Goal: Register for event/course

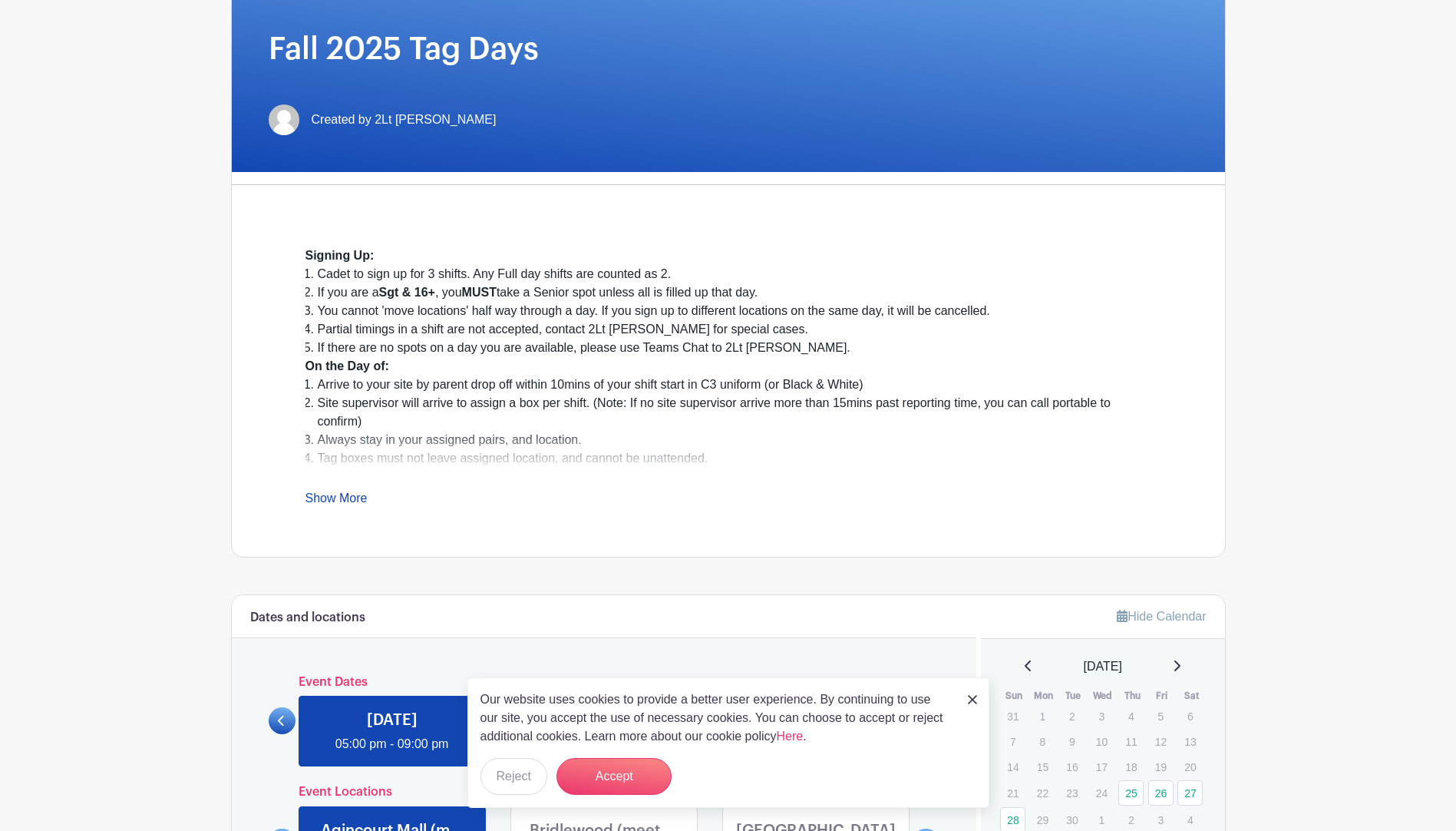
scroll to position [230, 0]
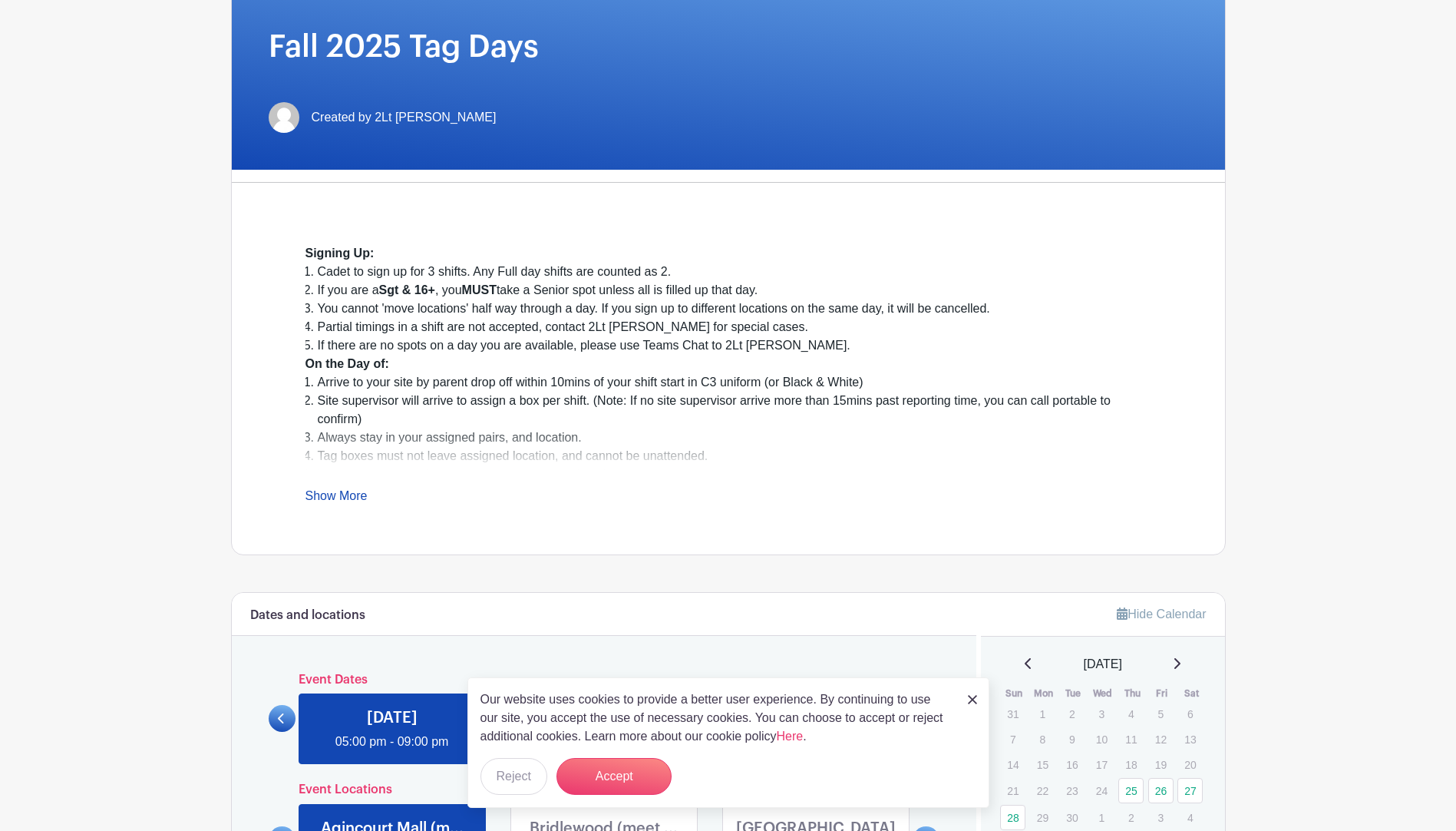
click at [349, 502] on link "Show More" at bounding box center [337, 499] width 62 height 19
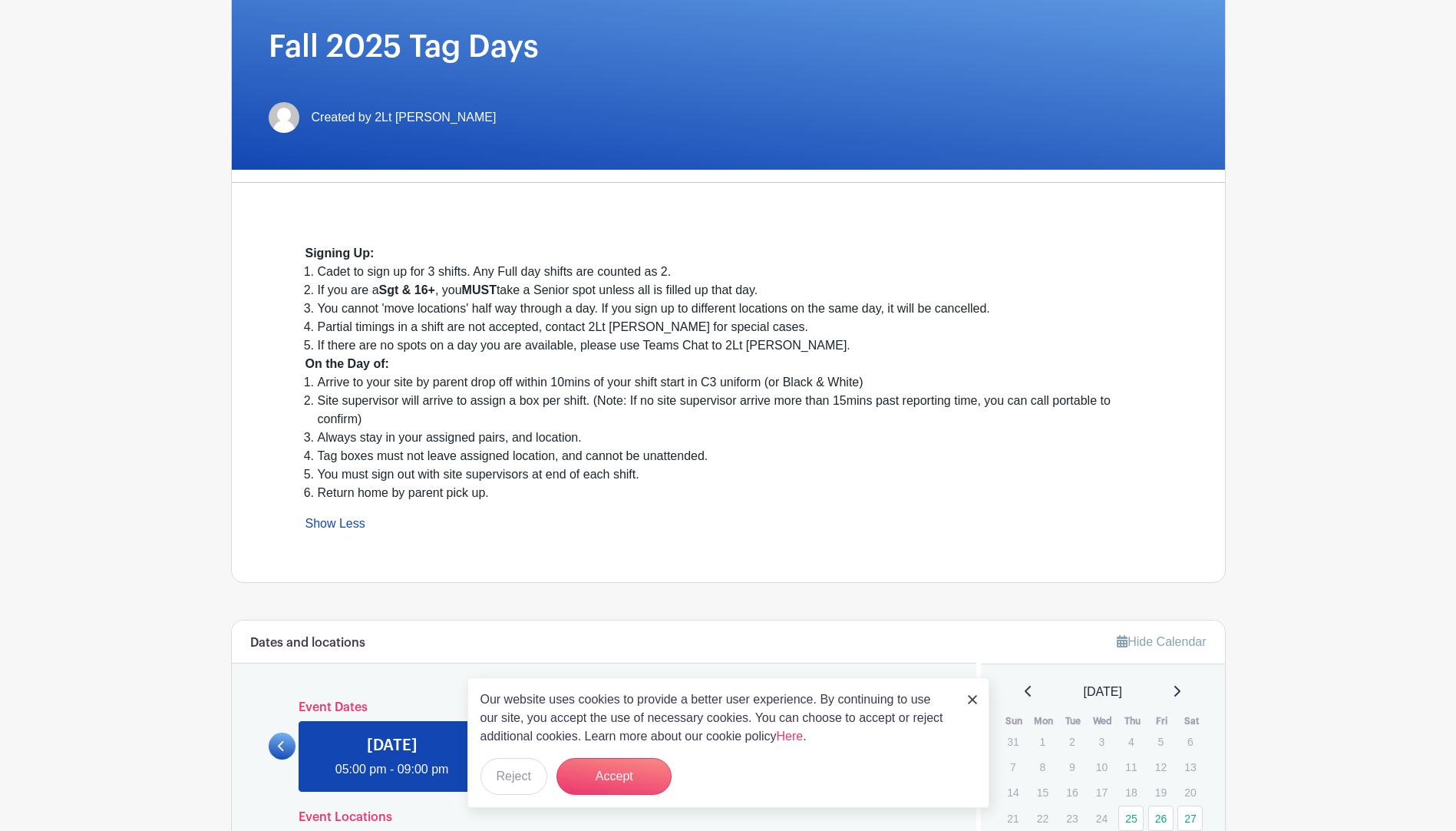
click at [331, 533] on link "Show Less" at bounding box center [335, 527] width 60 height 19
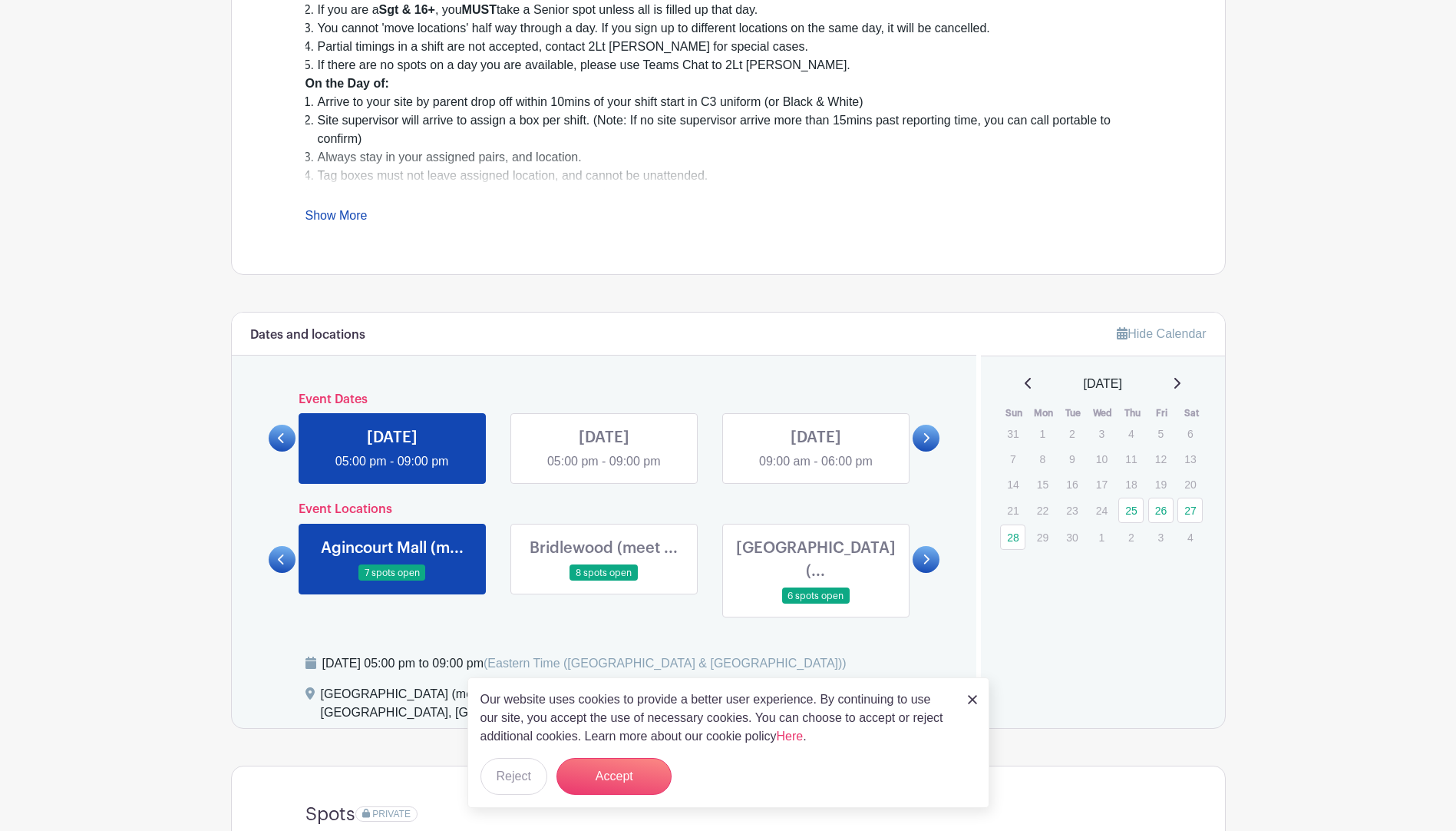
scroll to position [538, 0]
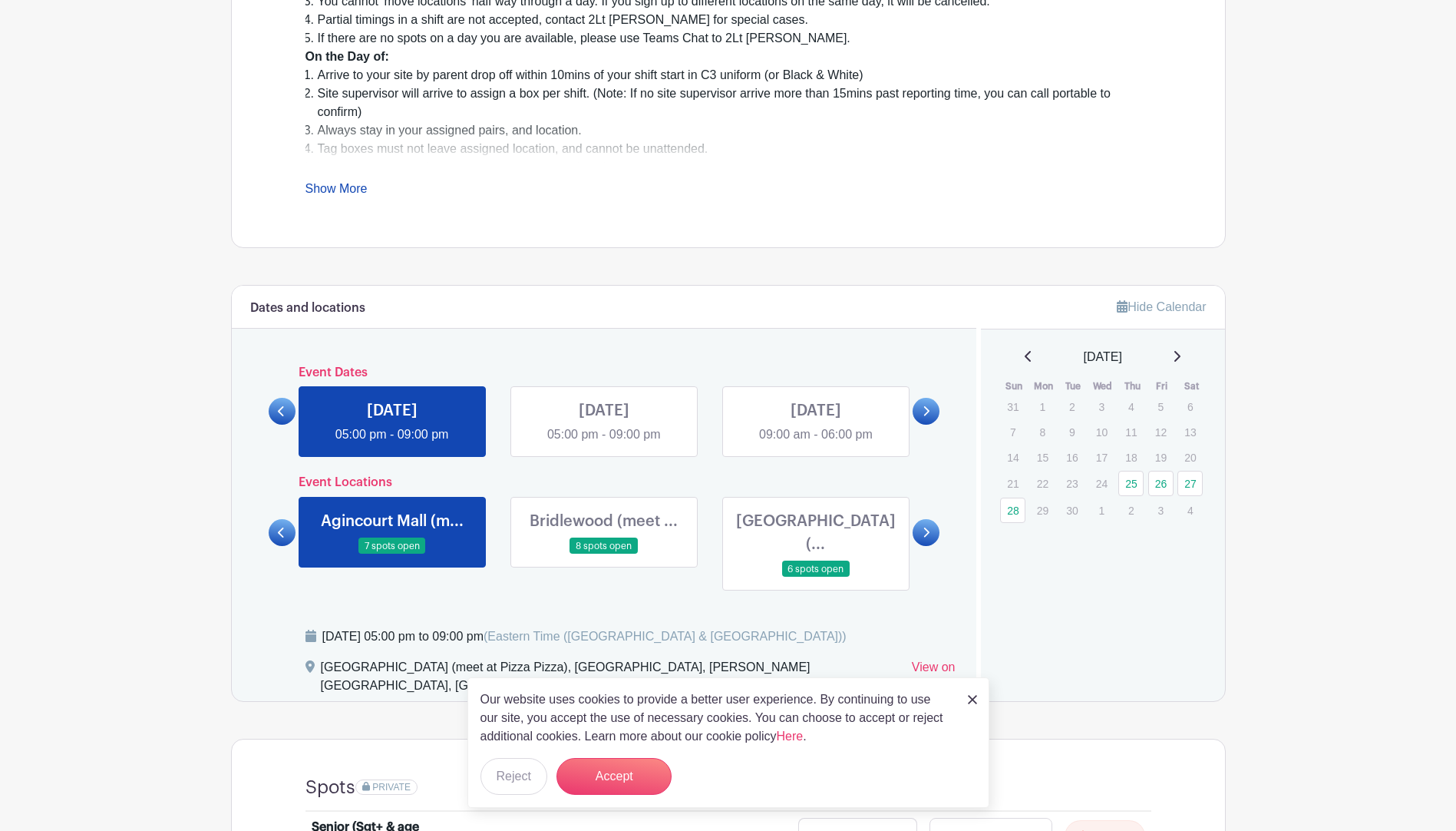
click at [604, 444] on link at bounding box center [604, 444] width 0 height 0
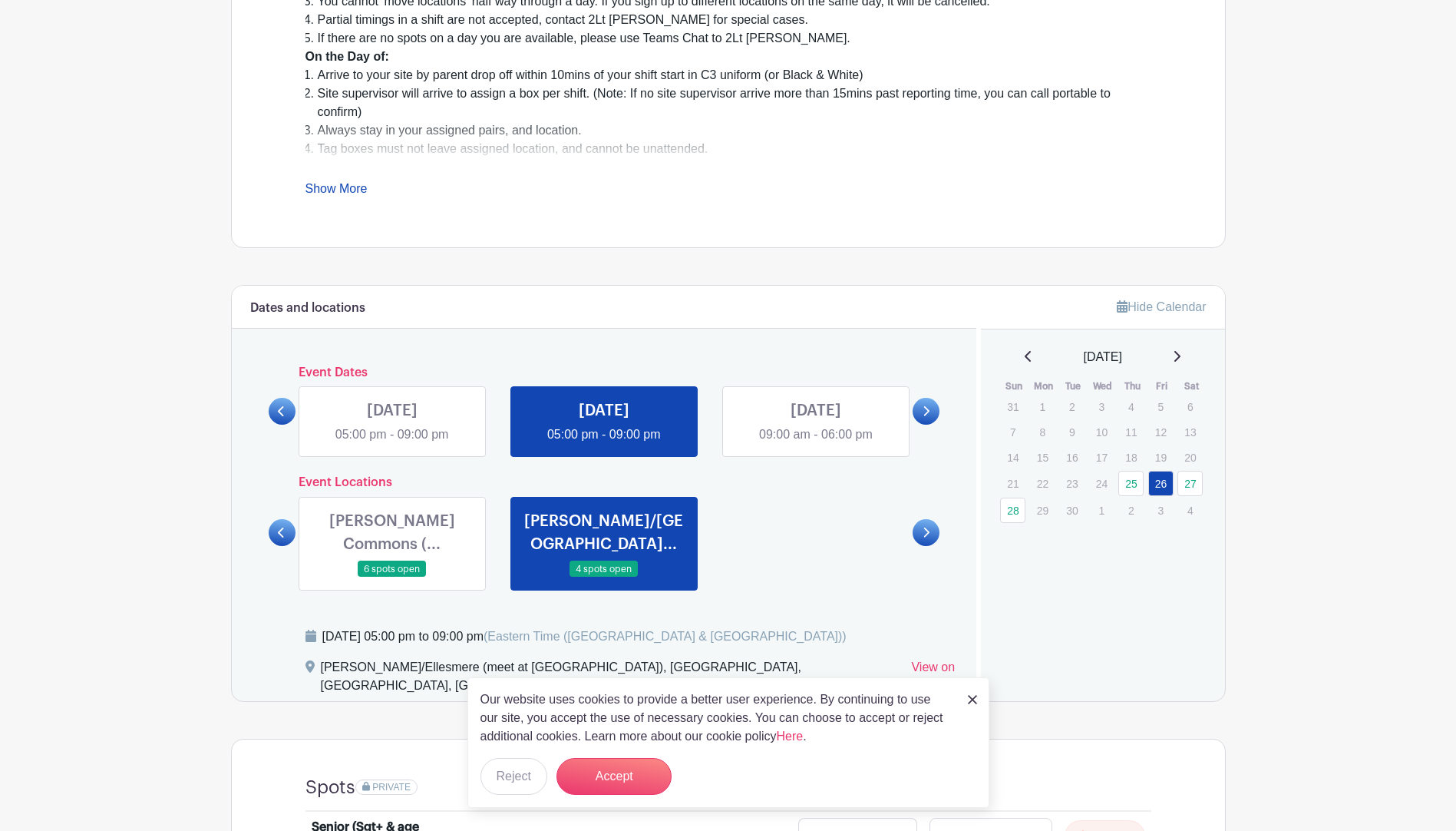
click at [392, 578] on link at bounding box center [392, 578] width 0 height 0
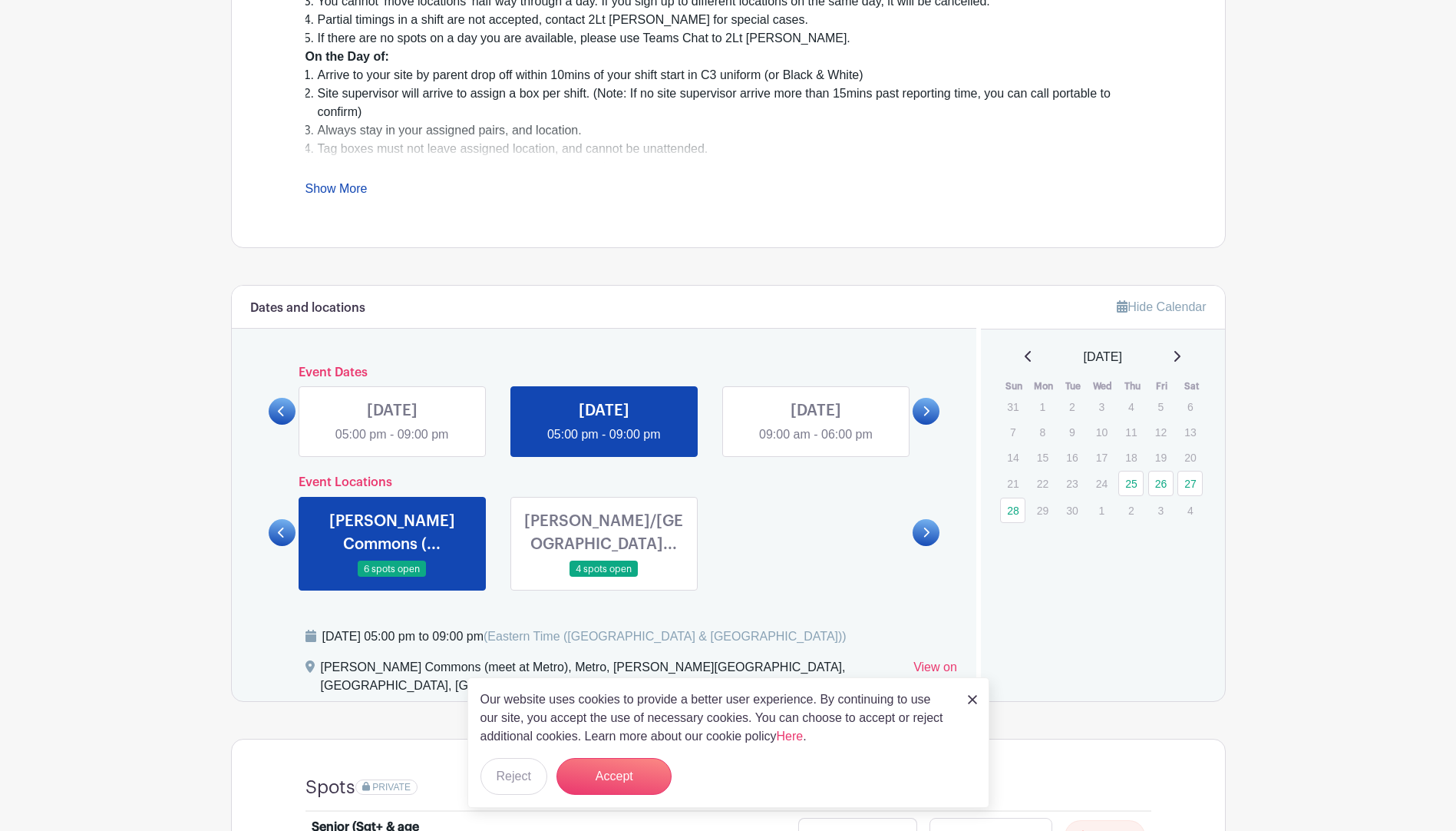
click at [604, 578] on link at bounding box center [604, 578] width 0 height 0
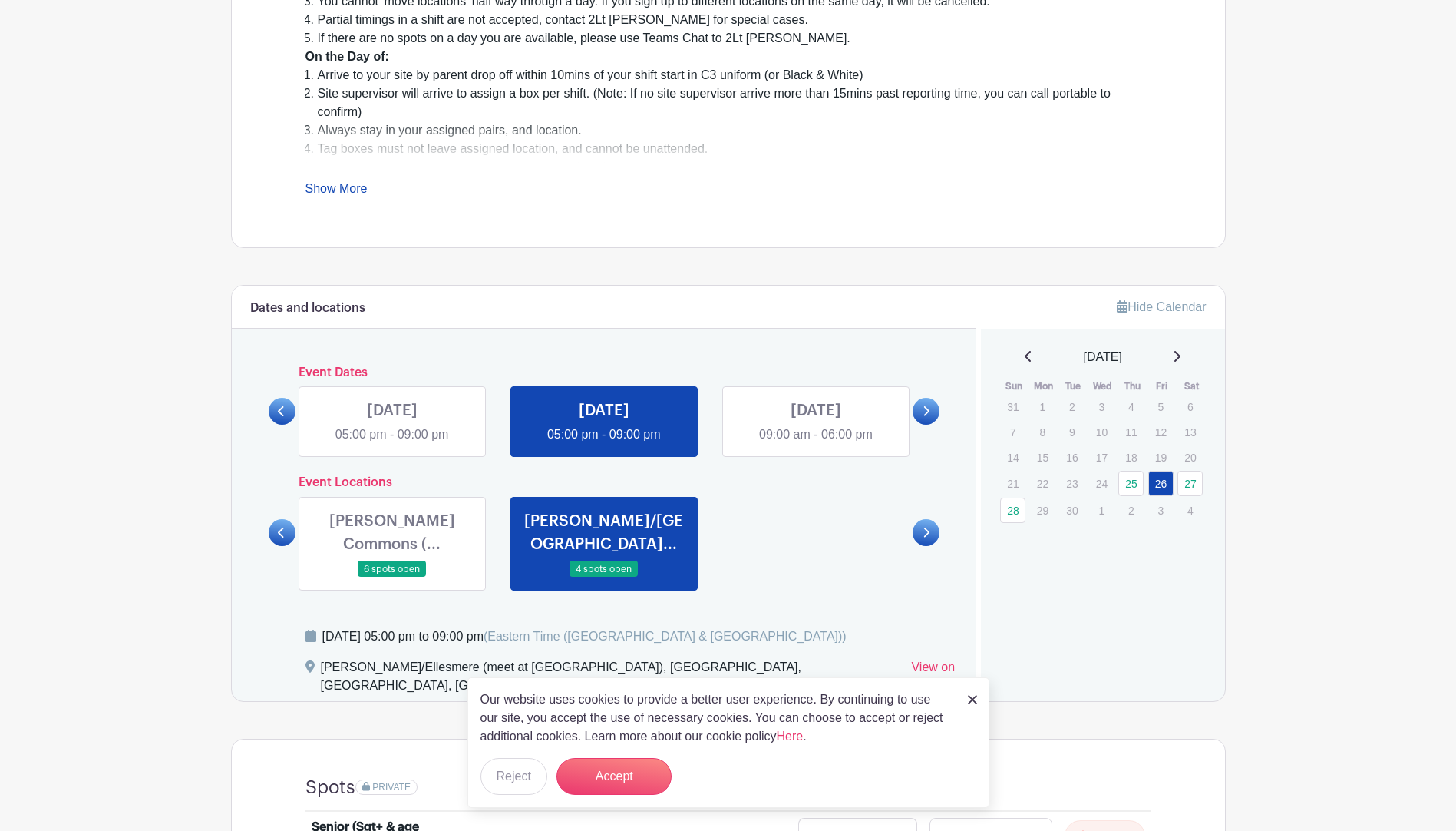
click at [392, 578] on link at bounding box center [392, 578] width 0 height 0
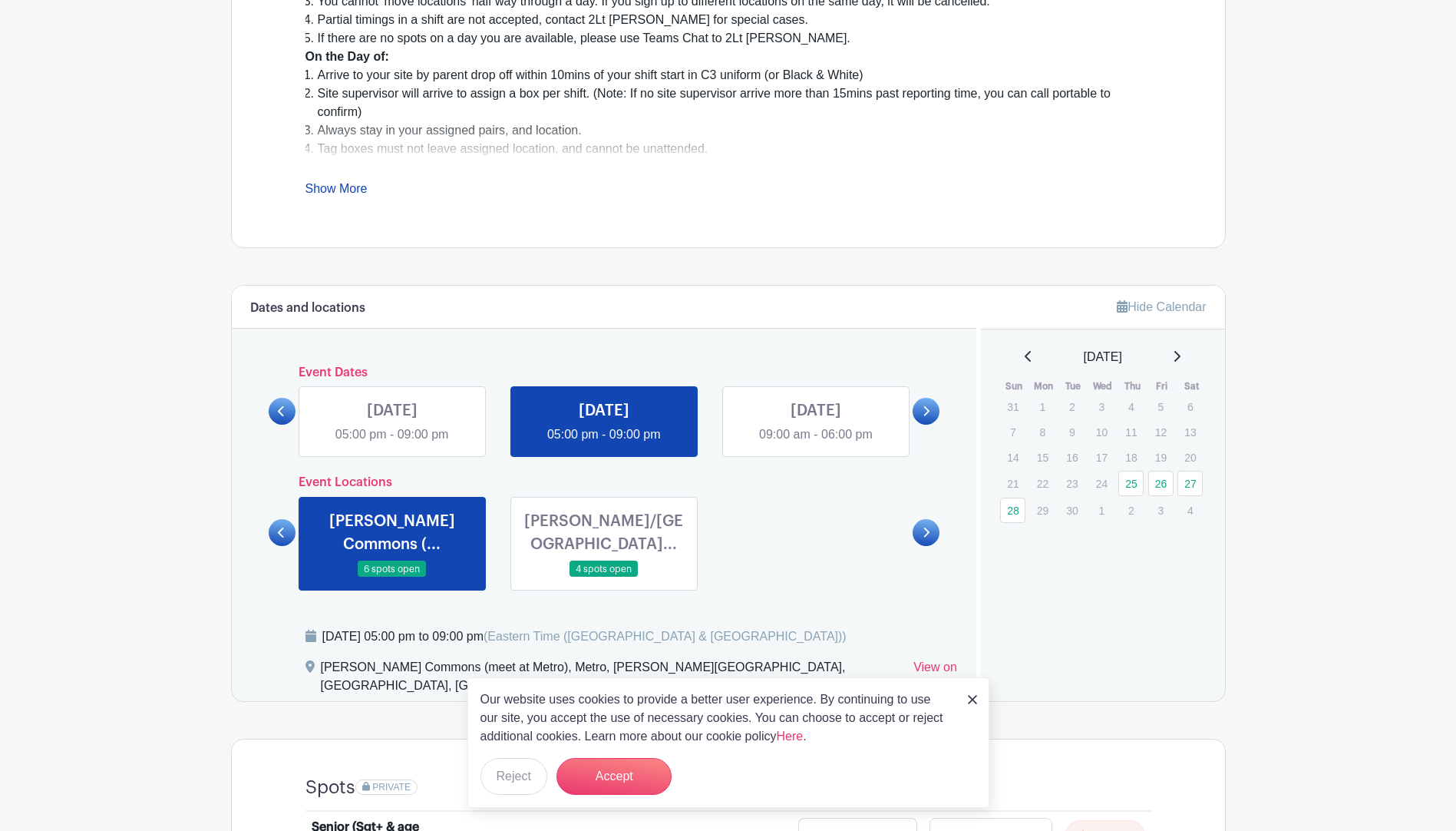
drag, startPoint x: 942, startPoint y: 517, endPoint x: 941, endPoint y: 525, distance: 8.1
click at [943, 516] on div "Dates and locations Event Dates [DATE] 05:00 pm - 09:00 pm [DATE] 05:00 pm - 09…" at bounding box center [605, 493] width 746 height 415
click at [933, 532] on link at bounding box center [926, 532] width 27 height 27
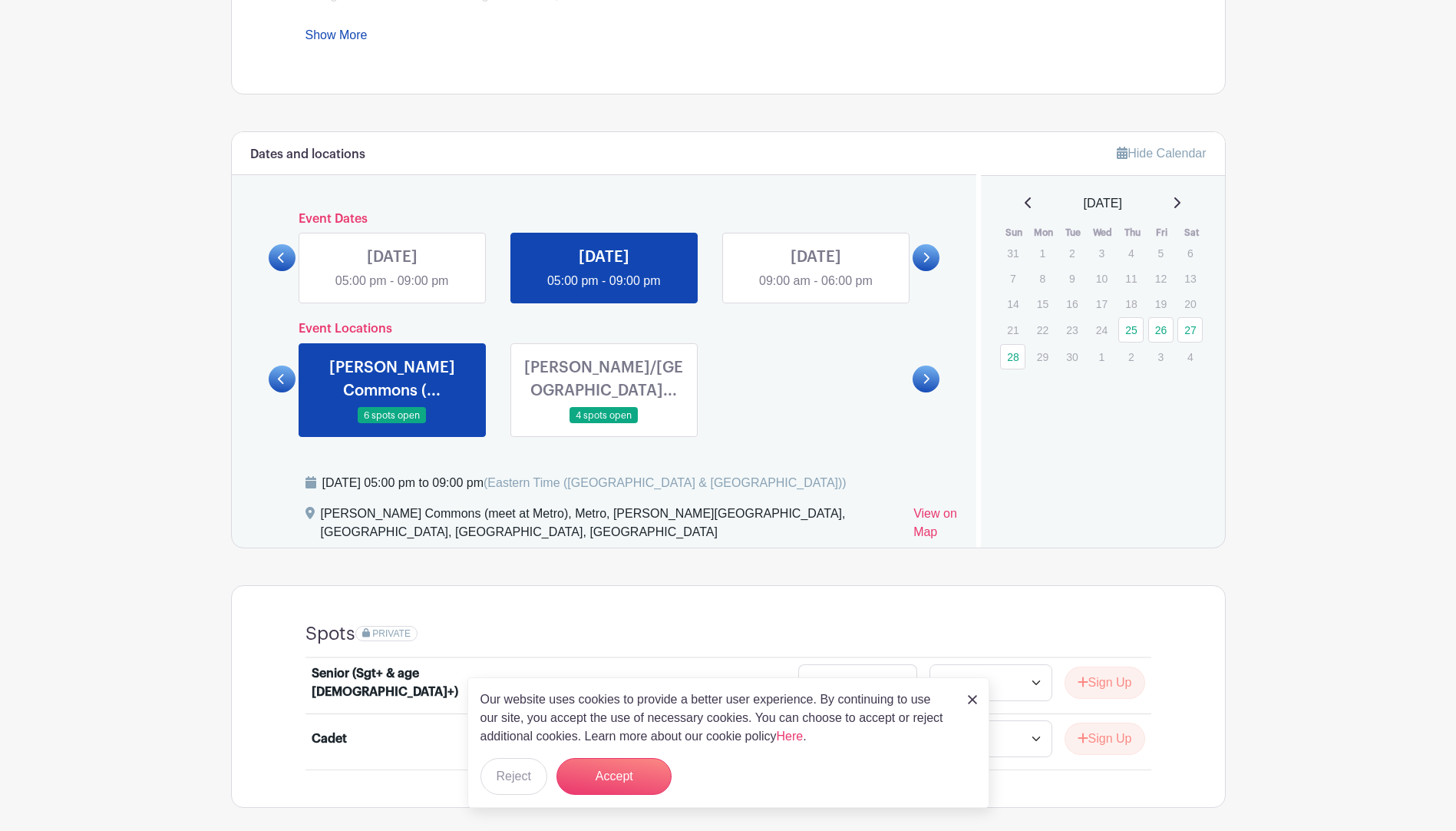
scroll to position [768, 0]
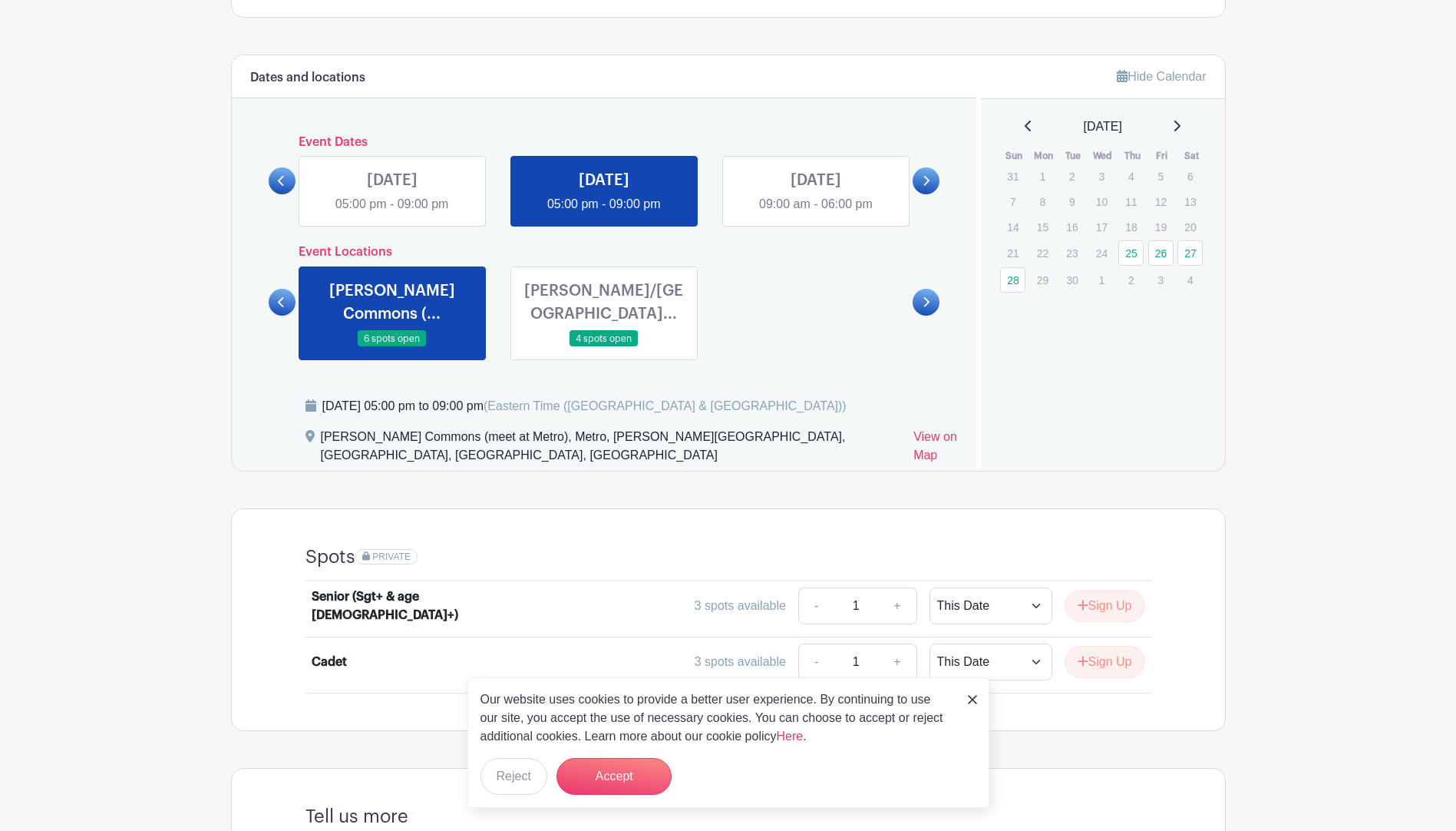
click at [604, 347] on link at bounding box center [604, 347] width 0 height 0
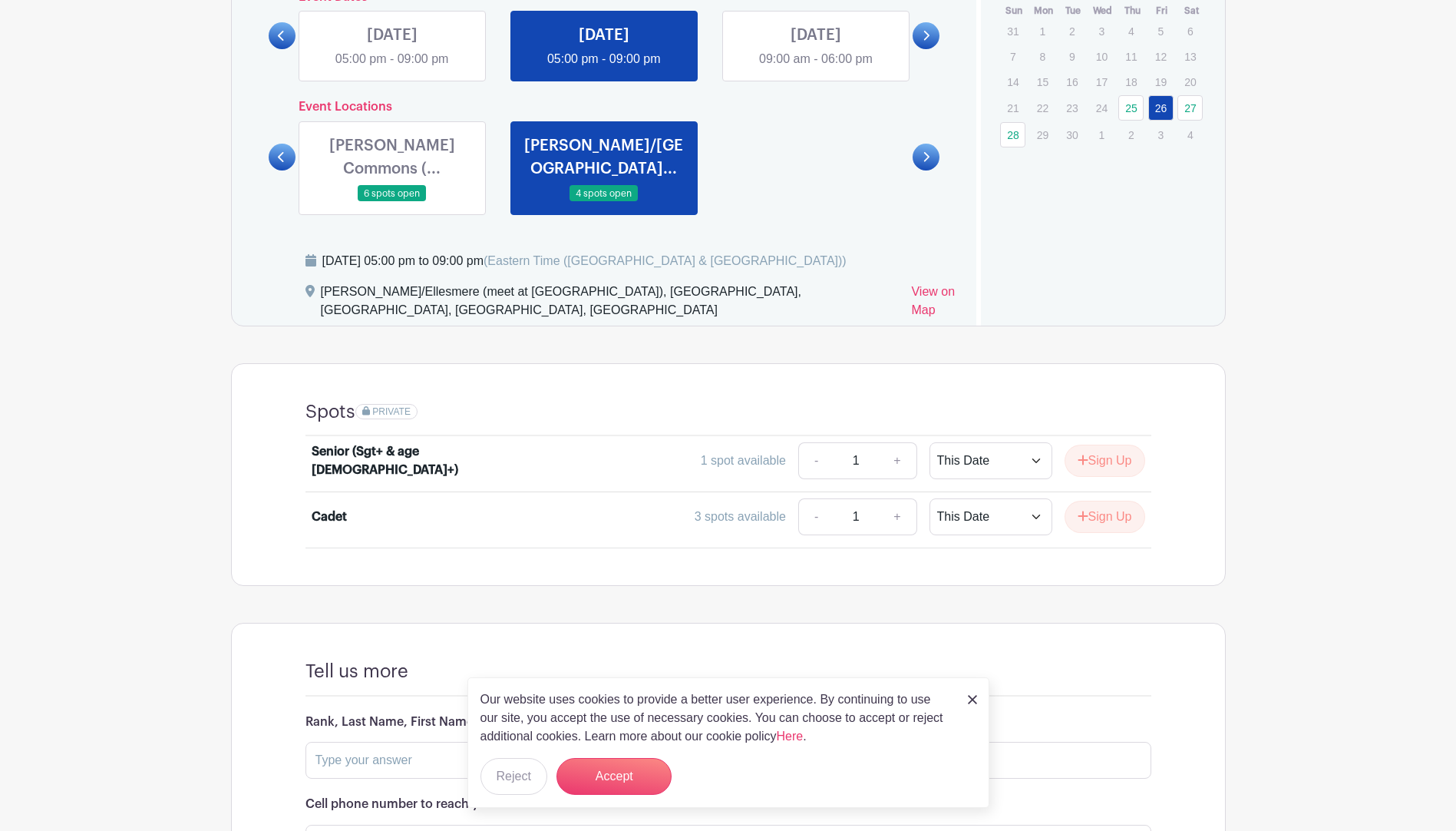
scroll to position [921, 0]
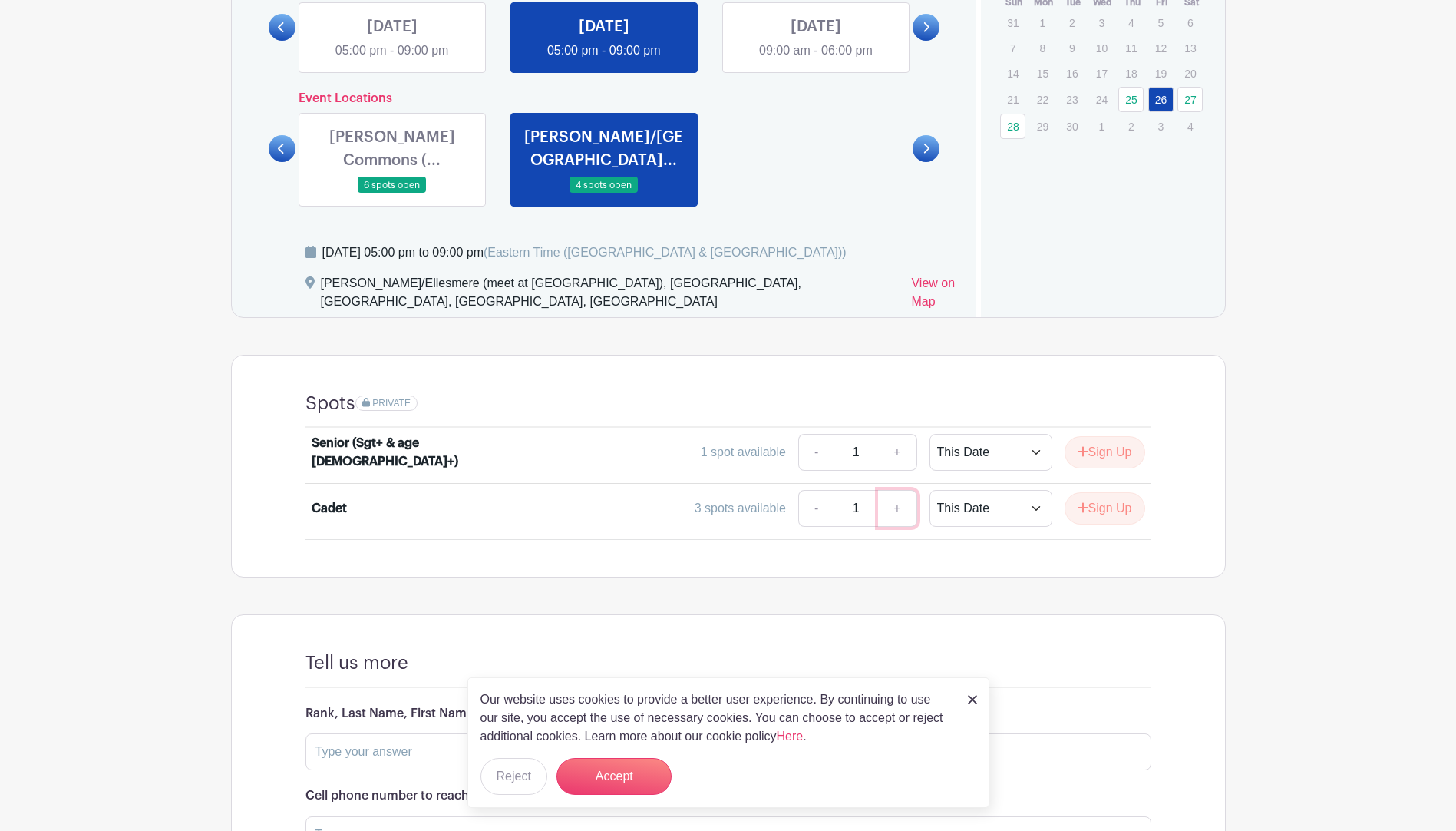
click at [890, 511] on link "+" at bounding box center [897, 508] width 38 height 37
click at [808, 515] on link "-" at bounding box center [816, 508] width 35 height 37
type input "1"
click at [798, 456] on link "-" at bounding box center [816, 452] width 35 height 37
click at [805, 456] on link "-" at bounding box center [816, 452] width 35 height 37
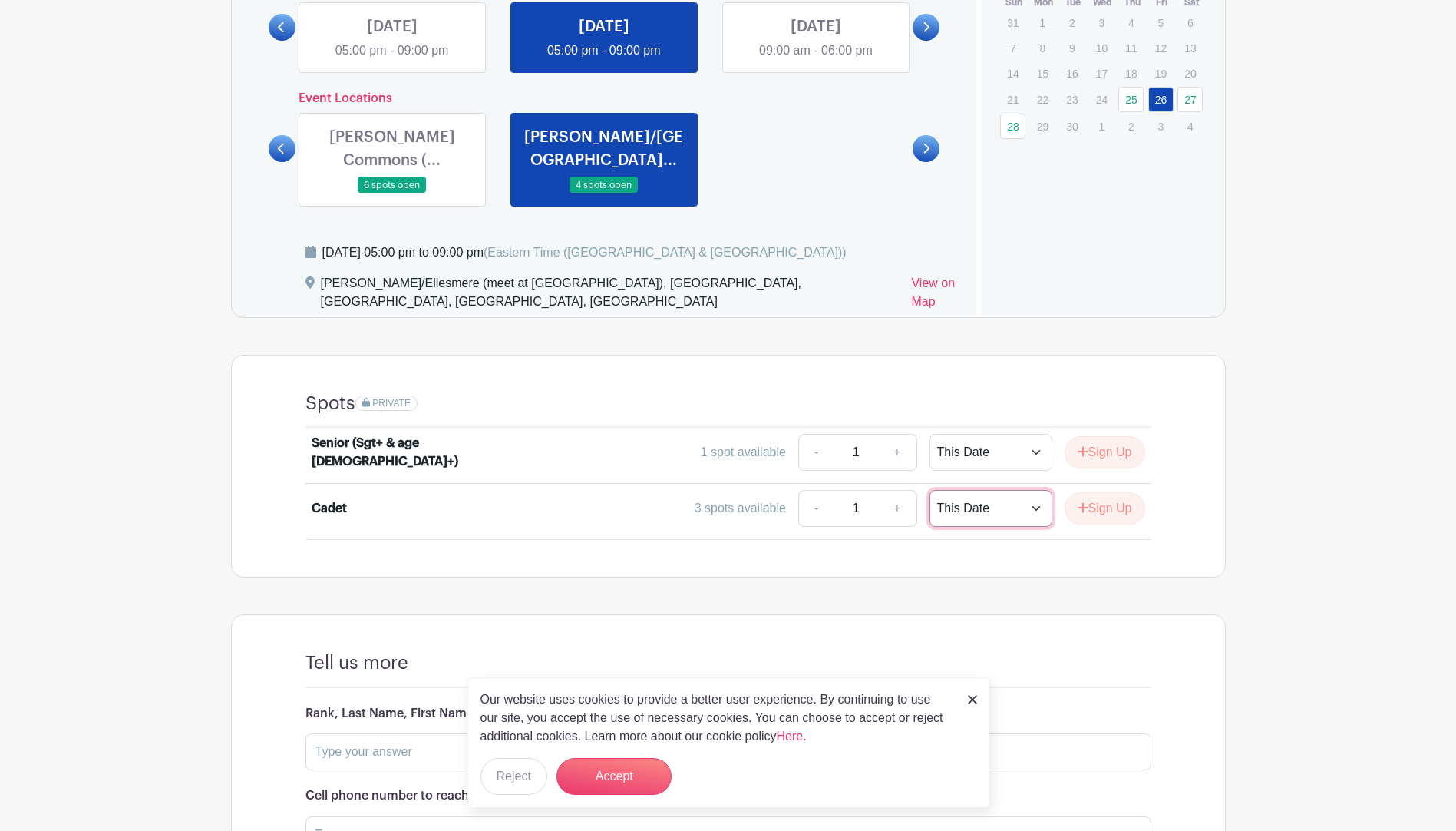
click at [1006, 505] on select "This Date Select Dates" at bounding box center [991, 508] width 123 height 37
select select "select_dates"
click at [930, 490] on select "This Date Select Dates" at bounding box center [991, 508] width 123 height 37
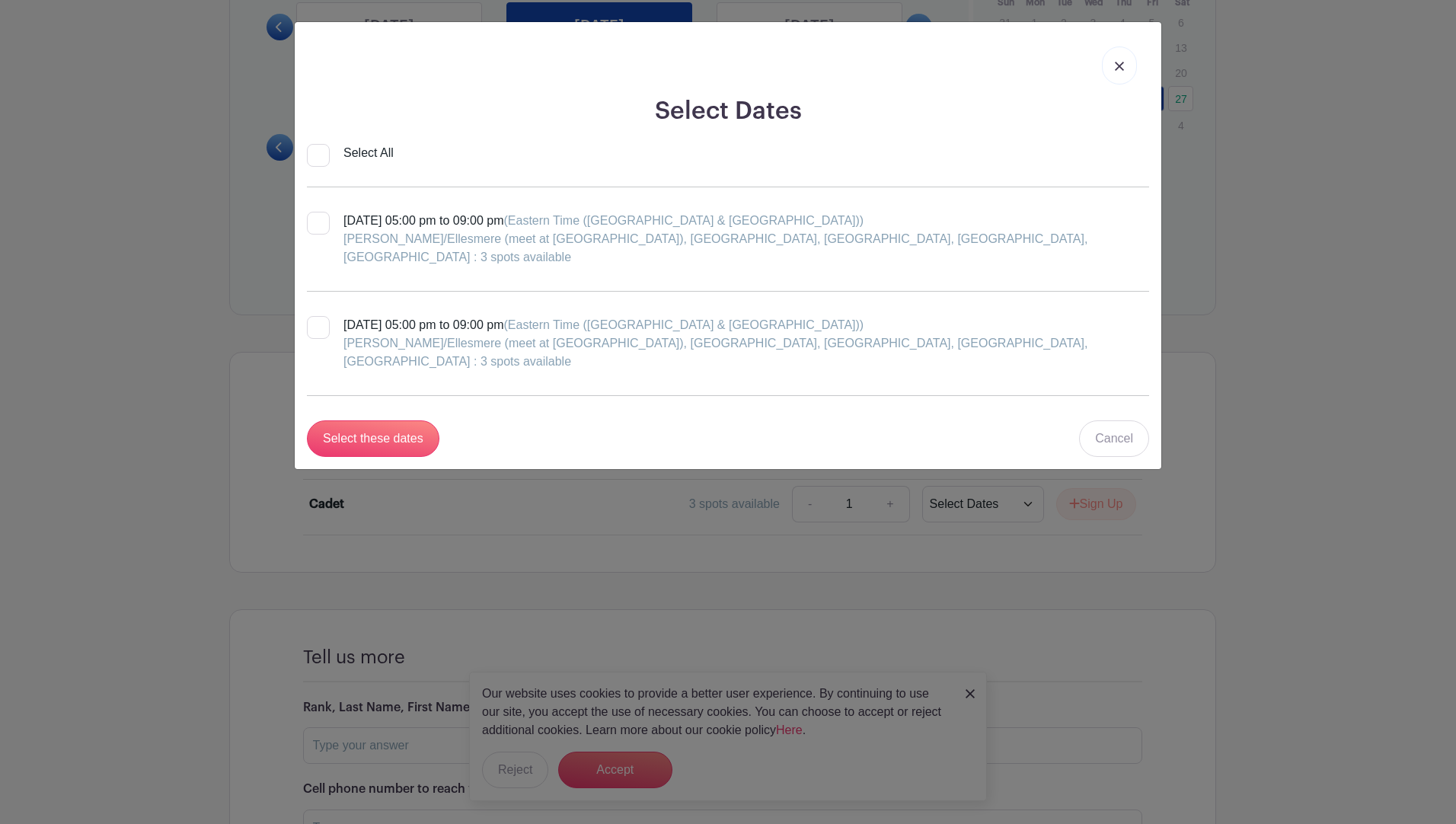
click at [392, 316] on div "[DATE] 05:00 pm to 09:00 pm (Eastern Time ([GEOGRAPHIC_DATA] & [GEOGRAPHIC_DATA…" at bounding box center [747, 343] width 806 height 55
click at [317, 316] on input "[DATE] 05:00 pm to 09:00 pm (Eastern Time ([GEOGRAPHIC_DATA] & [GEOGRAPHIC_DATA…" at bounding box center [311, 321] width 10 height 10
checkbox input "true"
click at [416, 420] on input "Select these dates" at bounding box center [373, 438] width 133 height 36
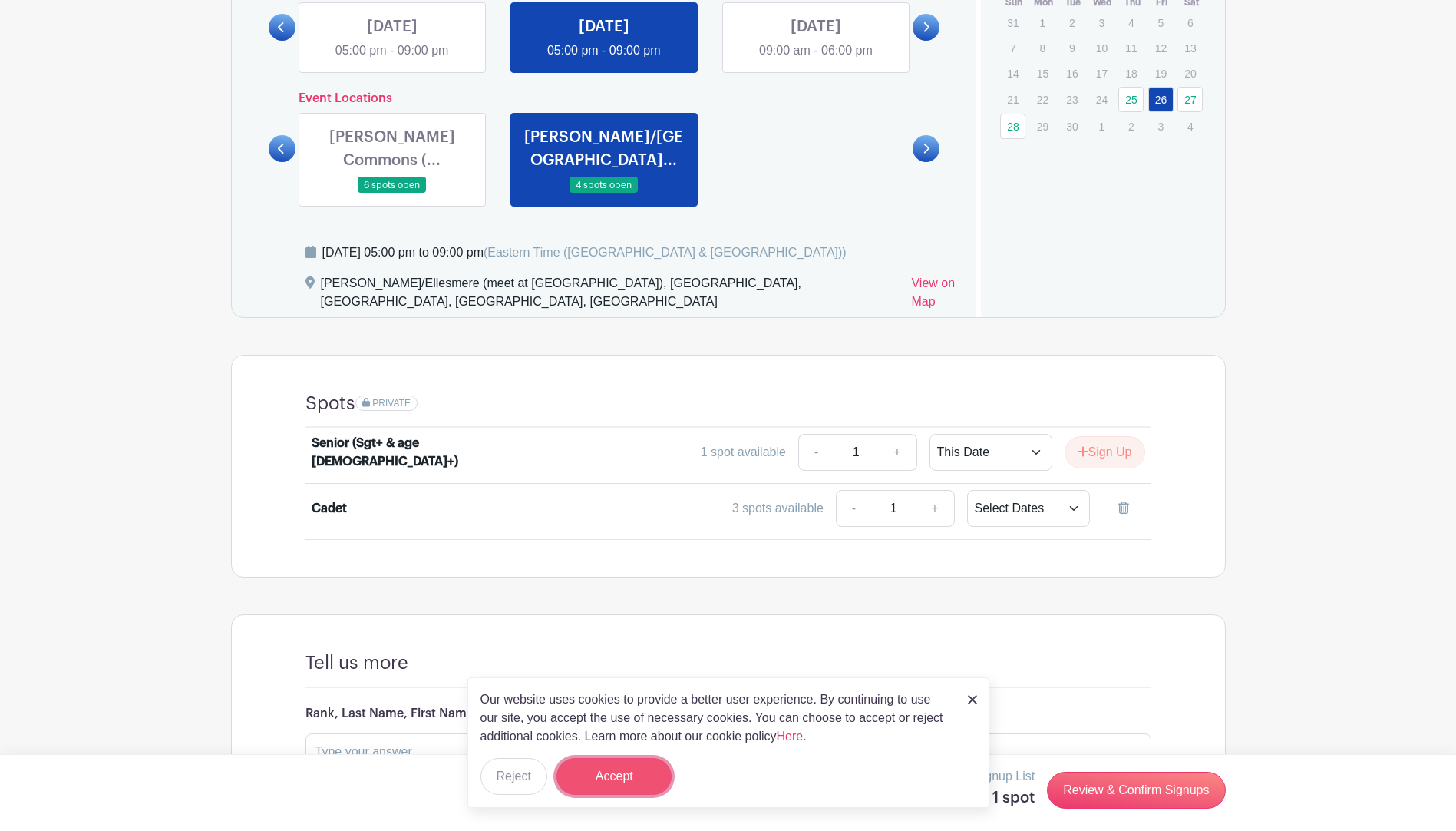
click at [630, 779] on button "Accept" at bounding box center [614, 776] width 115 height 37
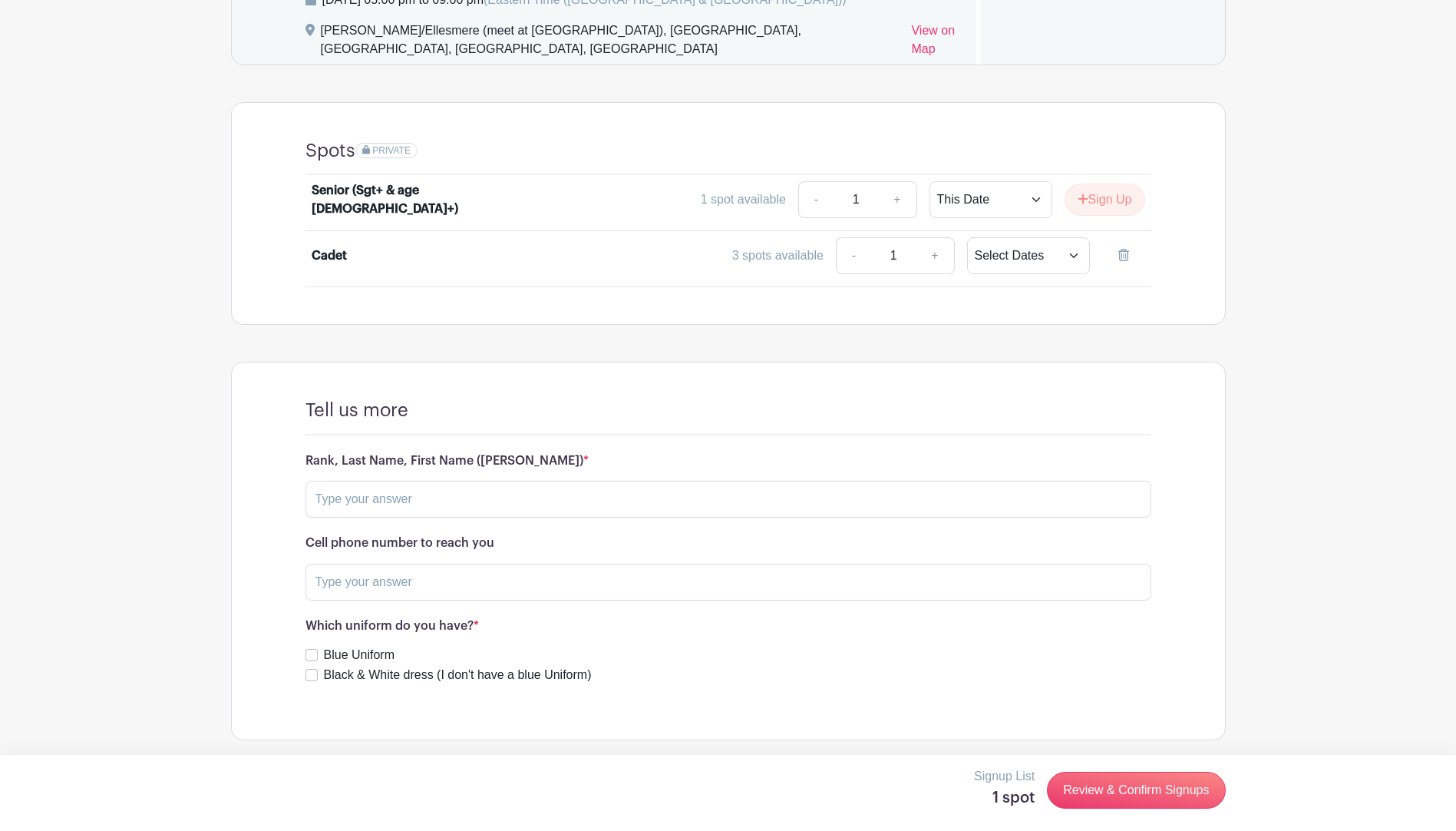
scroll to position [1179, 0]
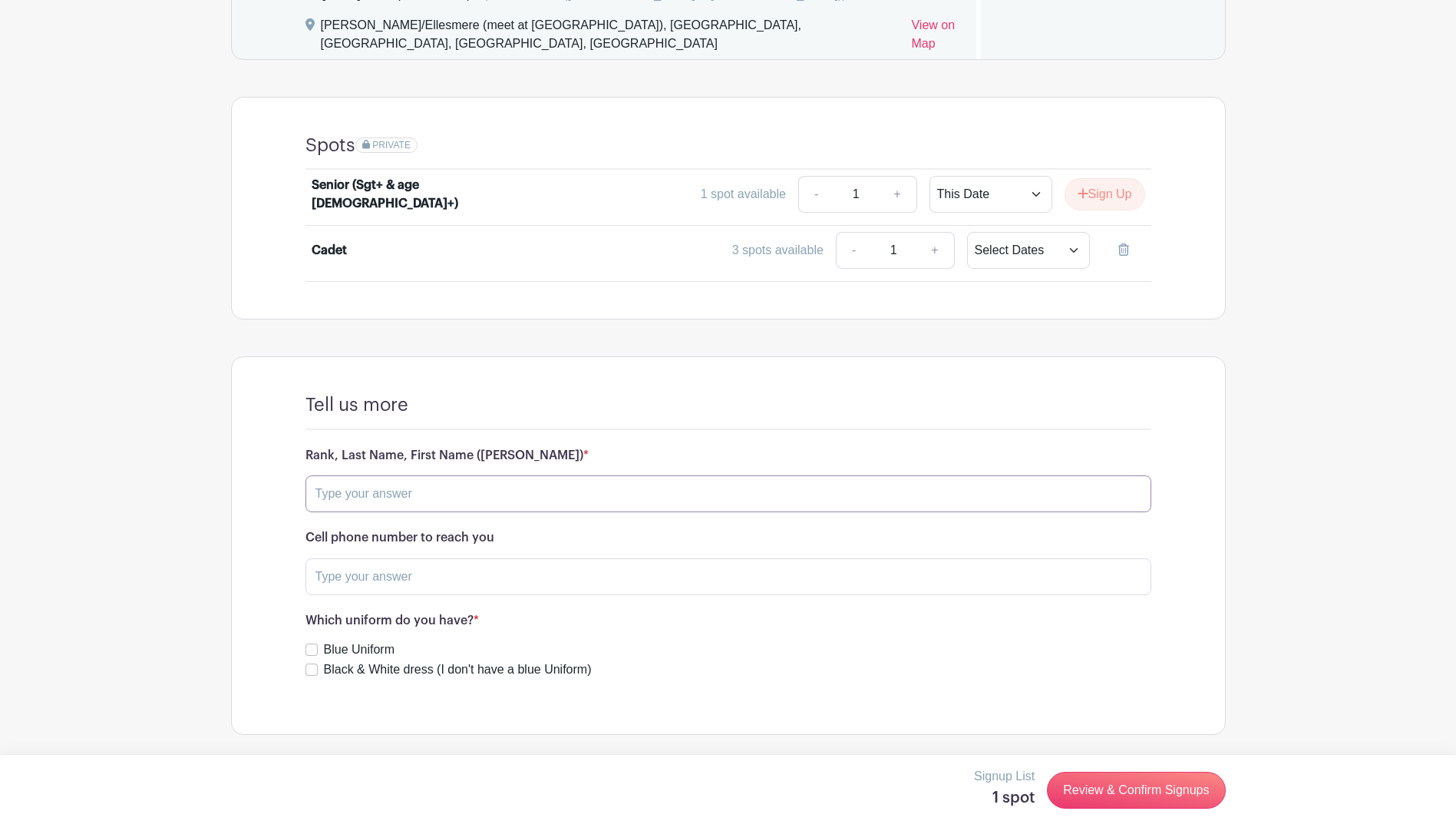
click at [433, 490] on input "text" at bounding box center [729, 494] width 846 height 37
type input "LAC Pathan, [PERSON_NAME]"
click at [371, 573] on input "text" at bounding box center [729, 577] width 846 height 37
type input "6"
type input "[PHONE_NUMBER]"
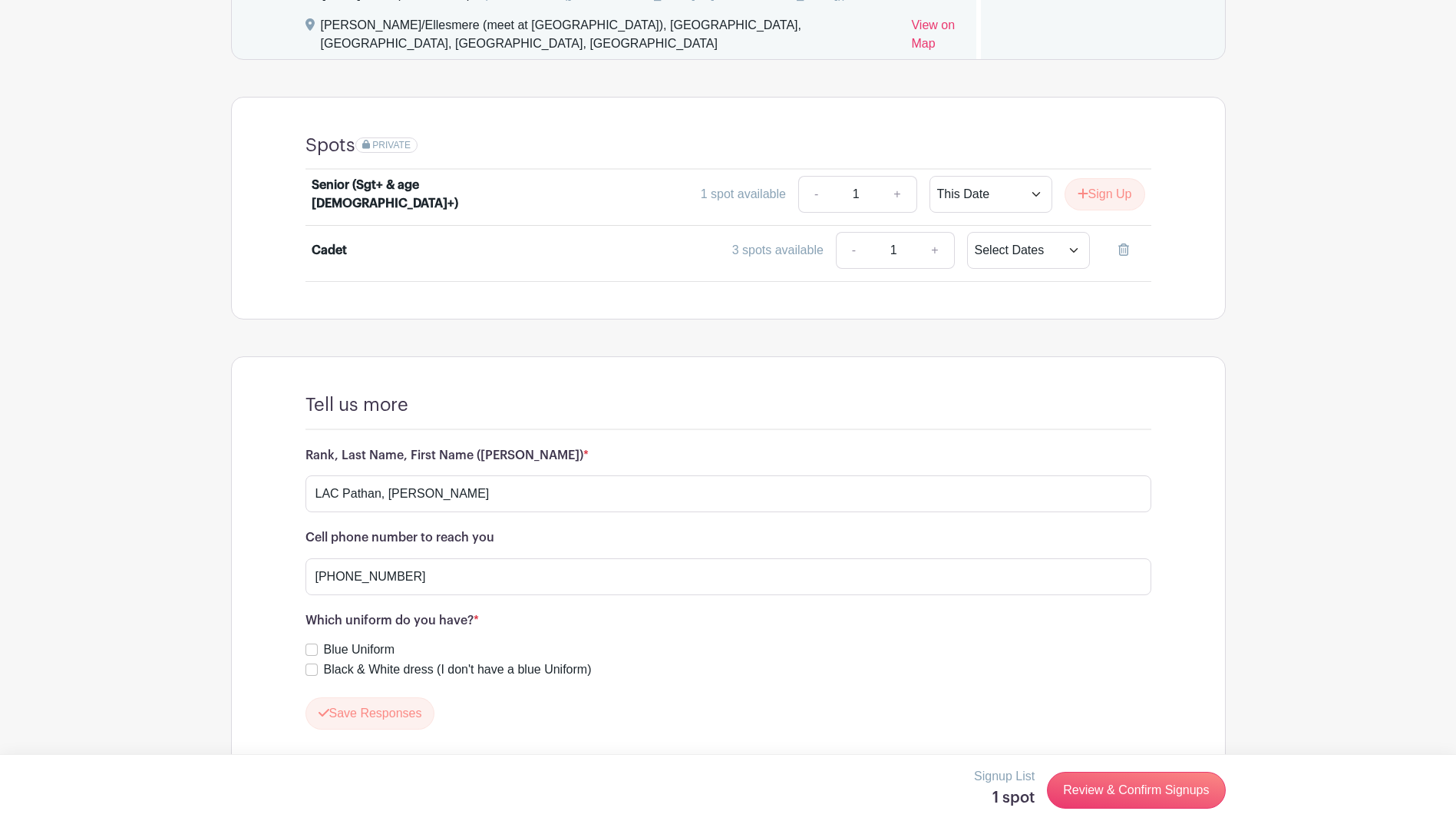
click at [343, 671] on label "Black & White dress (I don't have a blue Uniform)" at bounding box center [458, 669] width 268 height 18
click at [318, 671] on input "Black & White dress (I don't have a blue Uniform)" at bounding box center [311, 669] width 12 height 12
checkbox input "true"
click at [402, 714] on button "Save Responses" at bounding box center [370, 713] width 130 height 32
click at [1112, 796] on link "Review & Confirm Signups" at bounding box center [1137, 790] width 178 height 37
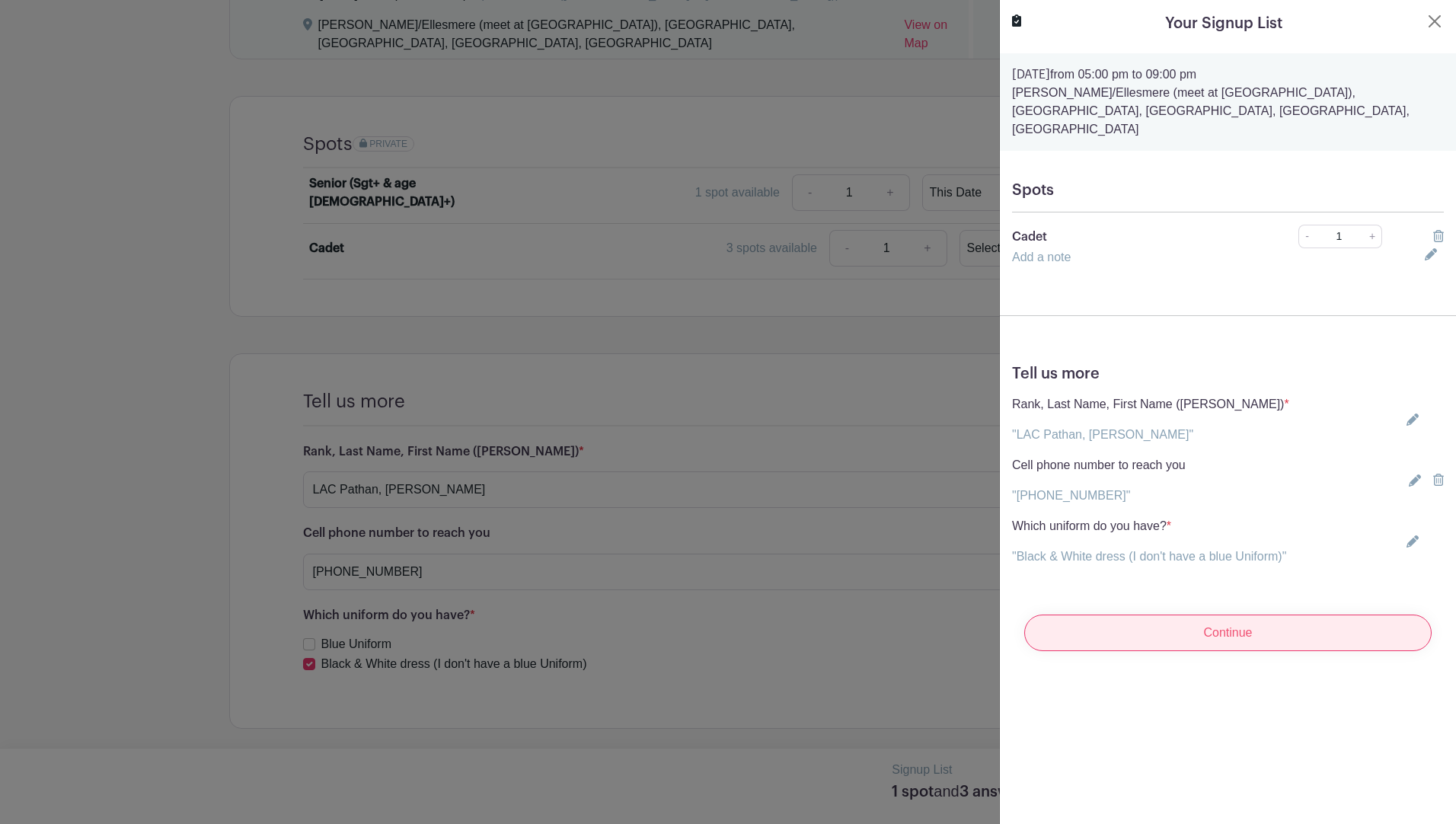
click at [1104, 615] on input "Continue" at bounding box center [1228, 633] width 408 height 36
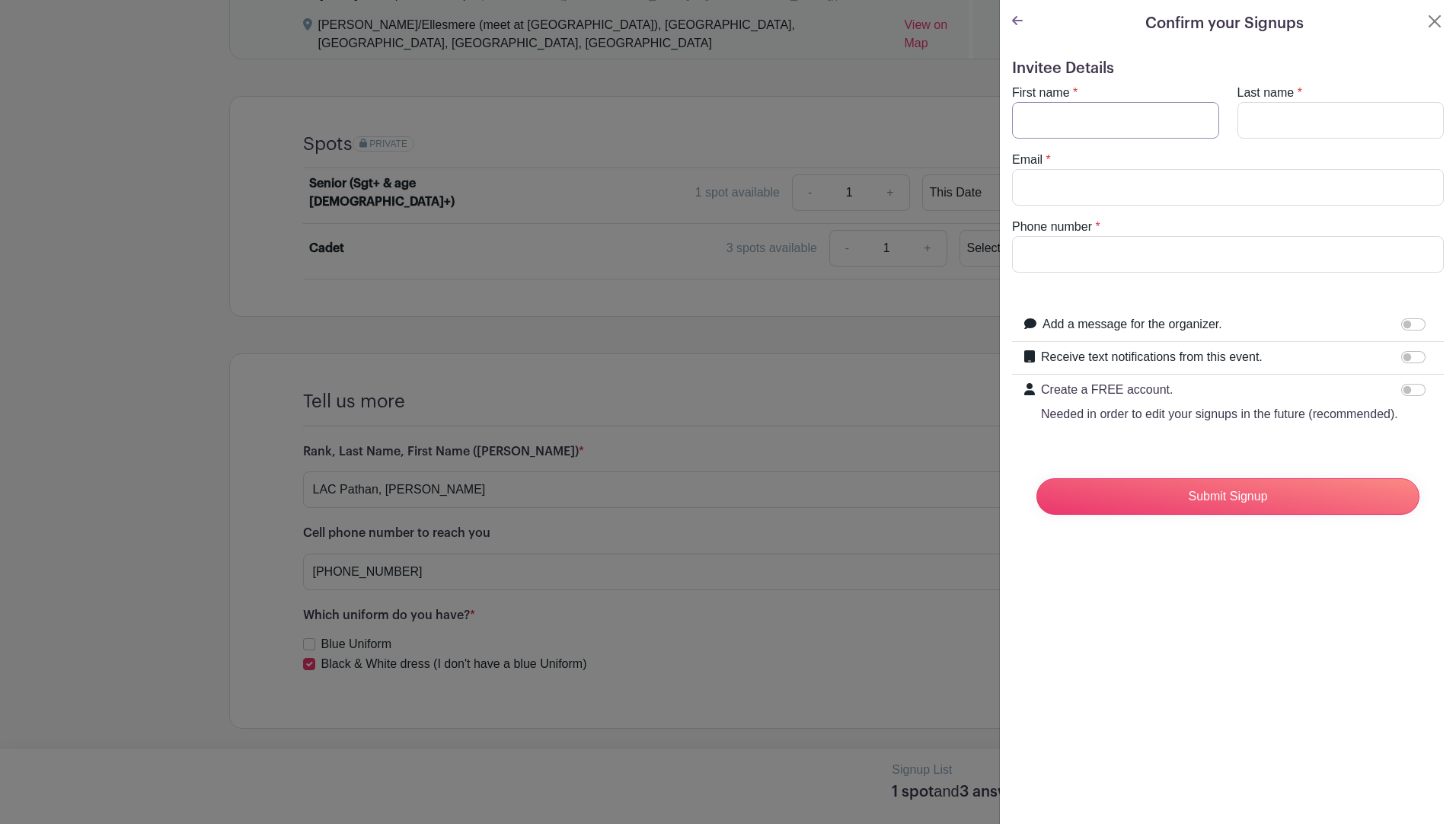
click at [1048, 115] on input "First name" at bounding box center [1116, 120] width 207 height 36
type input "Cdt"
type input "Pathan [PERSON_NAME]"
type input "[EMAIL_ADDRESS][DOMAIN_NAME]"
click at [1080, 250] on input "Phone number" at bounding box center [1228, 254] width 431 height 36
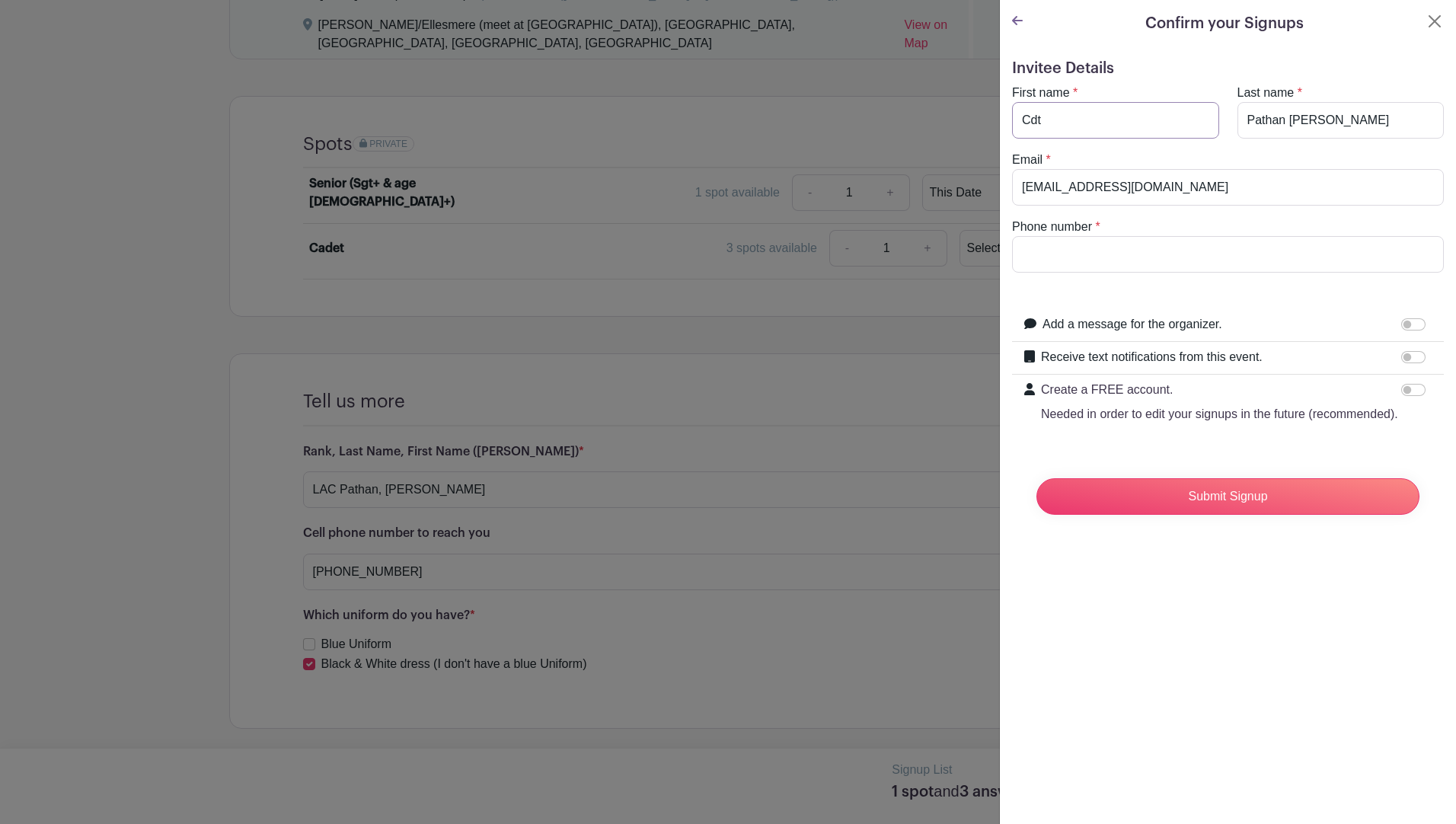
click at [1046, 119] on input "Cdt" at bounding box center [1116, 120] width 207 height 36
type input "C"
click at [1095, 239] on input "Phone number" at bounding box center [1228, 254] width 431 height 36
click at [1106, 125] on input "LAC" at bounding box center [1116, 120] width 207 height 36
type input "L"
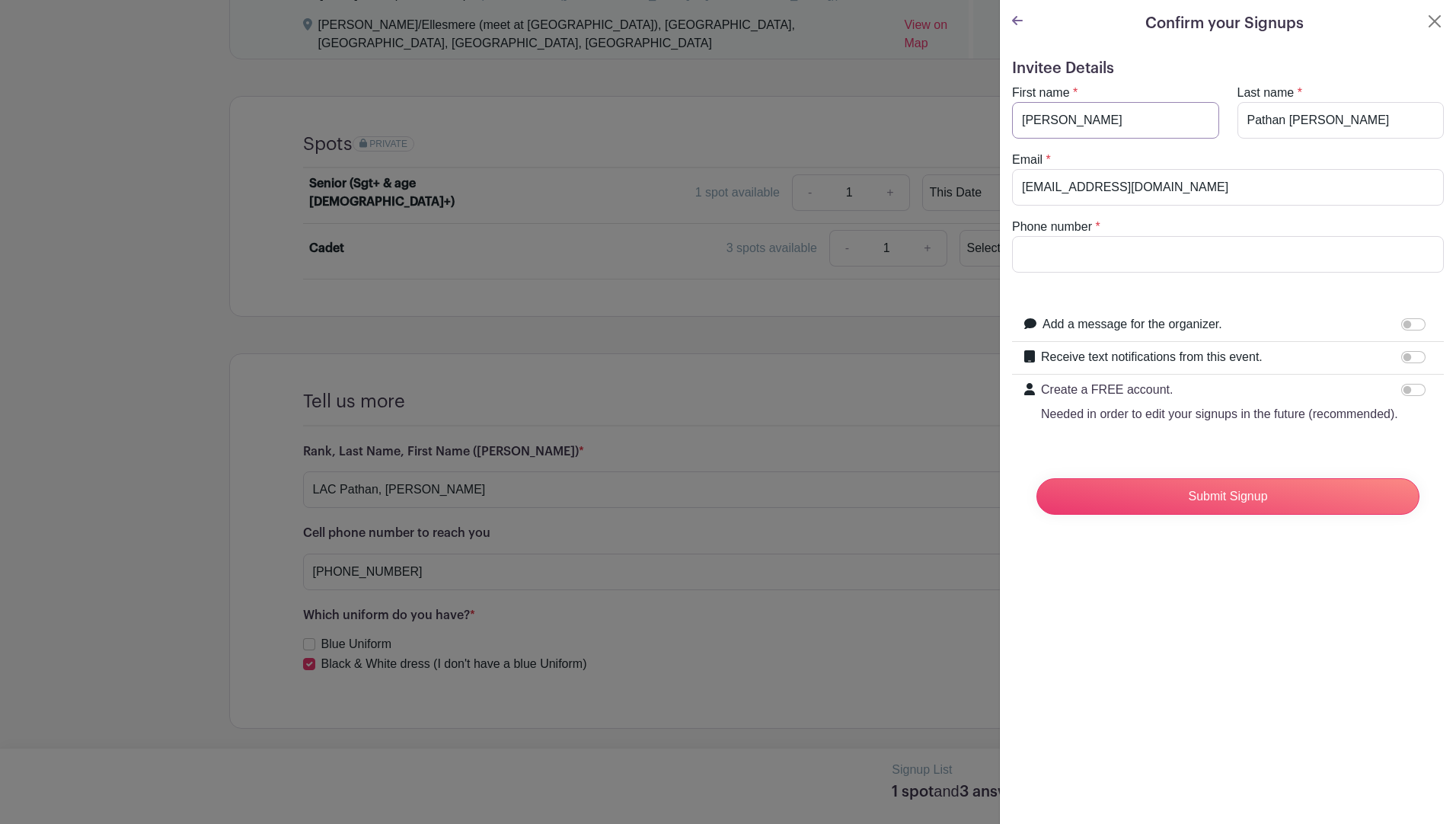
type input "[PERSON_NAME]"
click at [1353, 120] on input "Pathan [PERSON_NAME]" at bounding box center [1341, 120] width 207 height 36
type input "Pathan"
click at [1038, 267] on input "Phone number" at bounding box center [1228, 254] width 431 height 36
type input "[PHONE_NUMBER]"
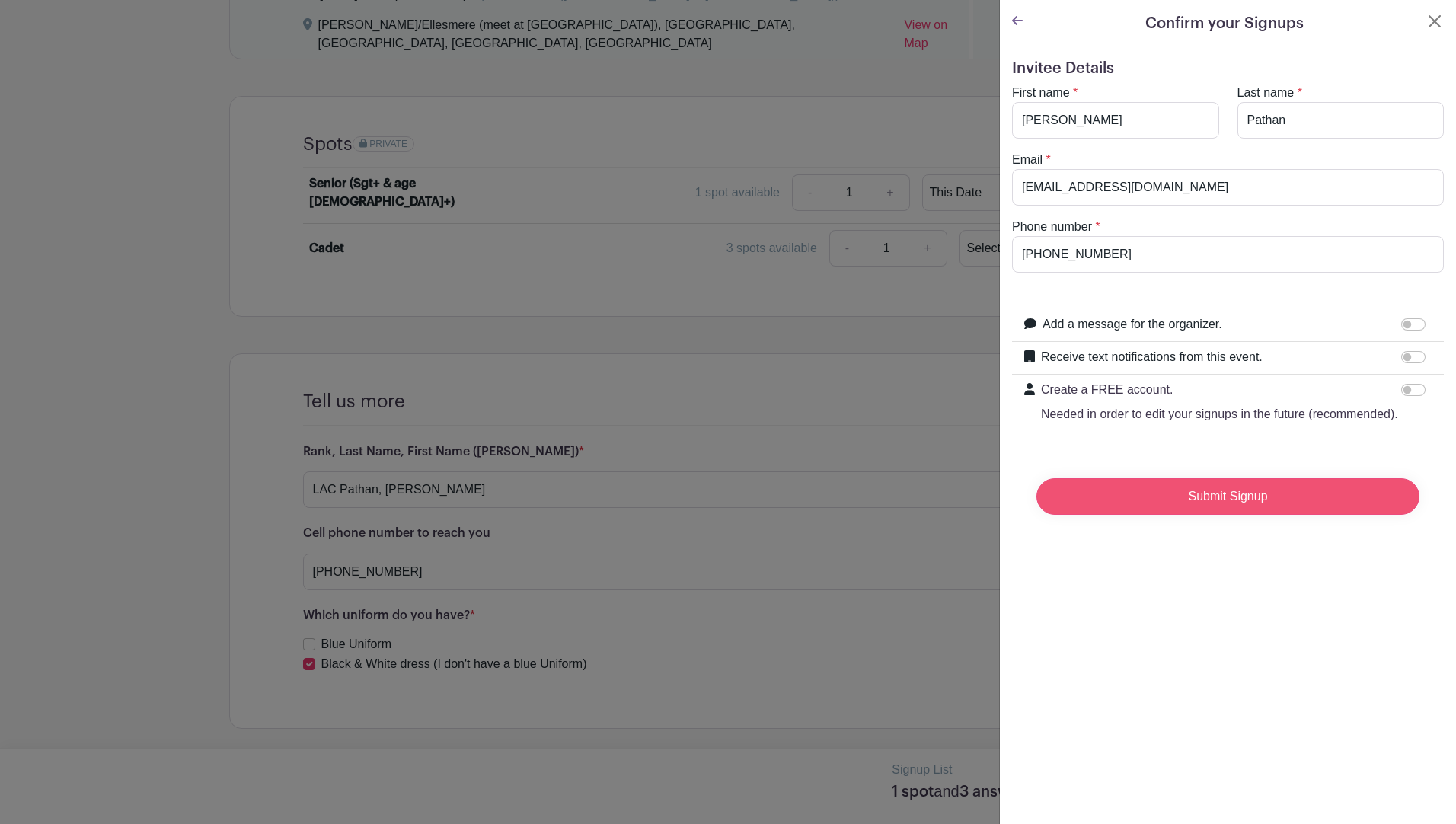
click at [1172, 513] on input "Submit Signup" at bounding box center [1228, 496] width 383 height 36
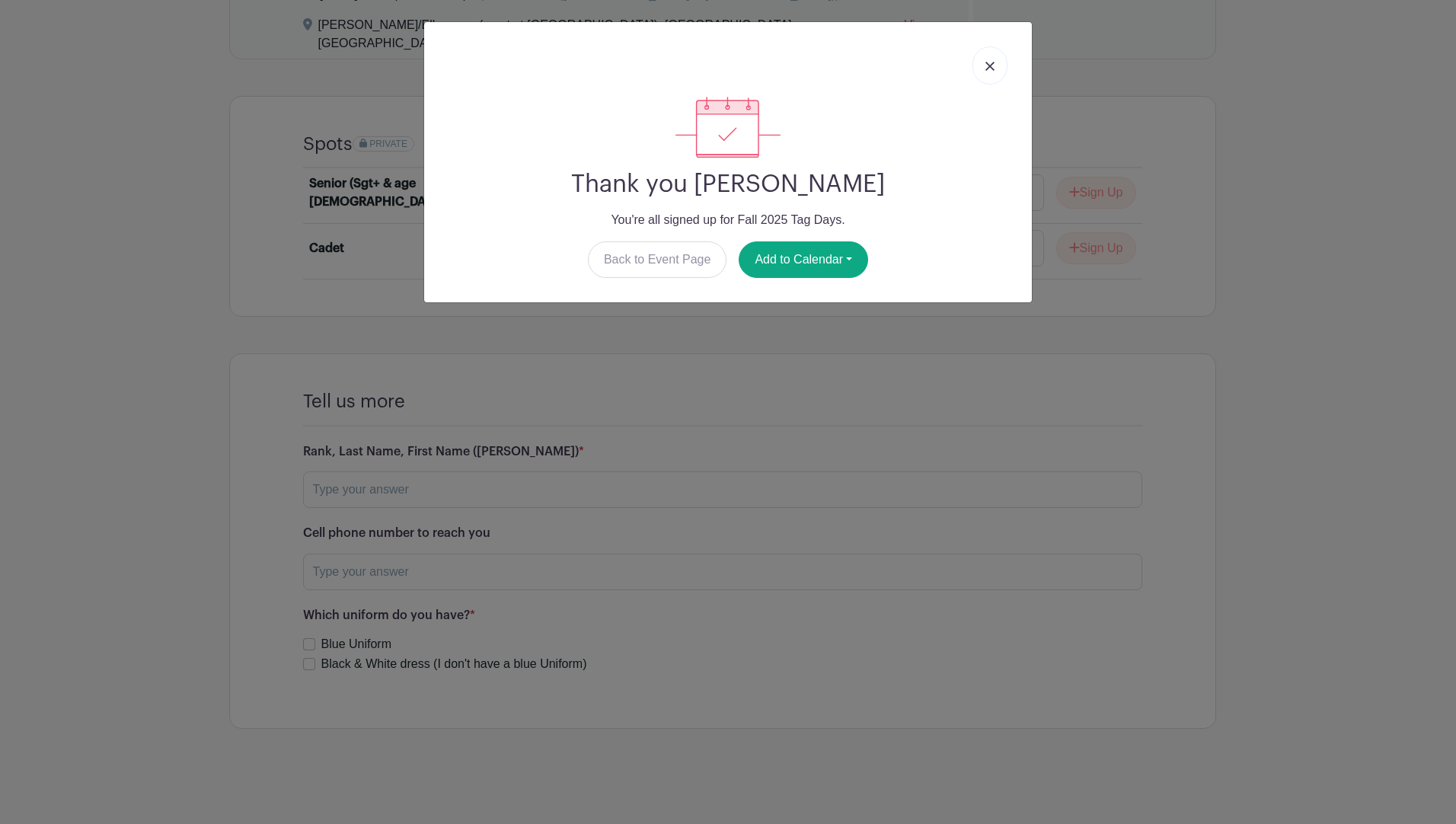
click at [976, 62] on link at bounding box center [990, 66] width 35 height 38
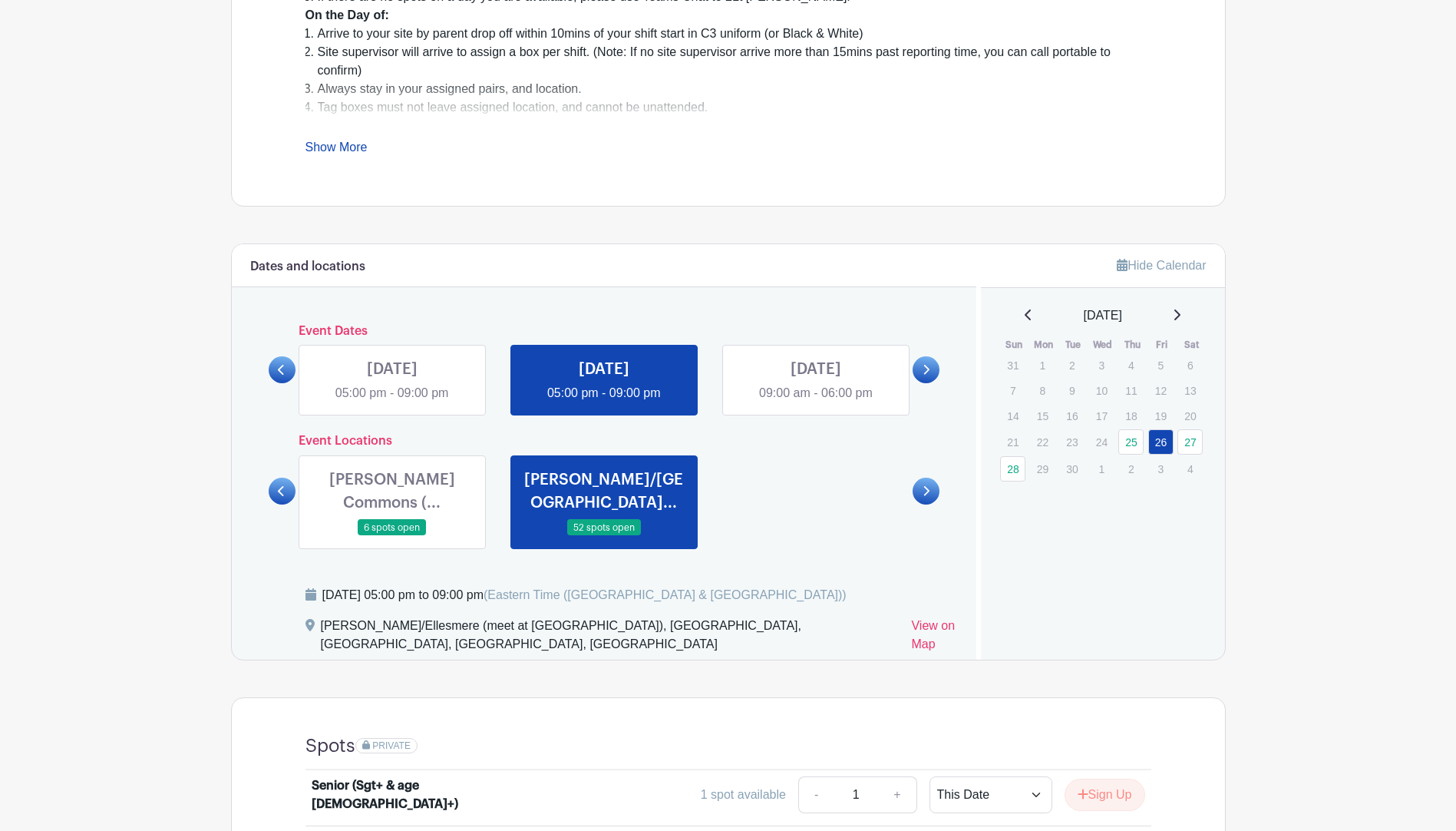
scroll to position [335, 0]
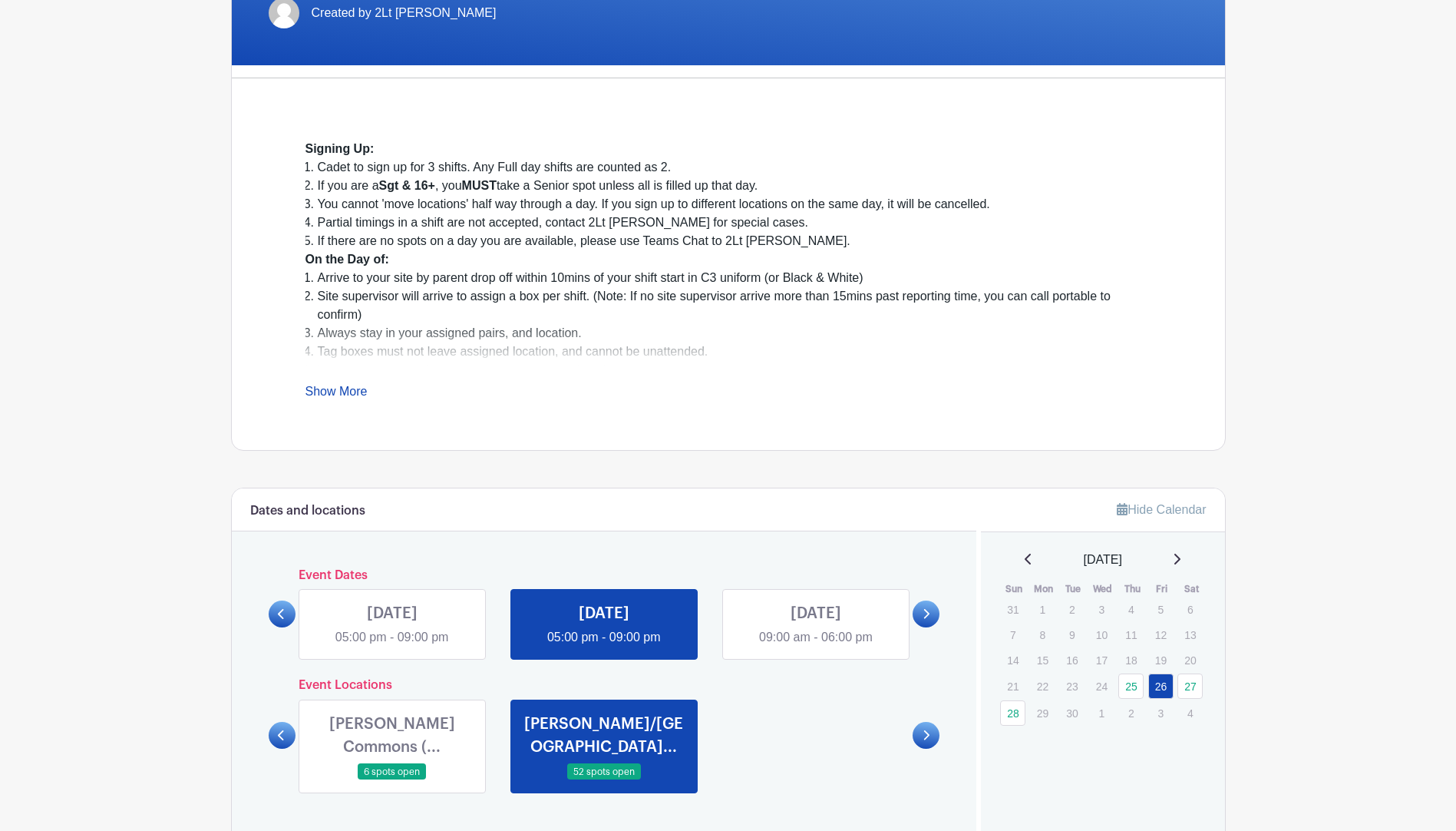
click at [816, 646] on link at bounding box center [816, 646] width 0 height 0
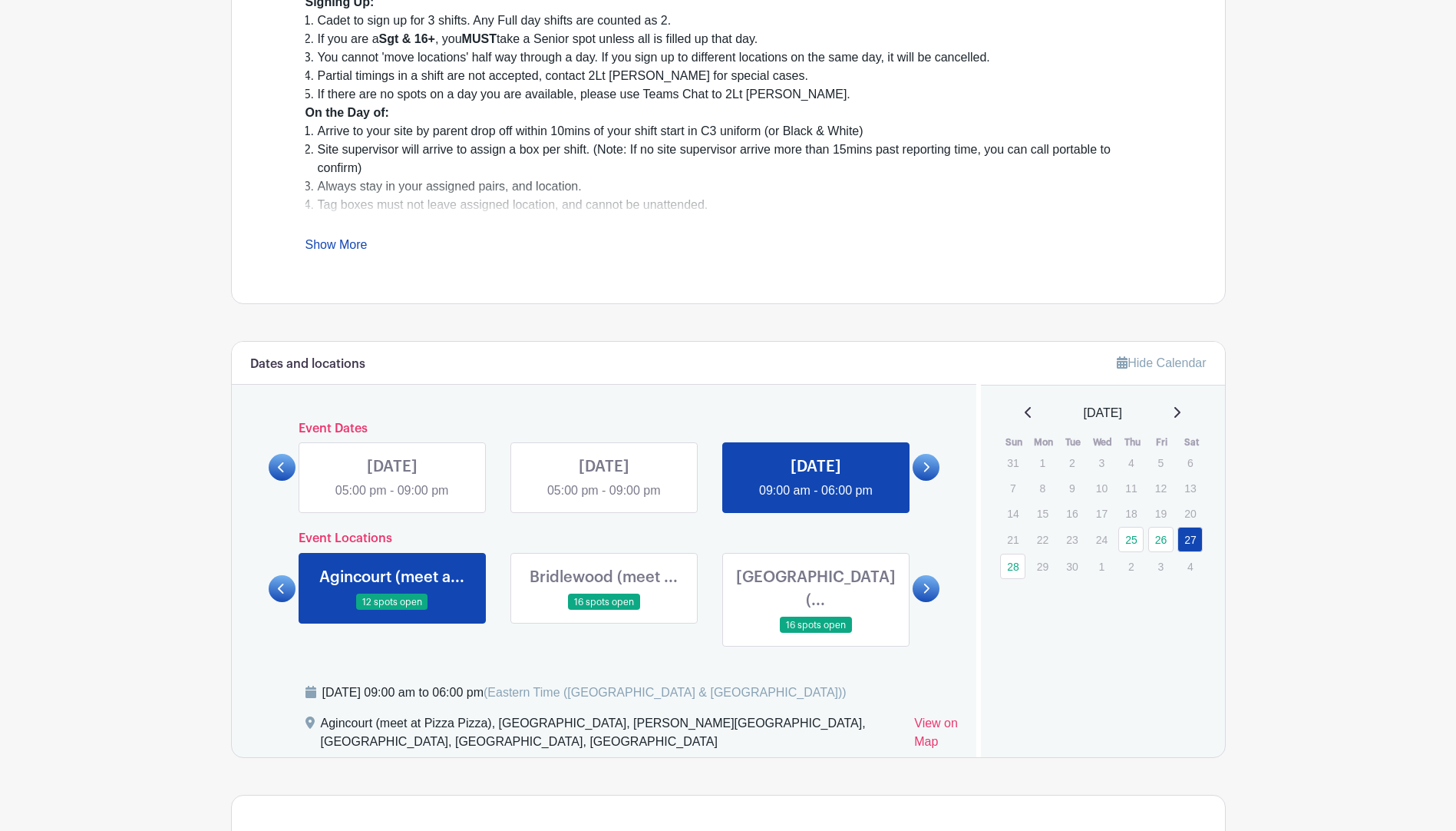
scroll to position [488, 0]
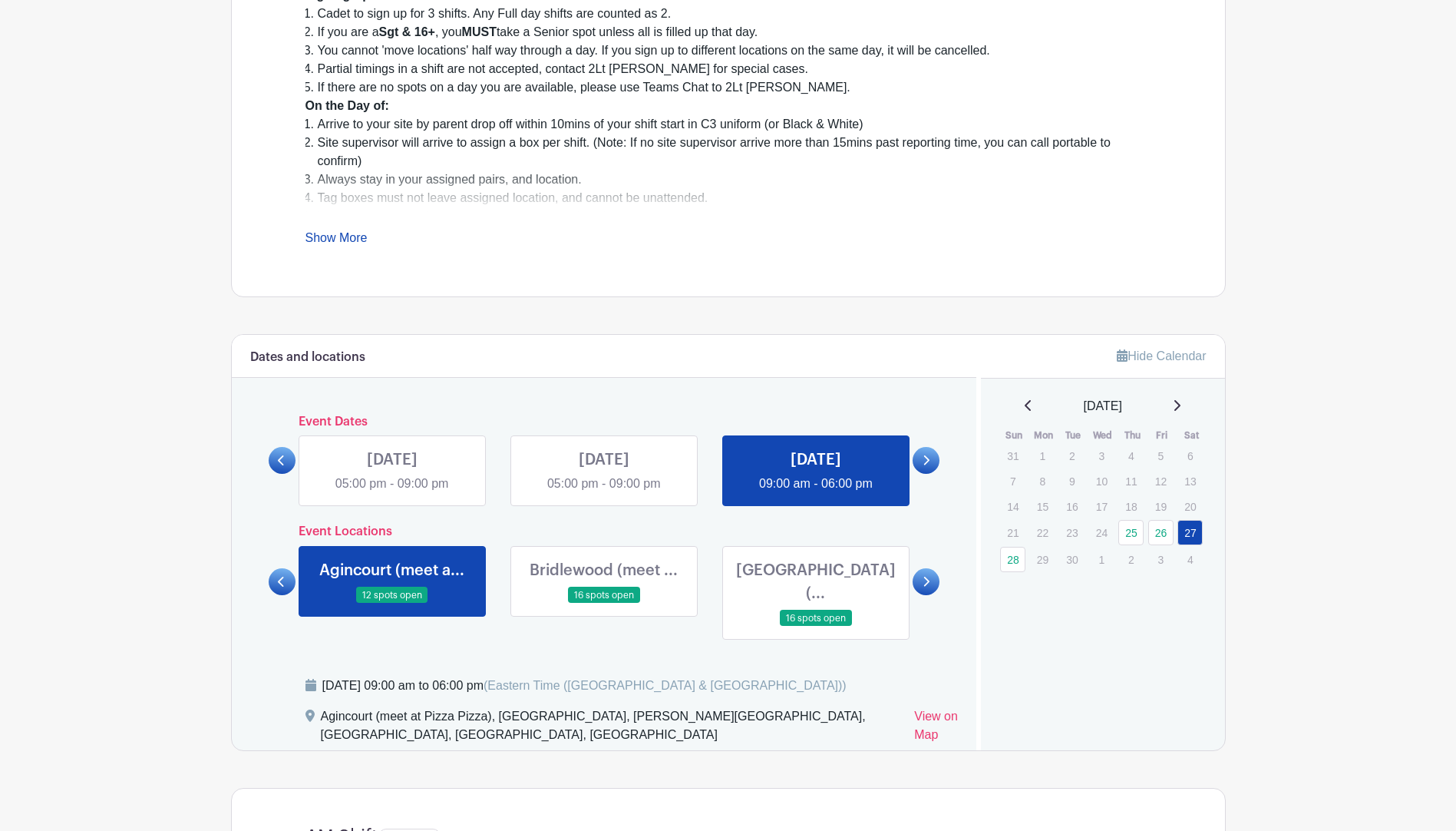
click at [604, 603] on link at bounding box center [604, 603] width 0 height 0
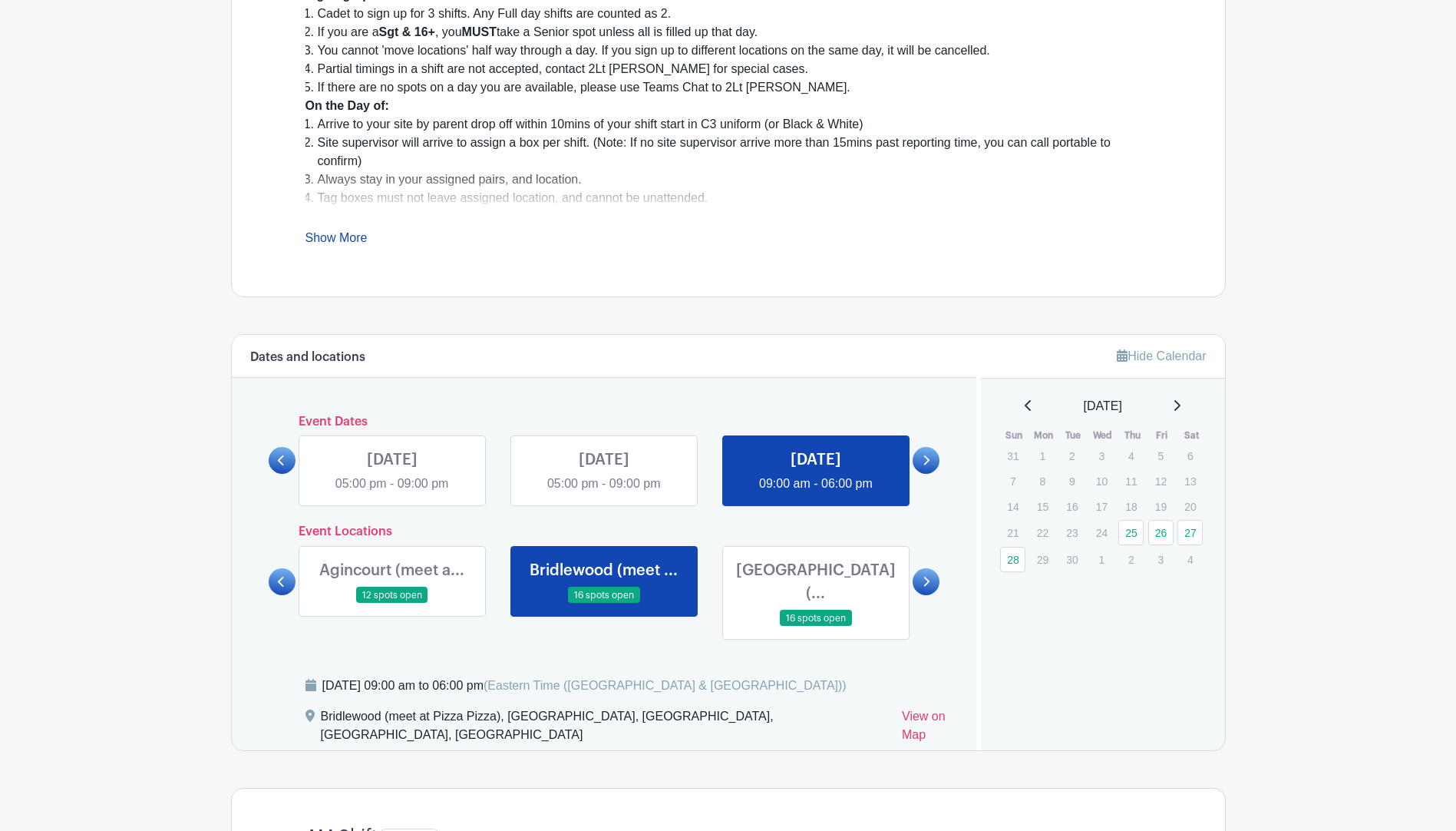
click at [816, 626] on link at bounding box center [816, 626] width 0 height 0
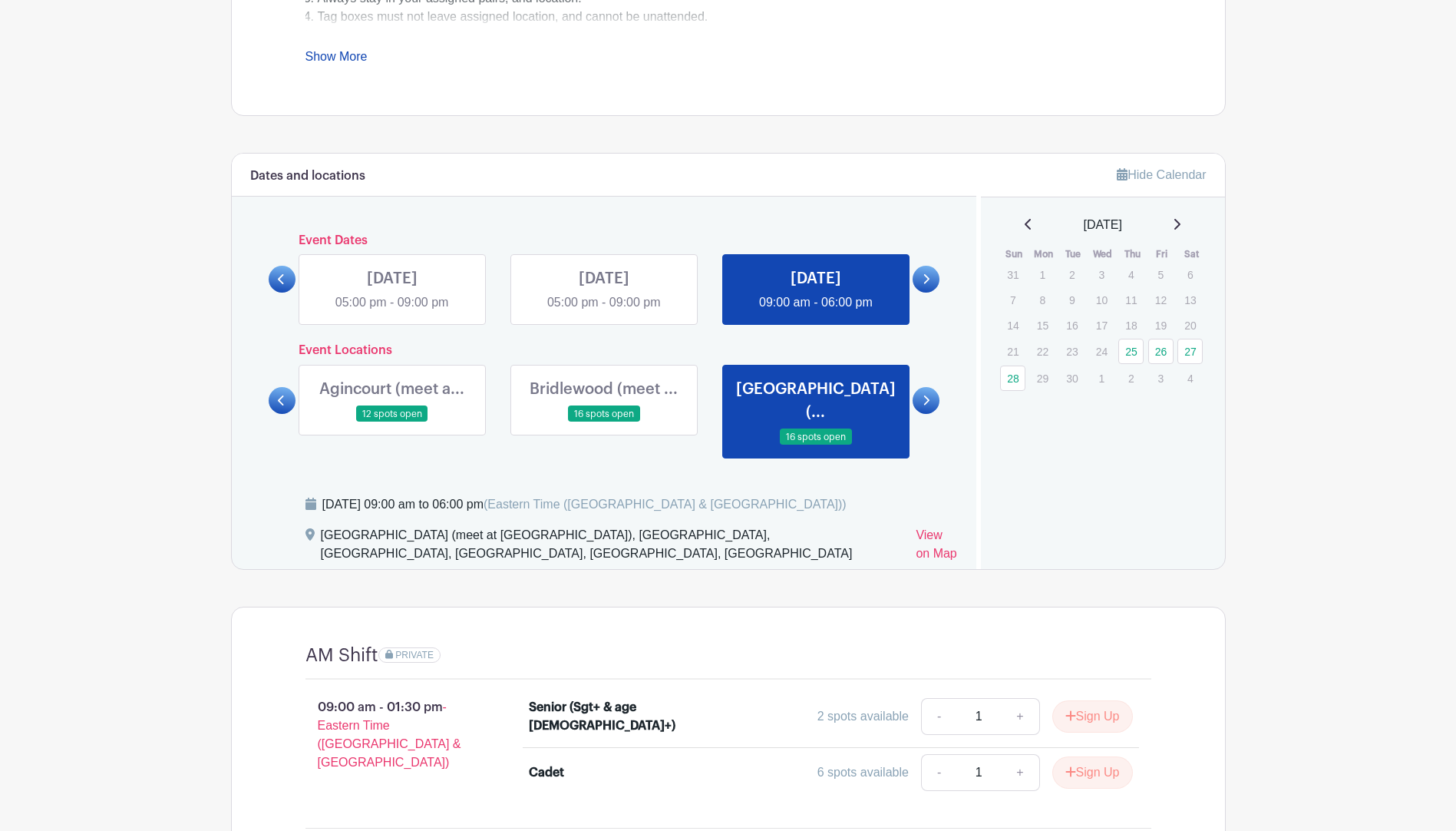
scroll to position [795, 0]
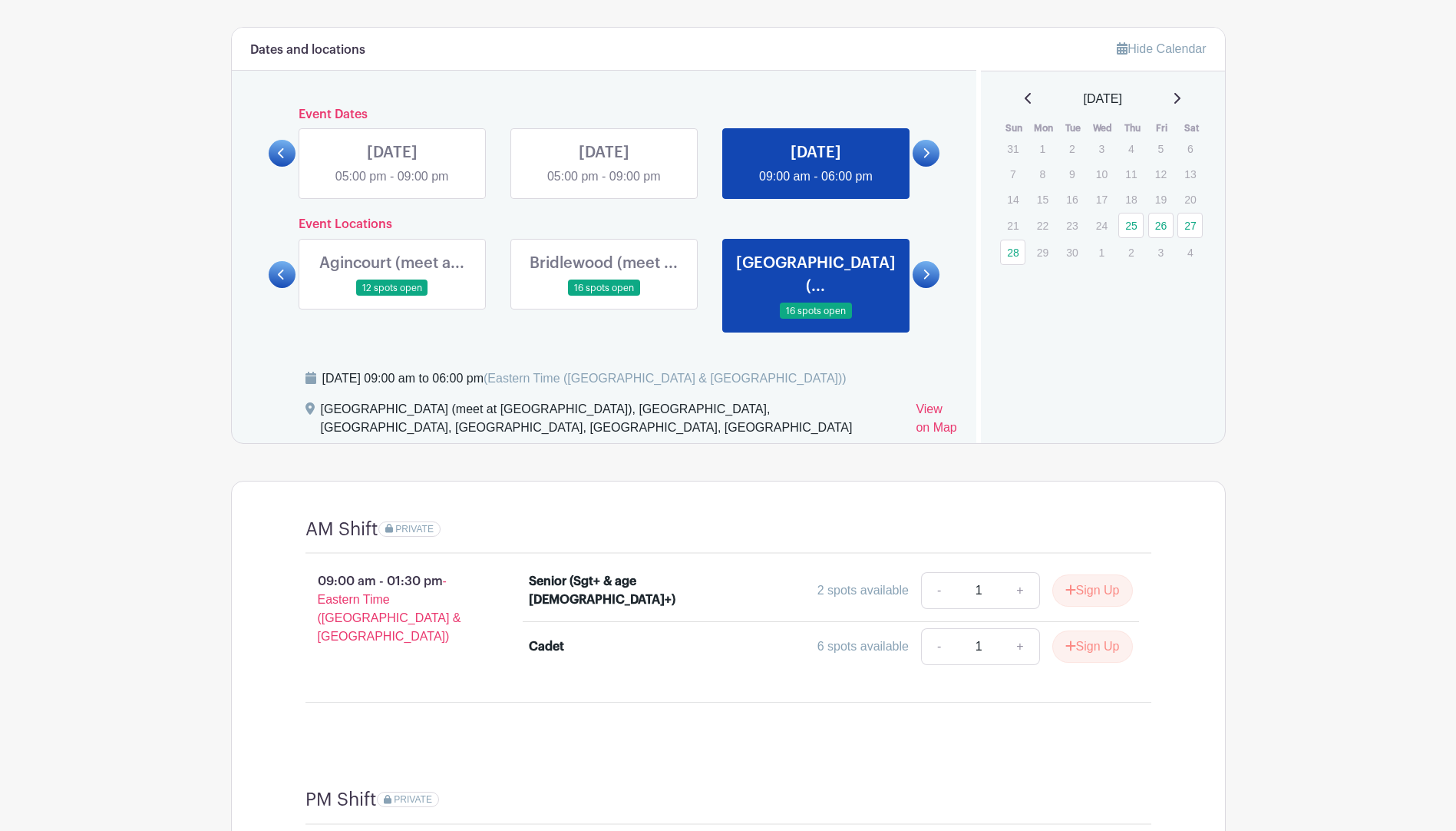
click at [930, 265] on link at bounding box center [926, 275] width 27 height 27
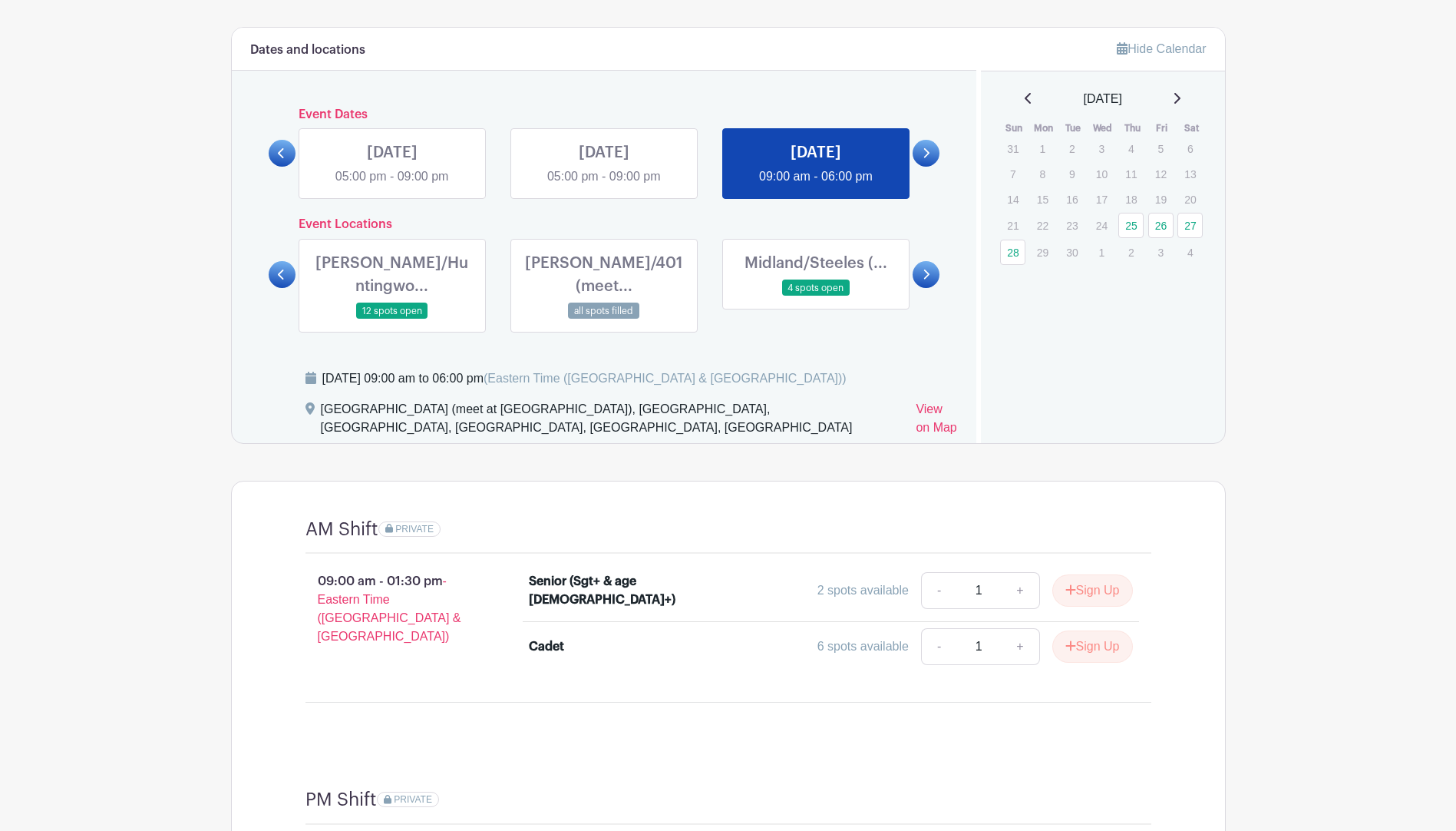
click at [392, 319] on link at bounding box center [392, 319] width 0 height 0
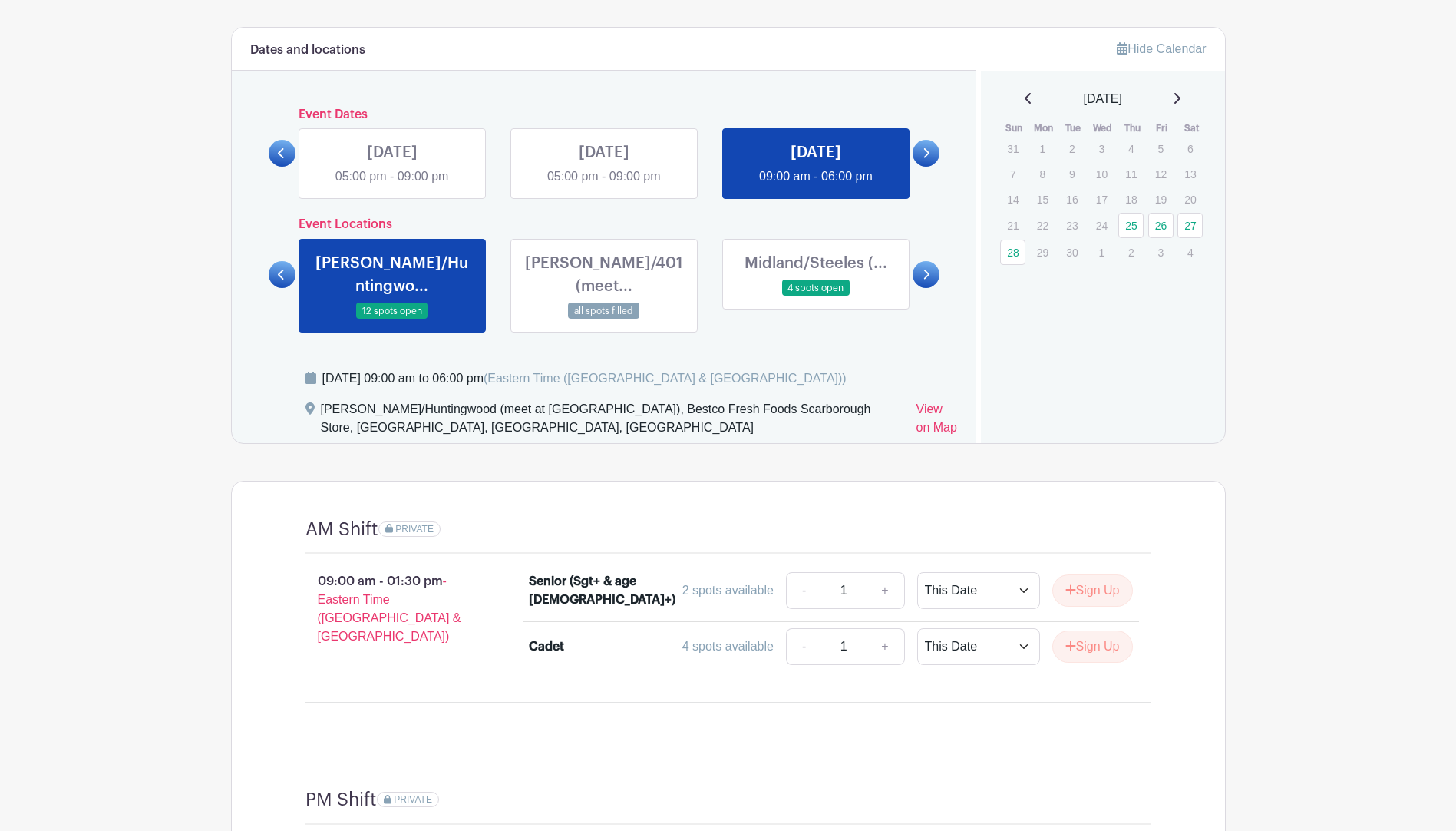
click at [816, 296] on link at bounding box center [816, 296] width 0 height 0
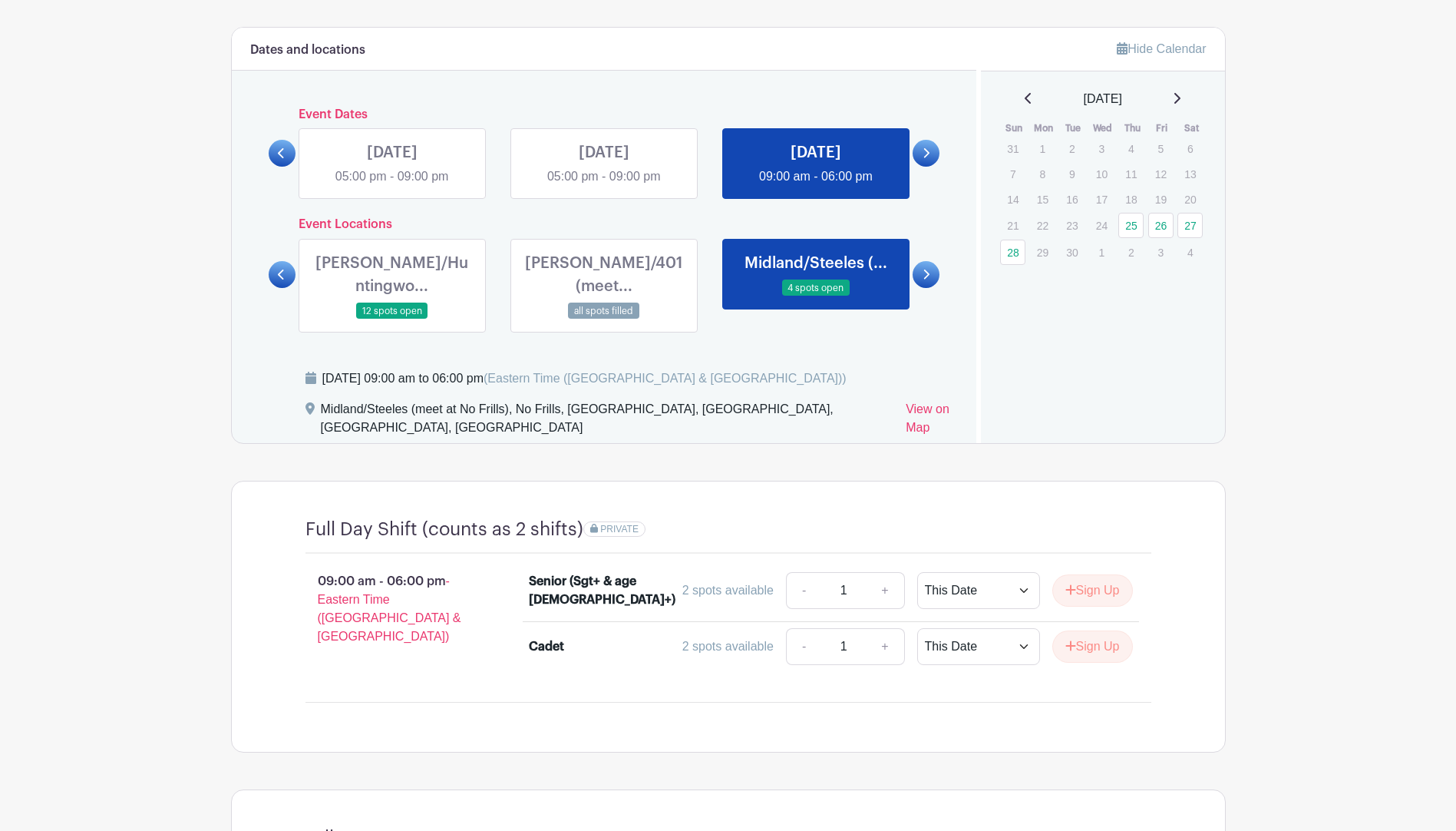
click at [816, 296] on link at bounding box center [816, 296] width 0 height 0
click at [924, 269] on icon at bounding box center [926, 274] width 7 height 11
click at [926, 269] on icon at bounding box center [927, 274] width 6 height 10
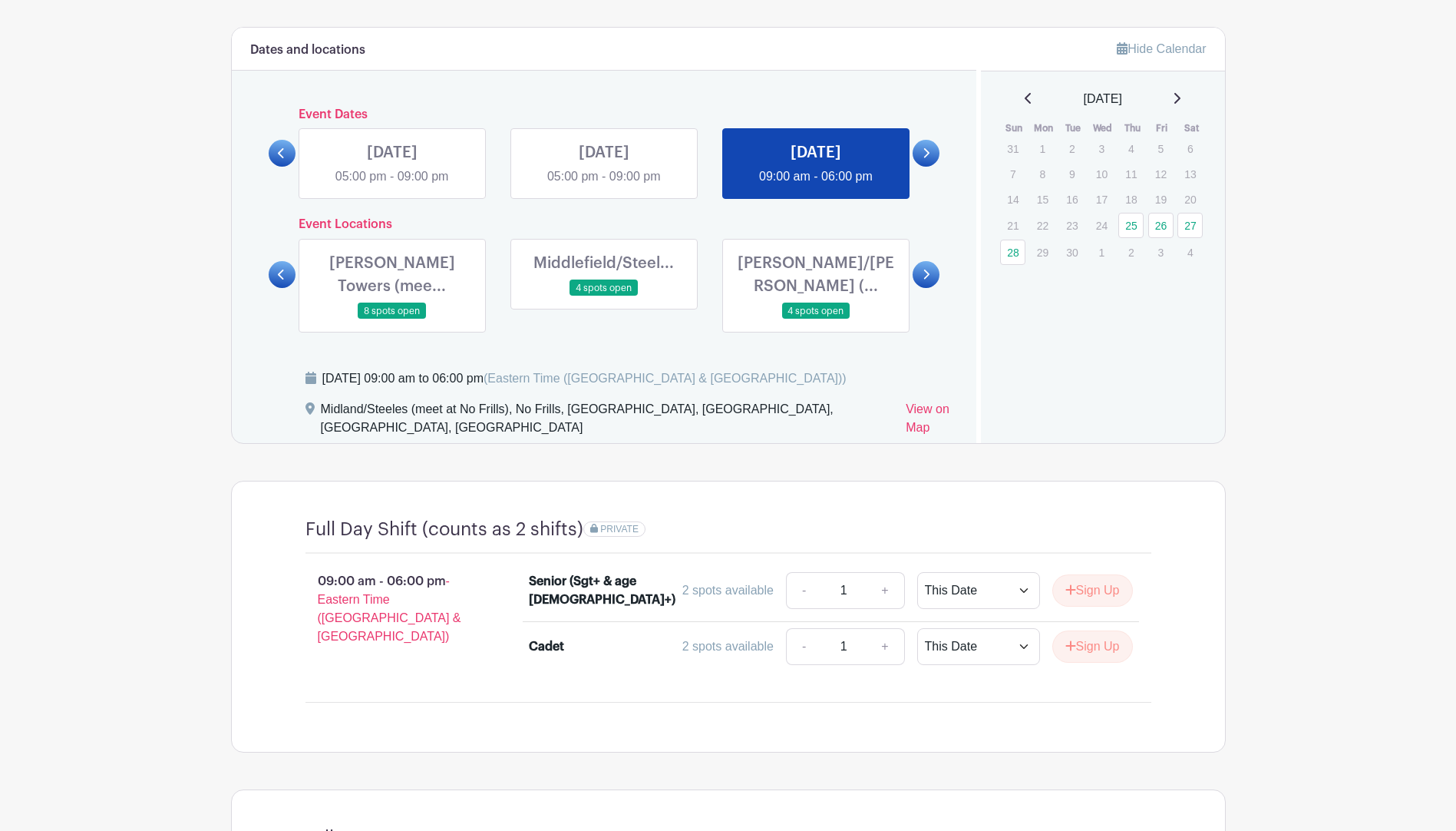
click at [392, 319] on link at bounding box center [392, 319] width 0 height 0
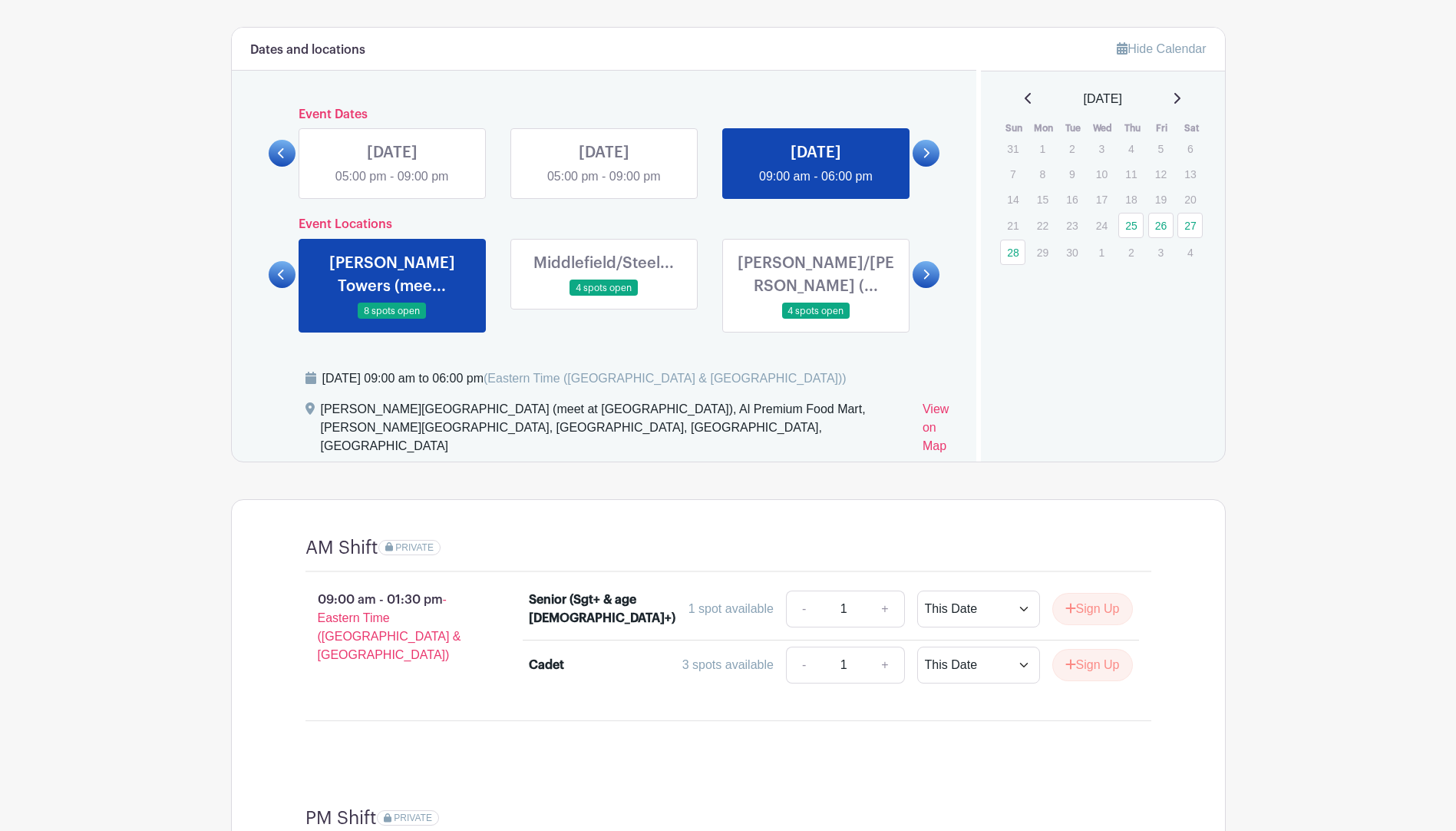
click at [604, 296] on link at bounding box center [604, 296] width 0 height 0
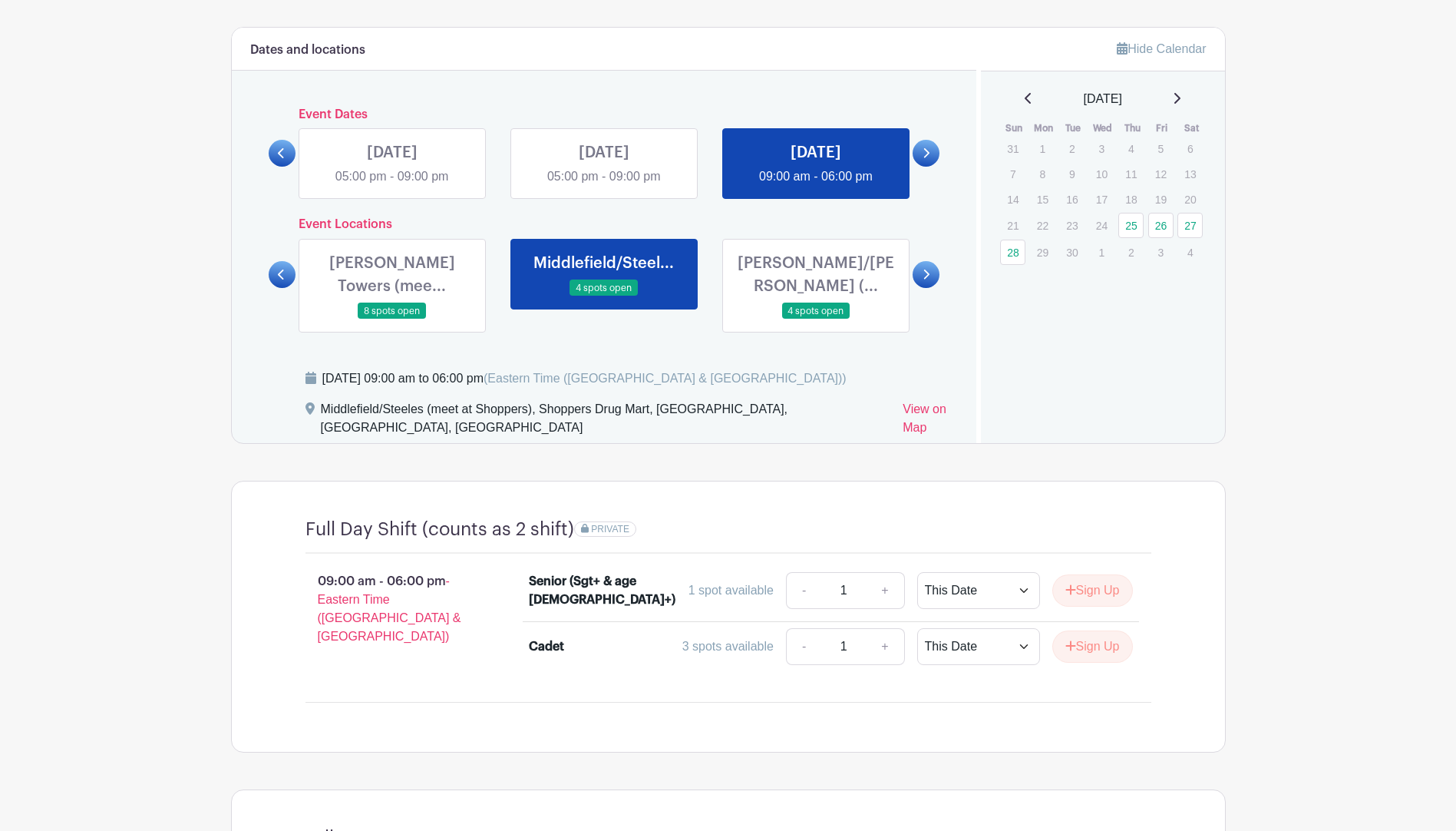
click at [924, 269] on icon at bounding box center [926, 274] width 7 height 11
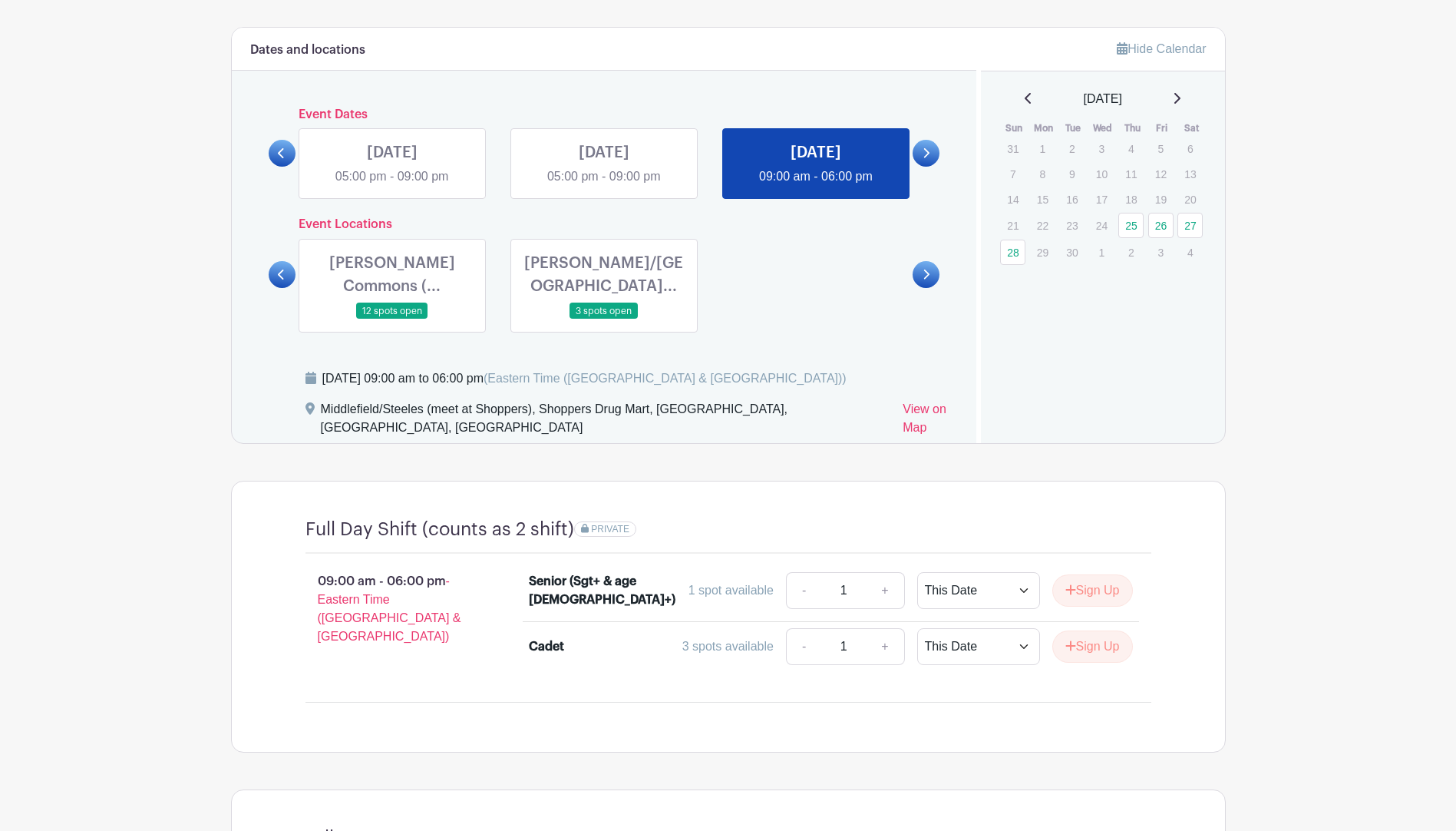
click at [604, 319] on link at bounding box center [604, 319] width 0 height 0
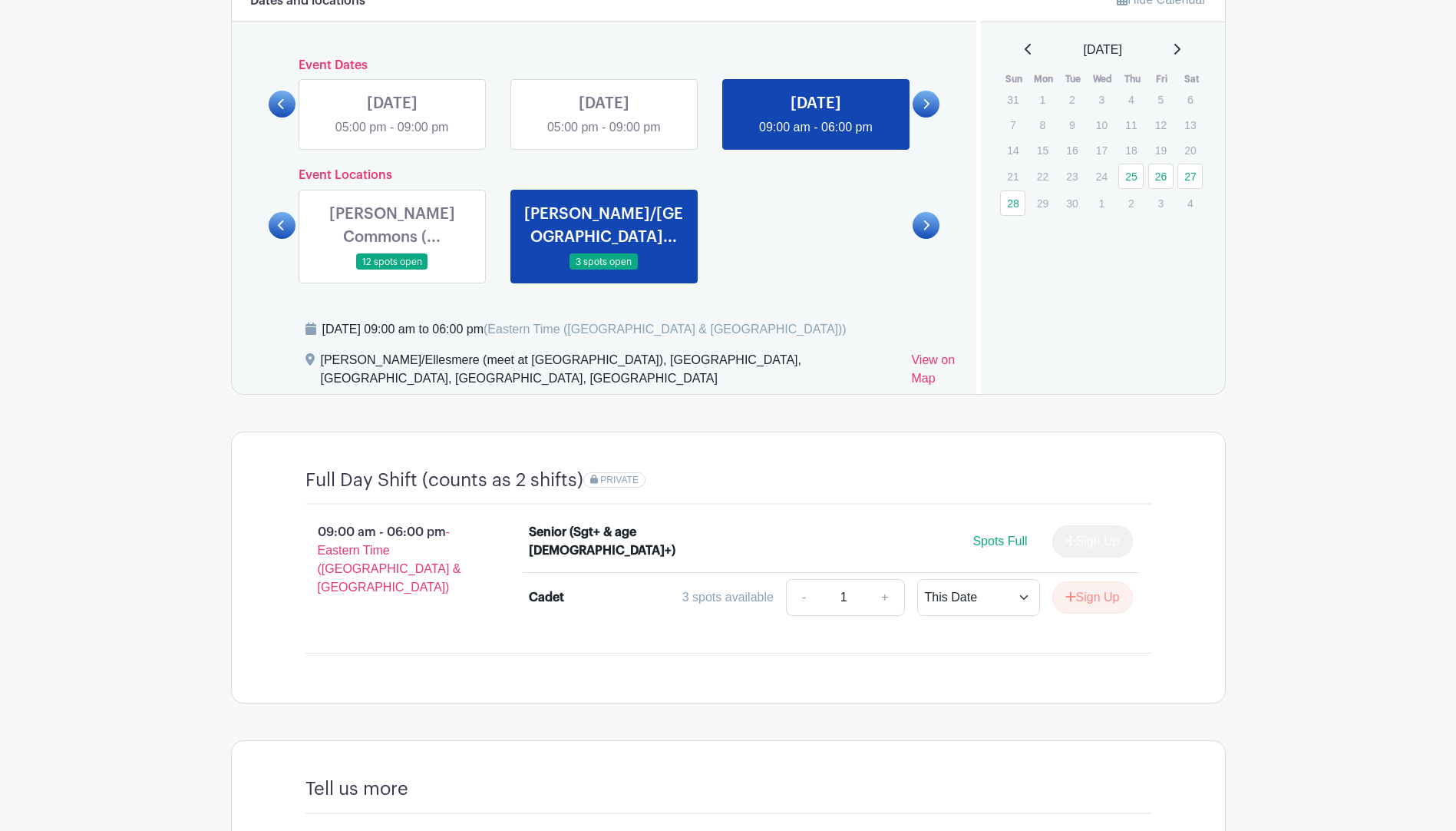
scroll to position [872, 0]
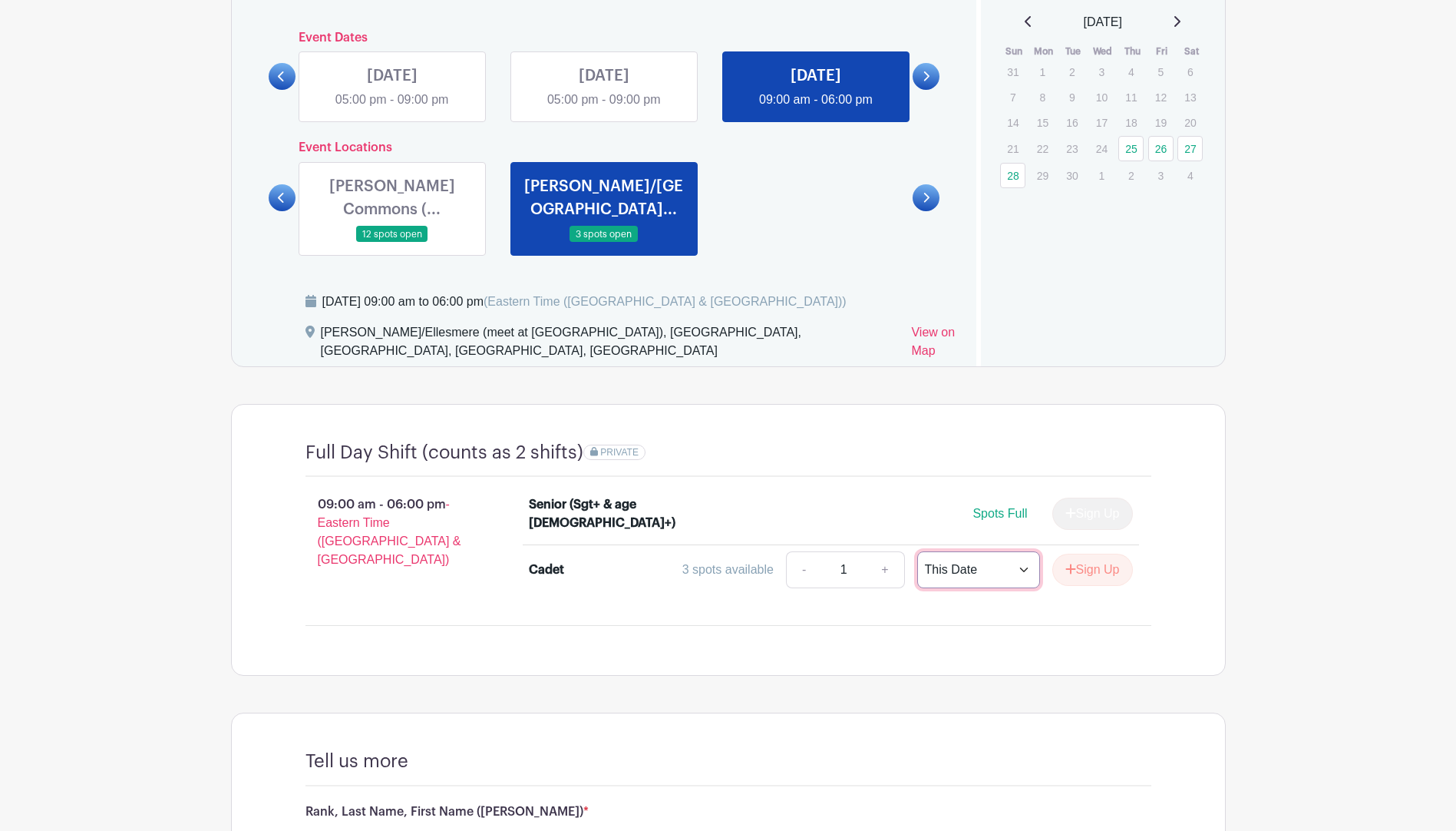
click at [1003, 574] on select "This Date Select Dates" at bounding box center [979, 570] width 123 height 37
select select "select_dates"
click at [918, 551] on select "This Date Select Dates" at bounding box center [979, 570] width 123 height 37
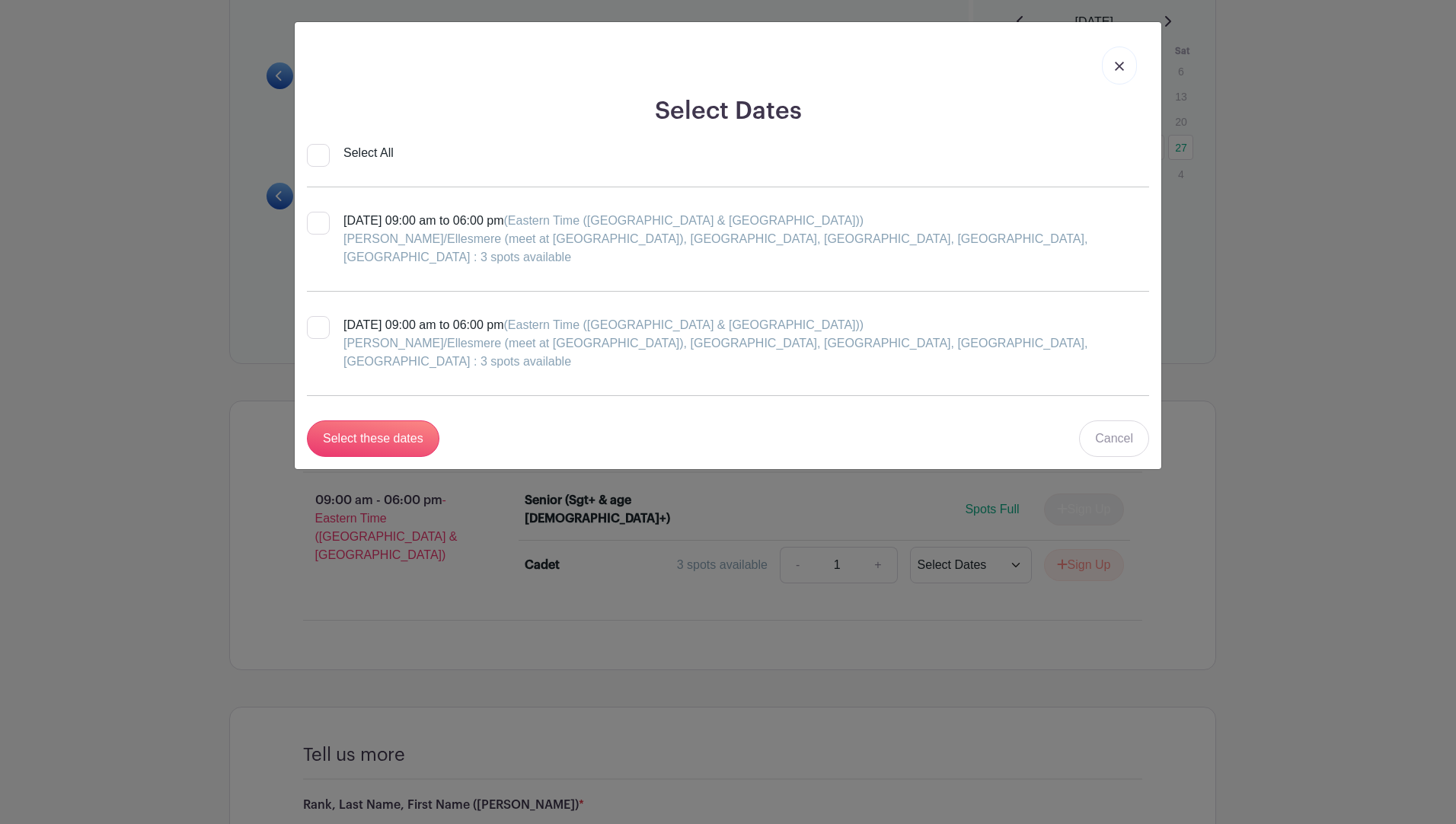
click at [427, 231] on div "[PERSON_NAME]/Ellesmere (meet at [GEOGRAPHIC_DATA]), [GEOGRAPHIC_DATA], [GEOGRA…" at bounding box center [747, 248] width 806 height 36
click at [317, 221] on input "[DATE] 09:00 am to 06:00 pm (Eastern Time ([GEOGRAPHIC_DATA] & [GEOGRAPHIC_DATA…" at bounding box center [311, 216] width 10 height 10
checkbox input "true"
click at [1104, 420] on link "Cancel" at bounding box center [1114, 438] width 70 height 36
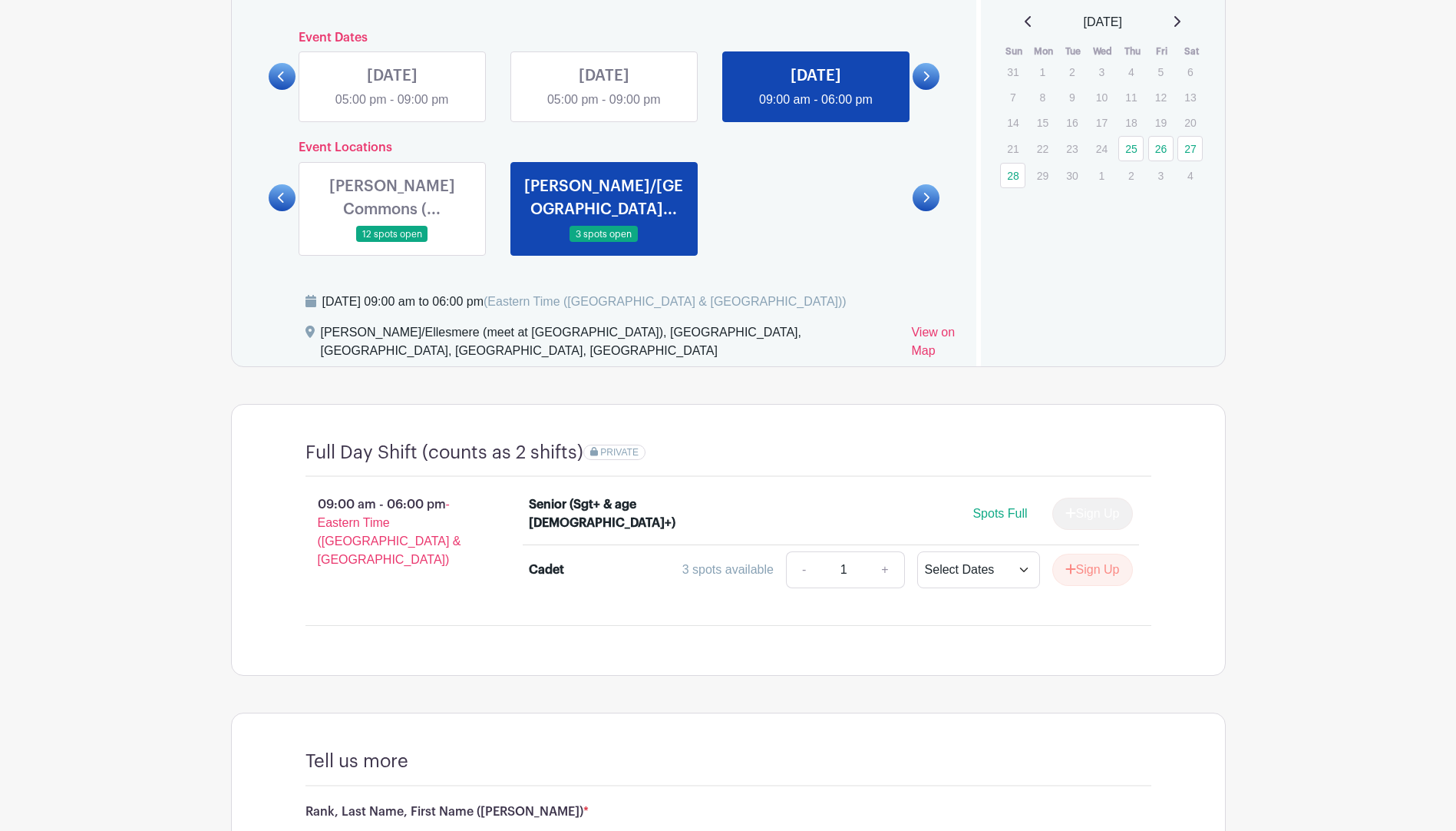
click at [1131, 411] on div "Full Day Shift (counts as 2 shifts) PRIVATE 09:00 am - 06:00 pm - Eastern Time …" at bounding box center [728, 540] width 920 height 271
click at [984, 582] on select "This Date Select Dates" at bounding box center [979, 570] width 123 height 37
select select "this_date"
click at [918, 551] on select "This Date Select Dates" at bounding box center [979, 570] width 123 height 37
click at [858, 650] on div "Full Day Shift (counts as 2 shifts) PRIVATE 09:00 am - 06:00 pm - Eastern Time …" at bounding box center [728, 540] width 920 height 271
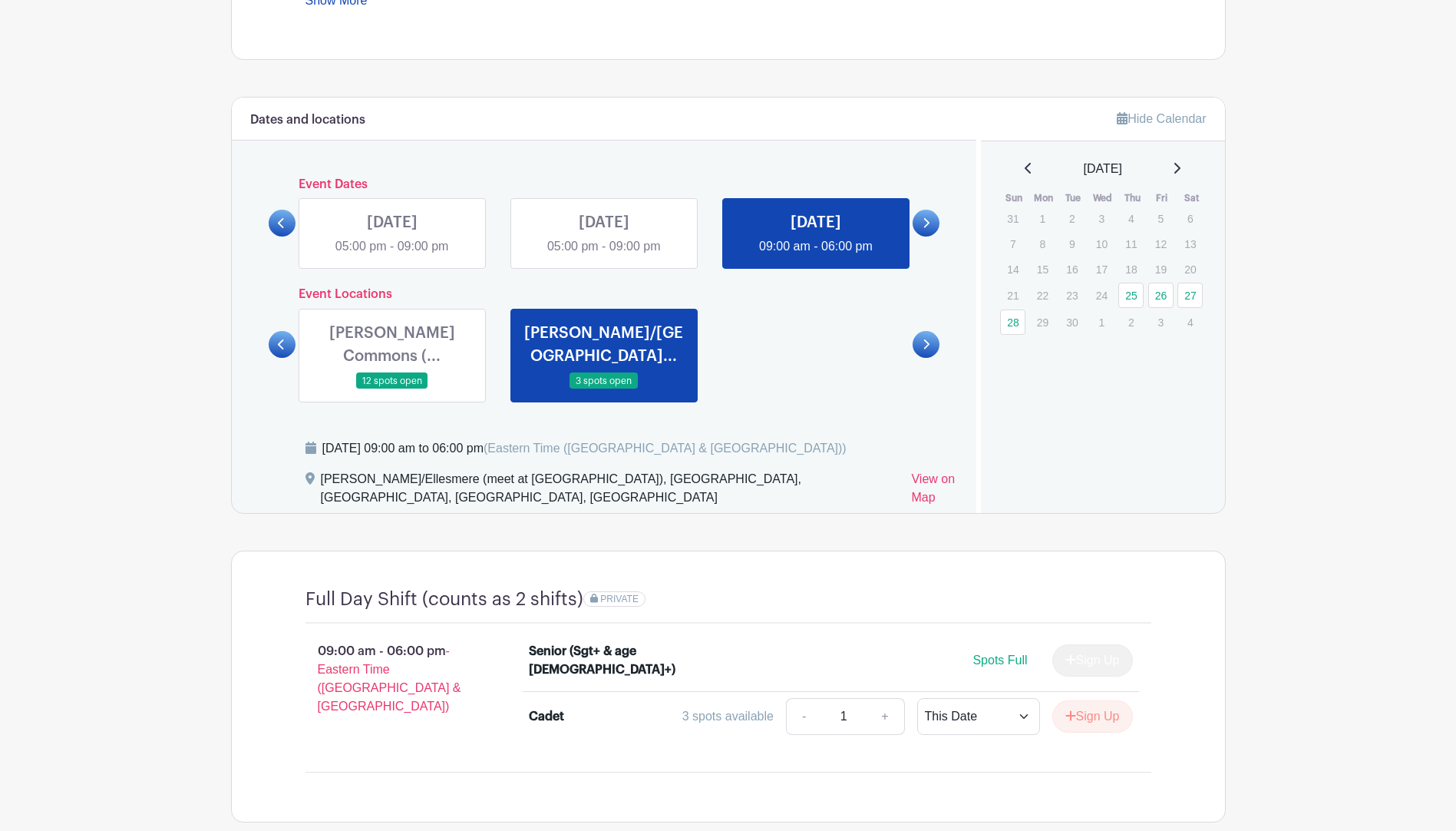
scroll to position [719, 0]
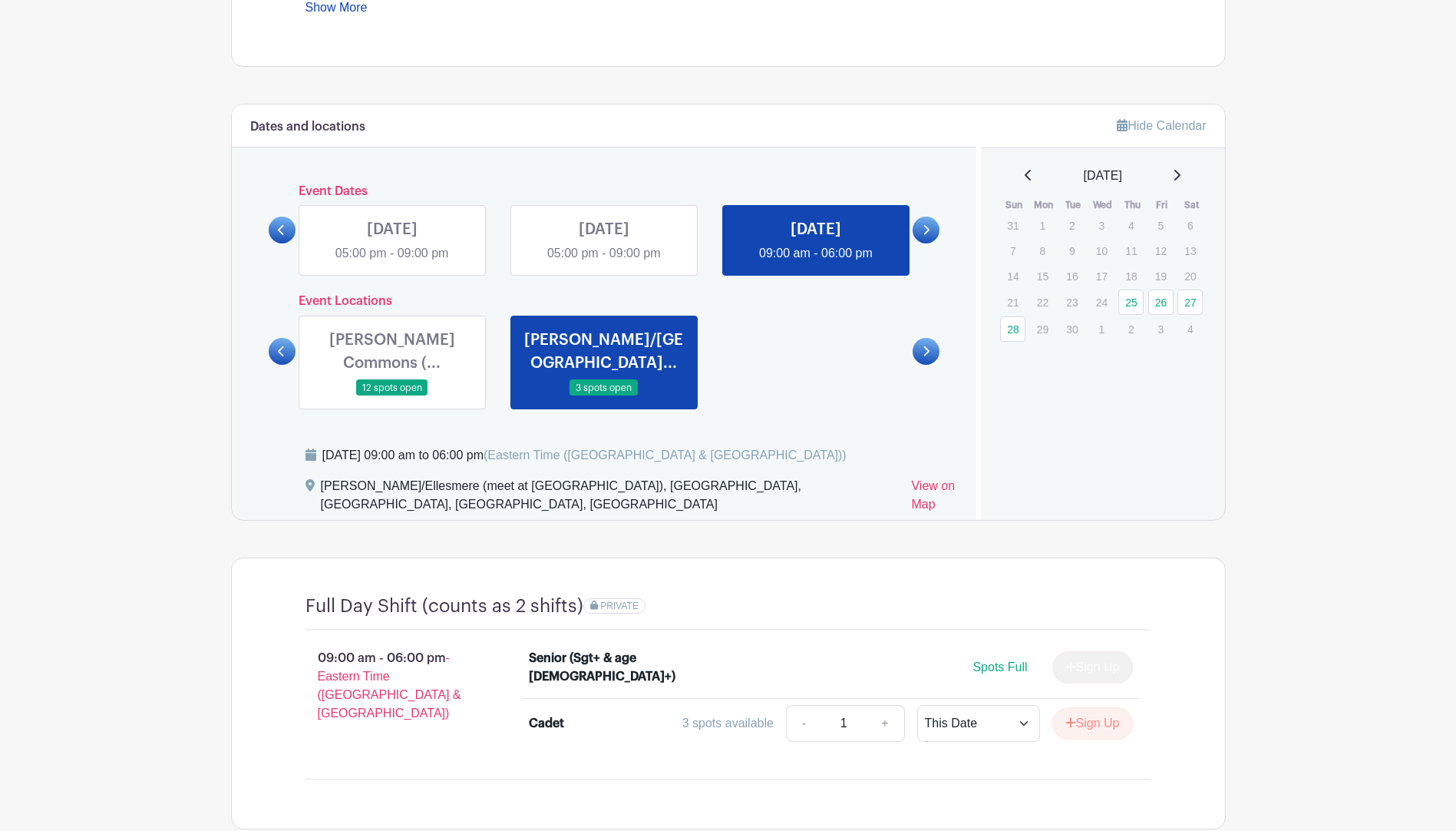
click at [926, 225] on icon at bounding box center [926, 229] width 7 height 11
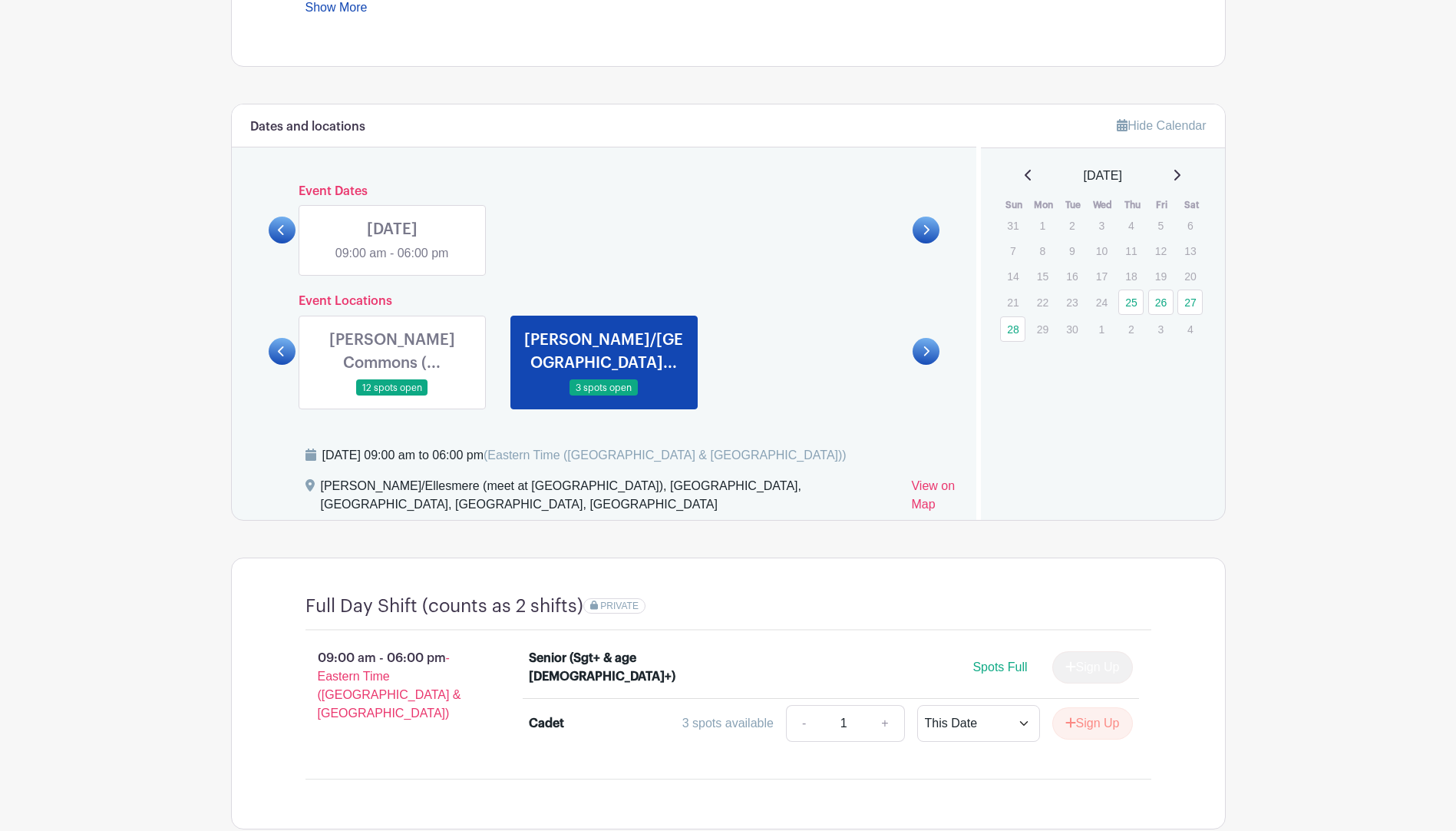
click at [296, 235] on div "[DATE] 09:00 am - 06:00 pm" at bounding box center [392, 240] width 212 height 71
click at [281, 231] on icon at bounding box center [281, 229] width 7 height 11
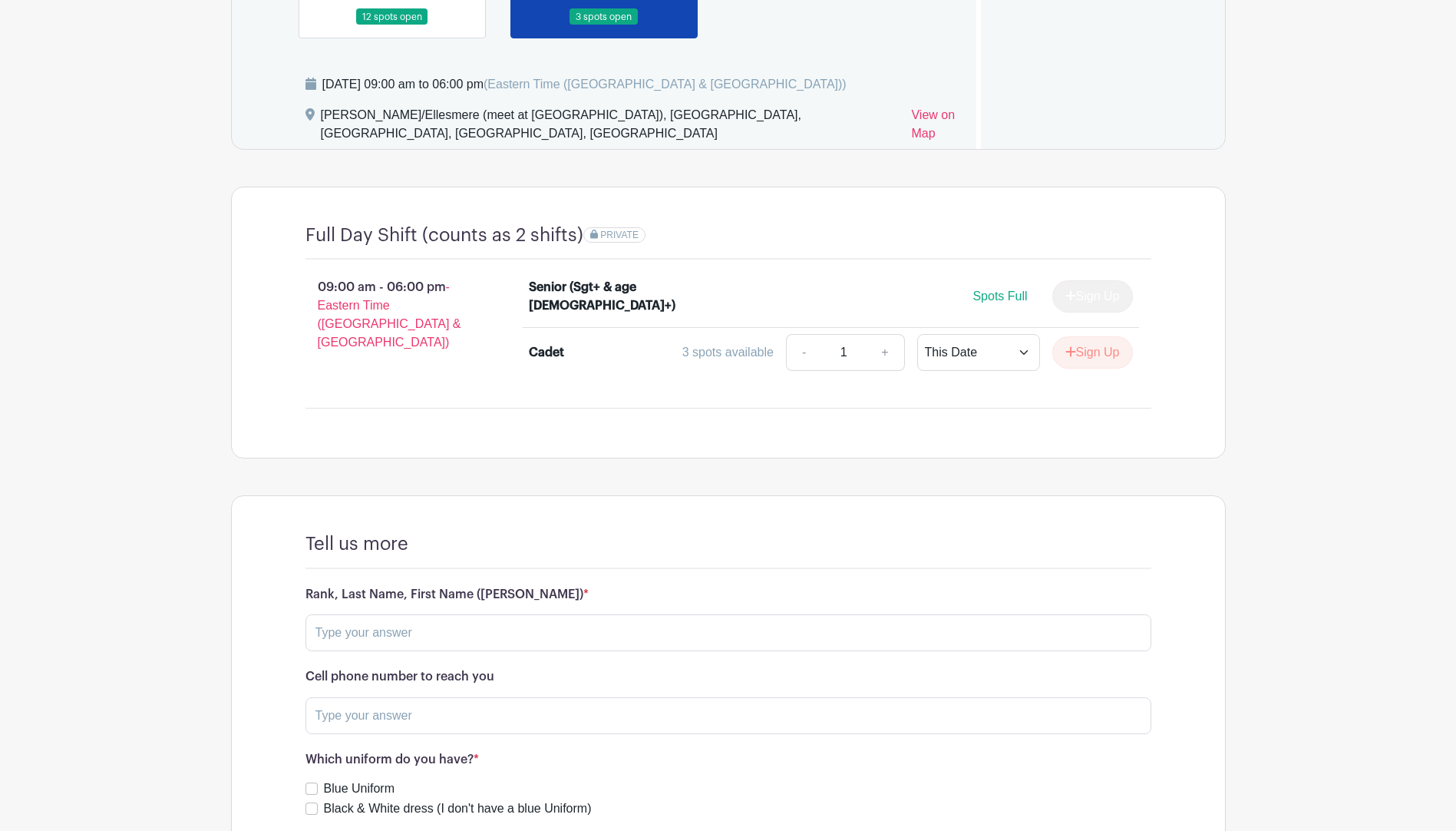
scroll to position [949, 0]
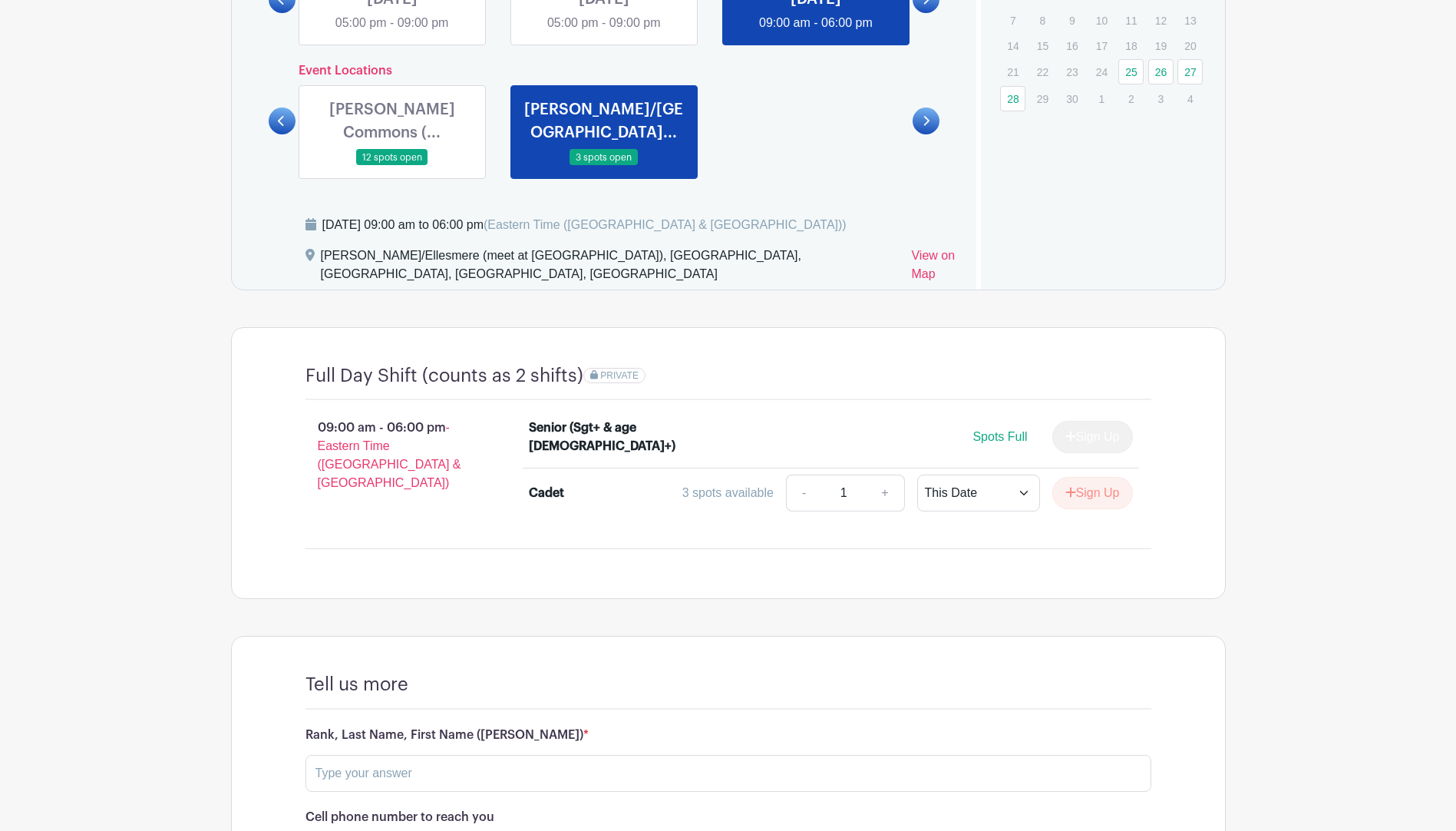
click at [390, 439] on span "- Eastern Time ([GEOGRAPHIC_DATA] & [GEOGRAPHIC_DATA])" at bounding box center [389, 455] width 143 height 69
click at [405, 417] on p "09:00 am - 06:00 pm - Eastern Time ([GEOGRAPHIC_DATA] & [GEOGRAPHIC_DATA])" at bounding box center [393, 456] width 224 height 86
click at [416, 424] on p "09:00 am - 06:00 pm - Eastern Time ([GEOGRAPHIC_DATA] & [GEOGRAPHIC_DATA])" at bounding box center [393, 456] width 224 height 86
click at [538, 377] on h4 "Full Day Shift (counts as 2 shifts)" at bounding box center [444, 376] width 278 height 22
click at [604, 384] on div "PRIVATE" at bounding box center [867, 376] width 568 height 22
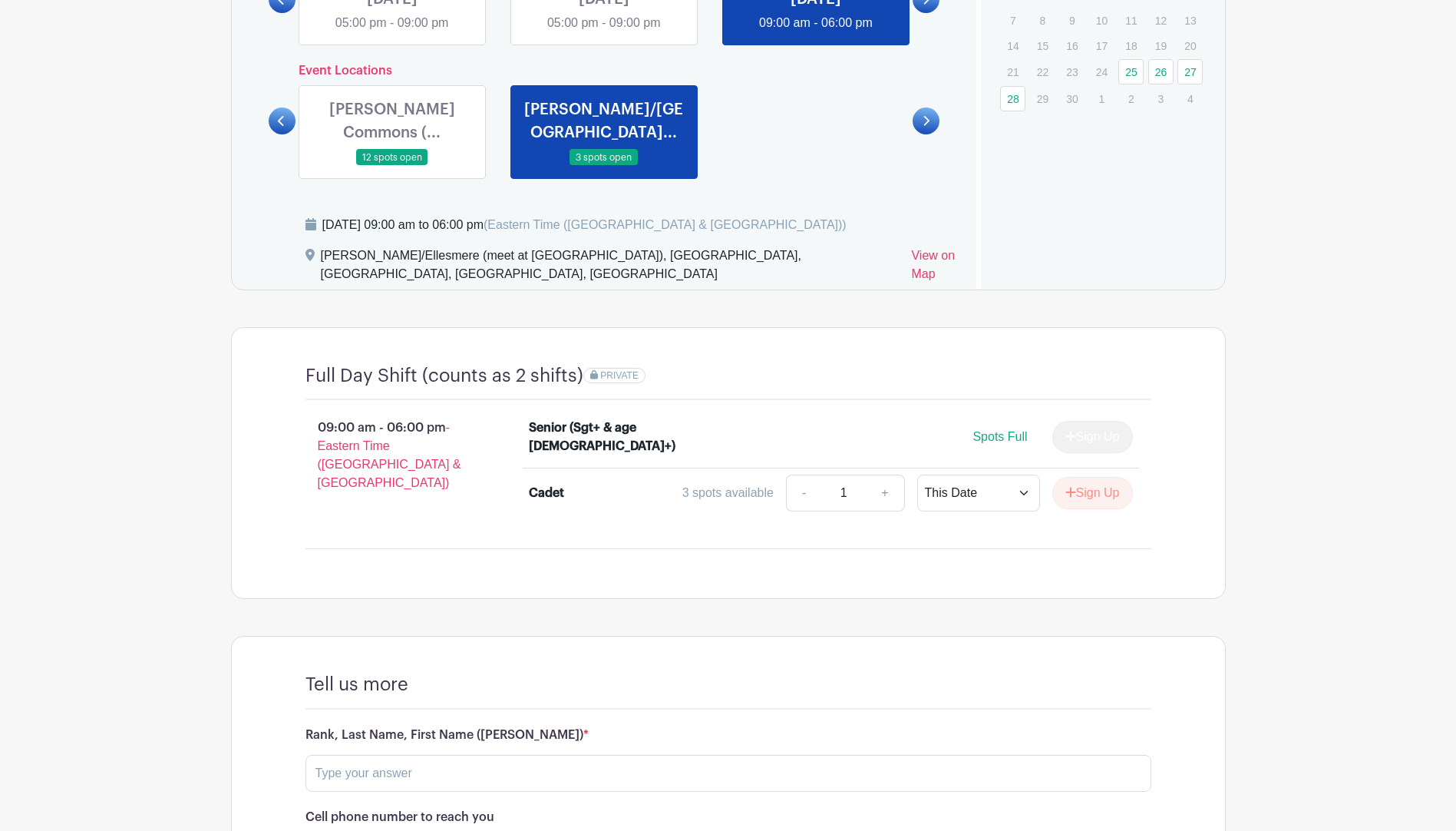
scroll to position [719, 0]
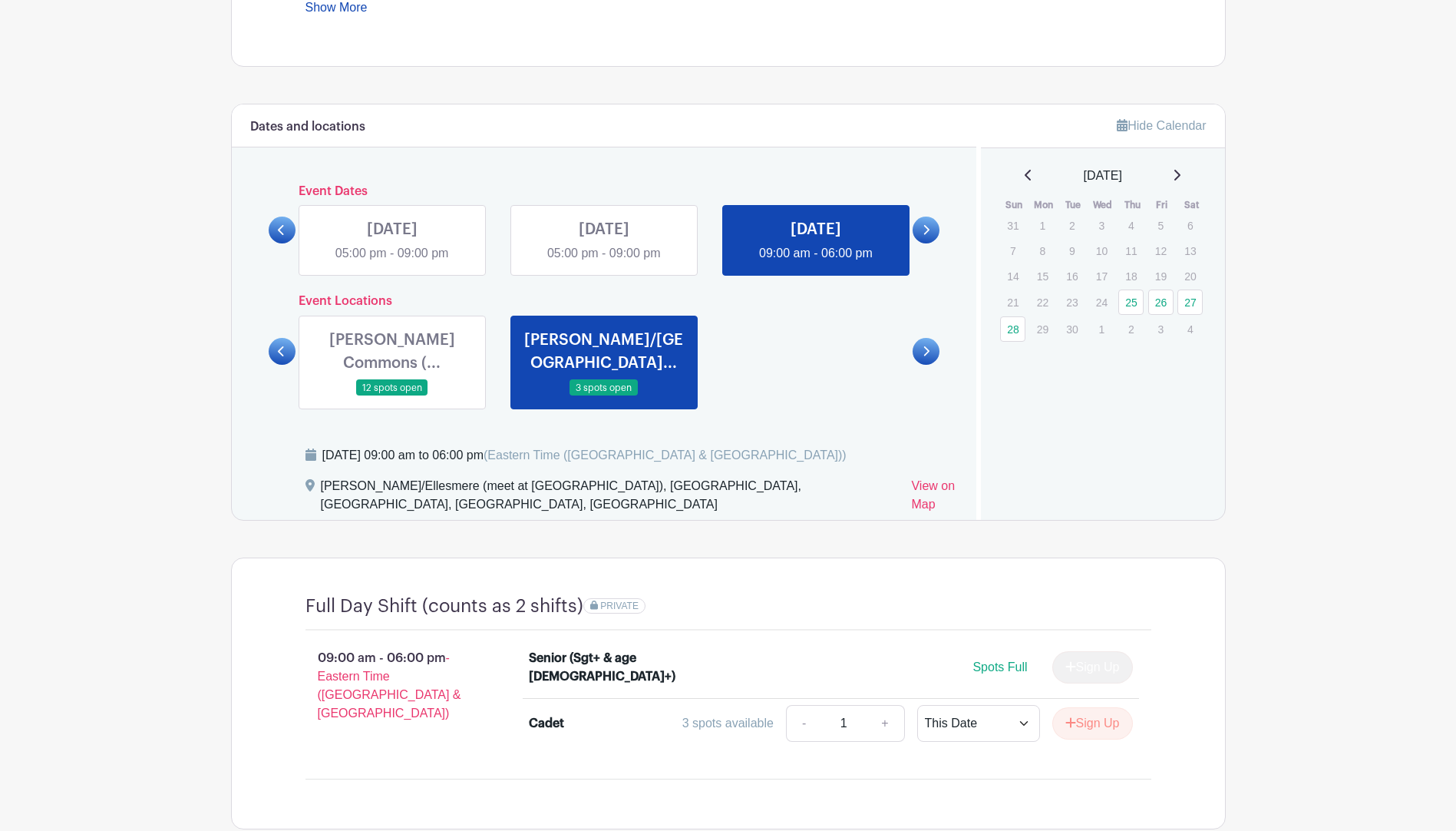
click at [392, 396] on link at bounding box center [392, 396] width 0 height 0
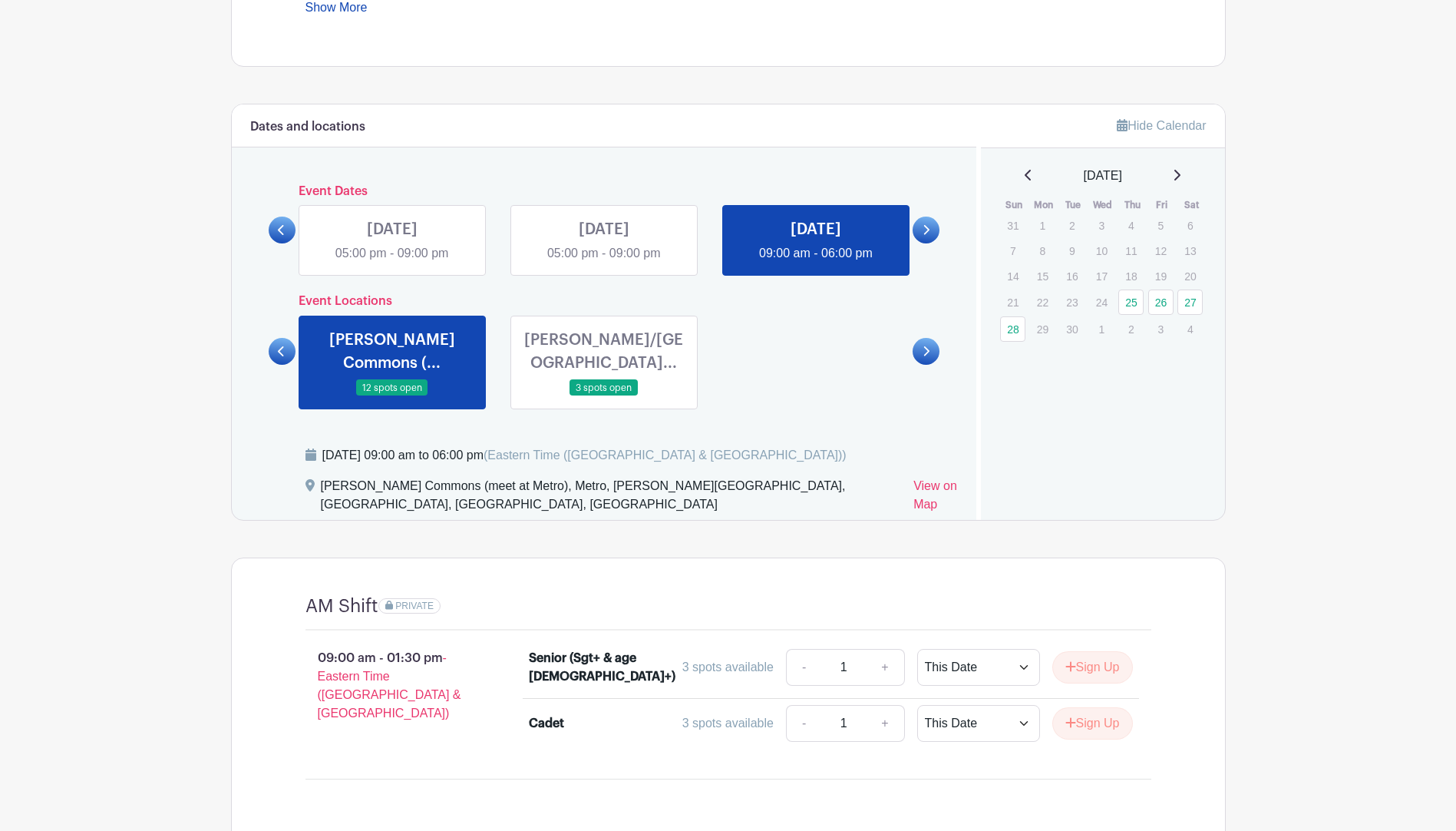
click at [278, 345] on link at bounding box center [282, 351] width 27 height 27
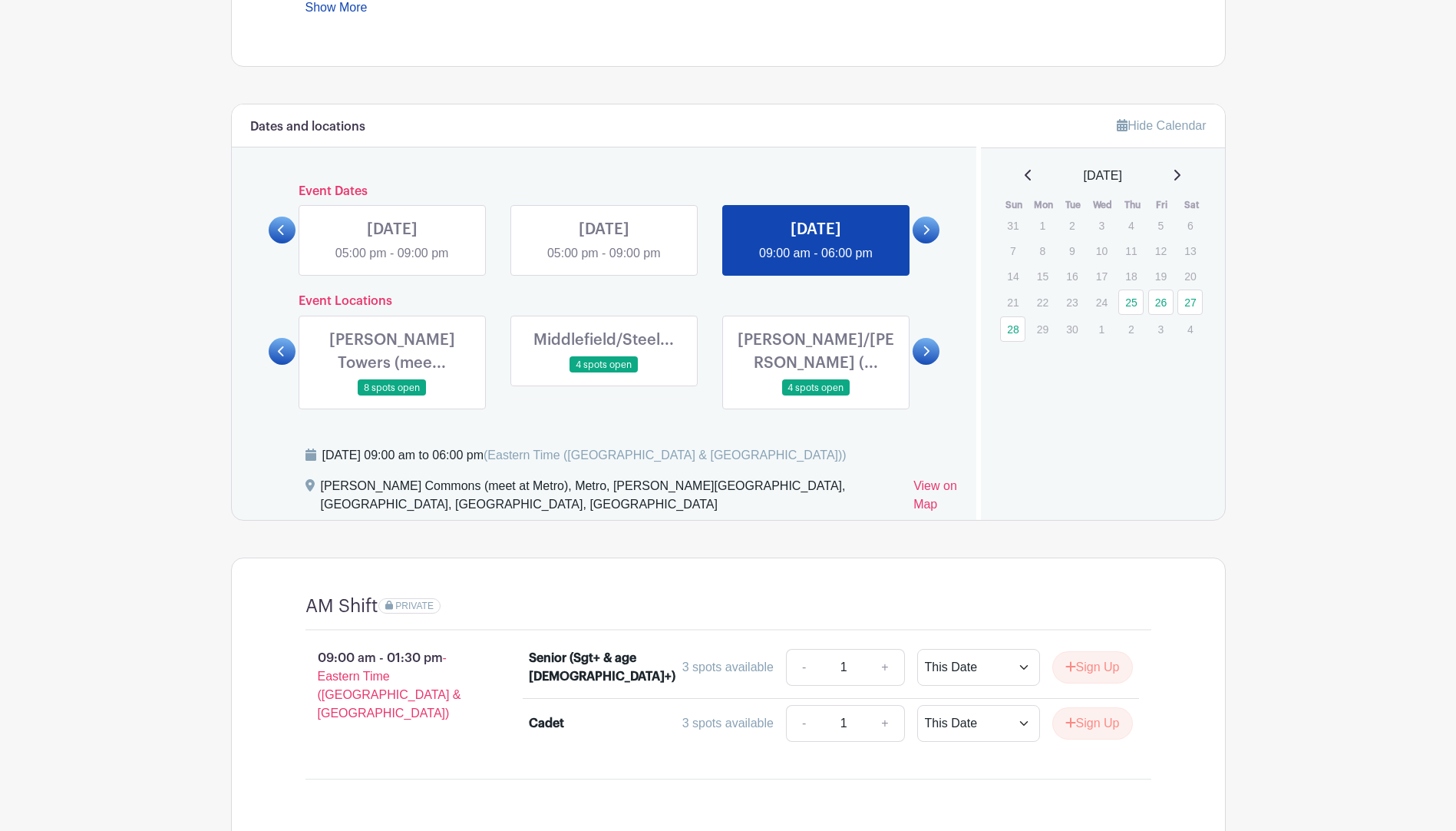
click at [816, 396] on link at bounding box center [816, 396] width 0 height 0
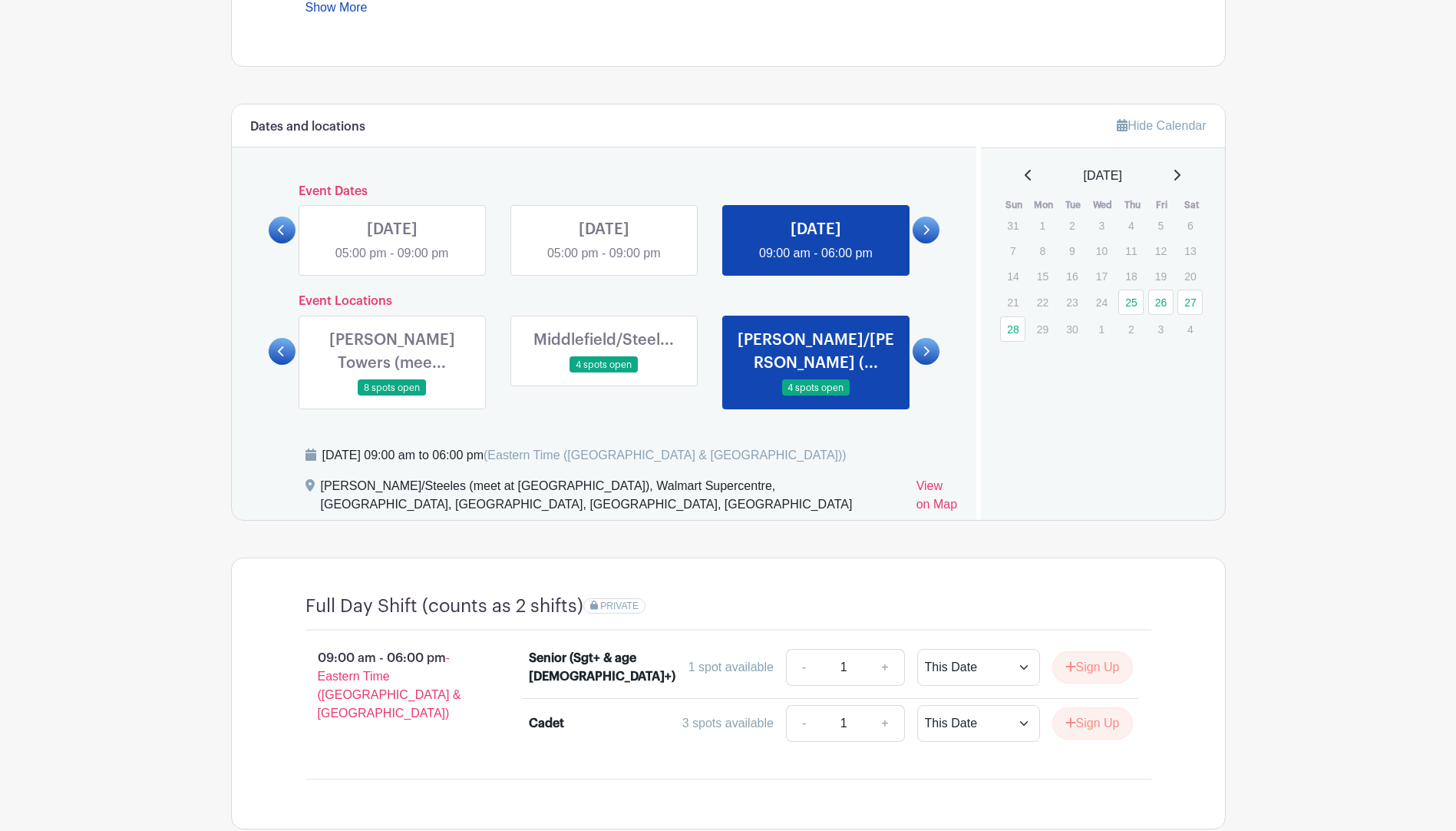
click at [604, 373] on link at bounding box center [604, 373] width 0 height 0
click at [392, 396] on link at bounding box center [392, 396] width 0 height 0
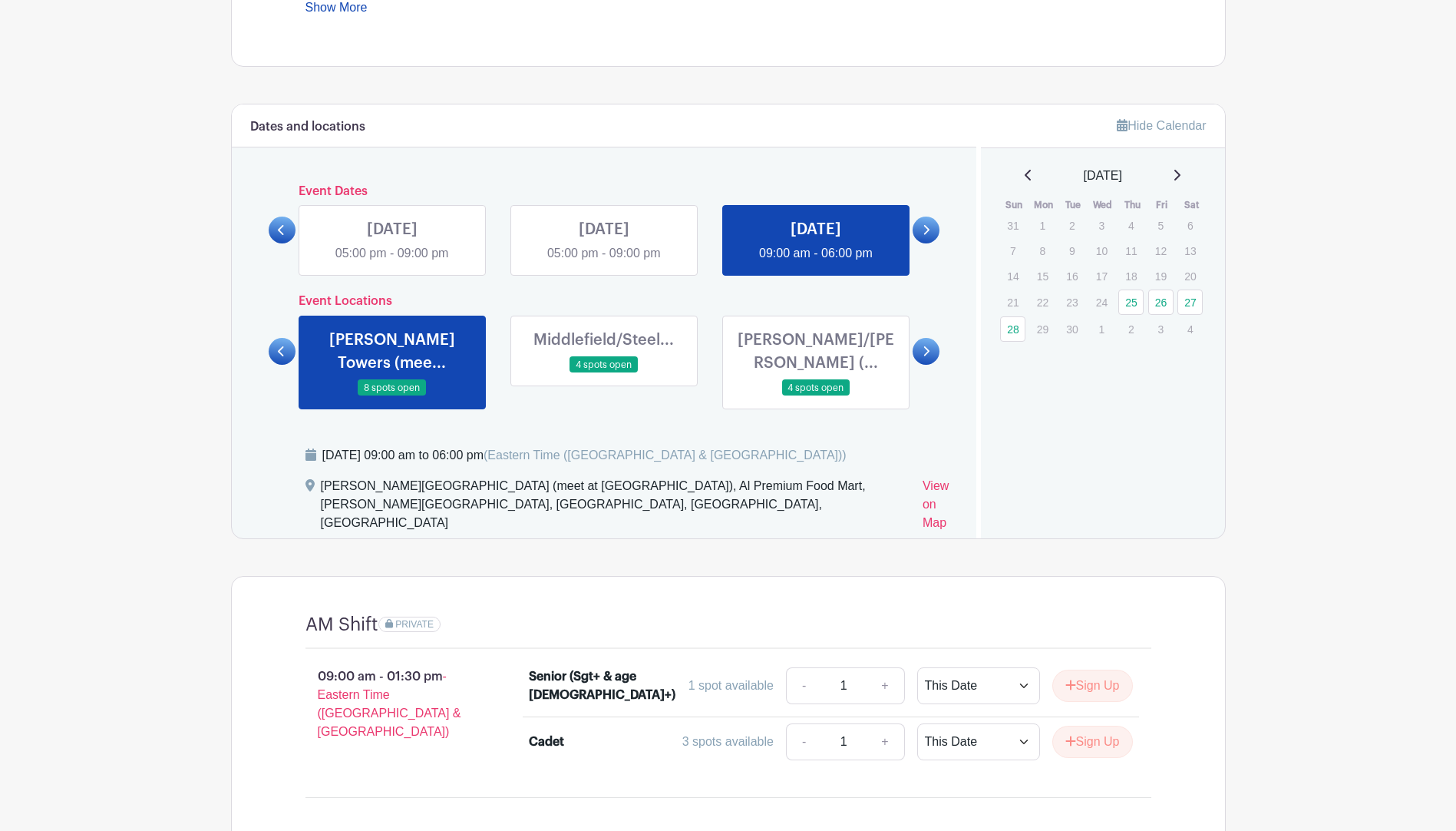
click at [604, 373] on link at bounding box center [604, 373] width 0 height 0
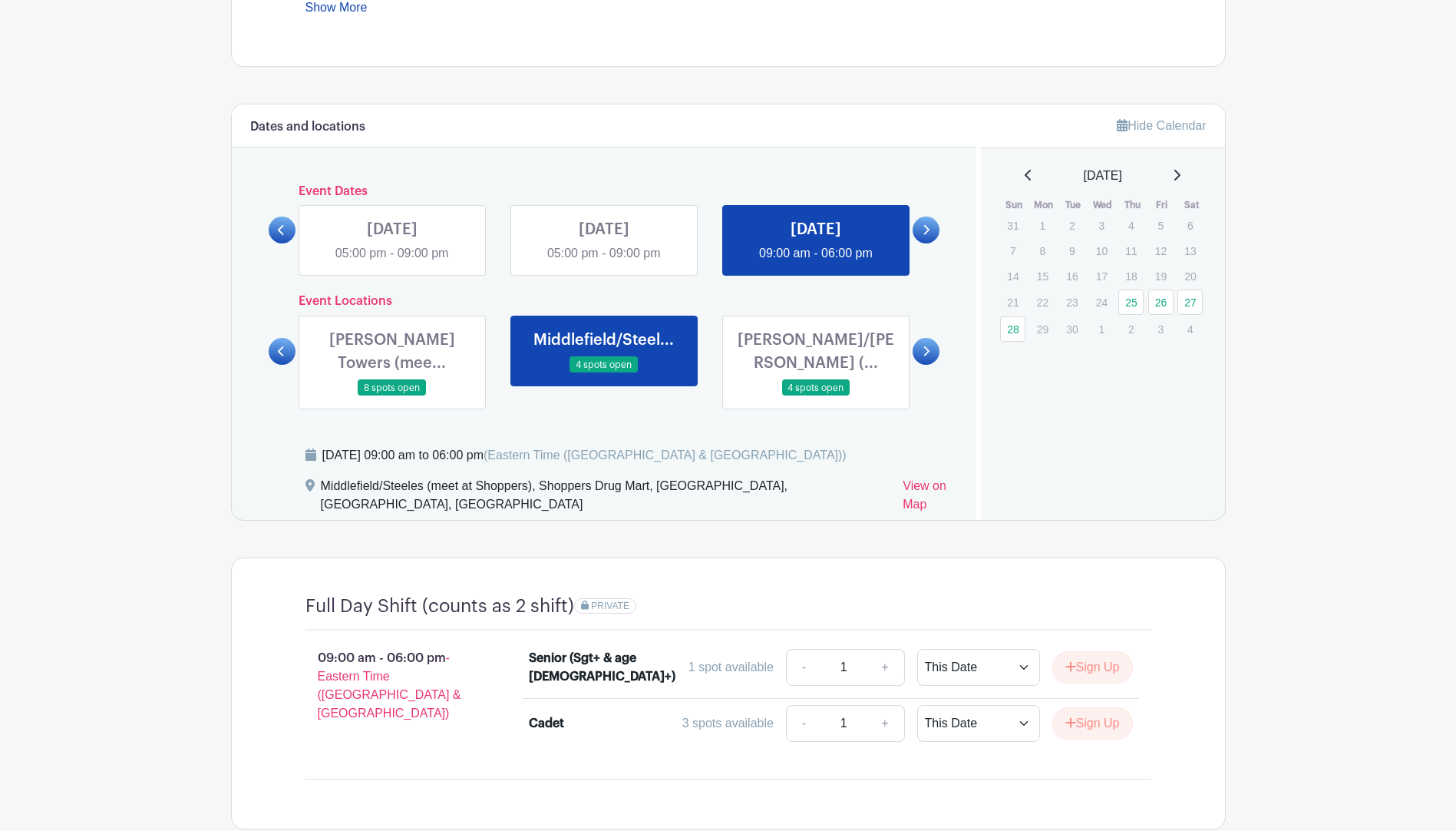
click at [271, 338] on link at bounding box center [282, 351] width 27 height 27
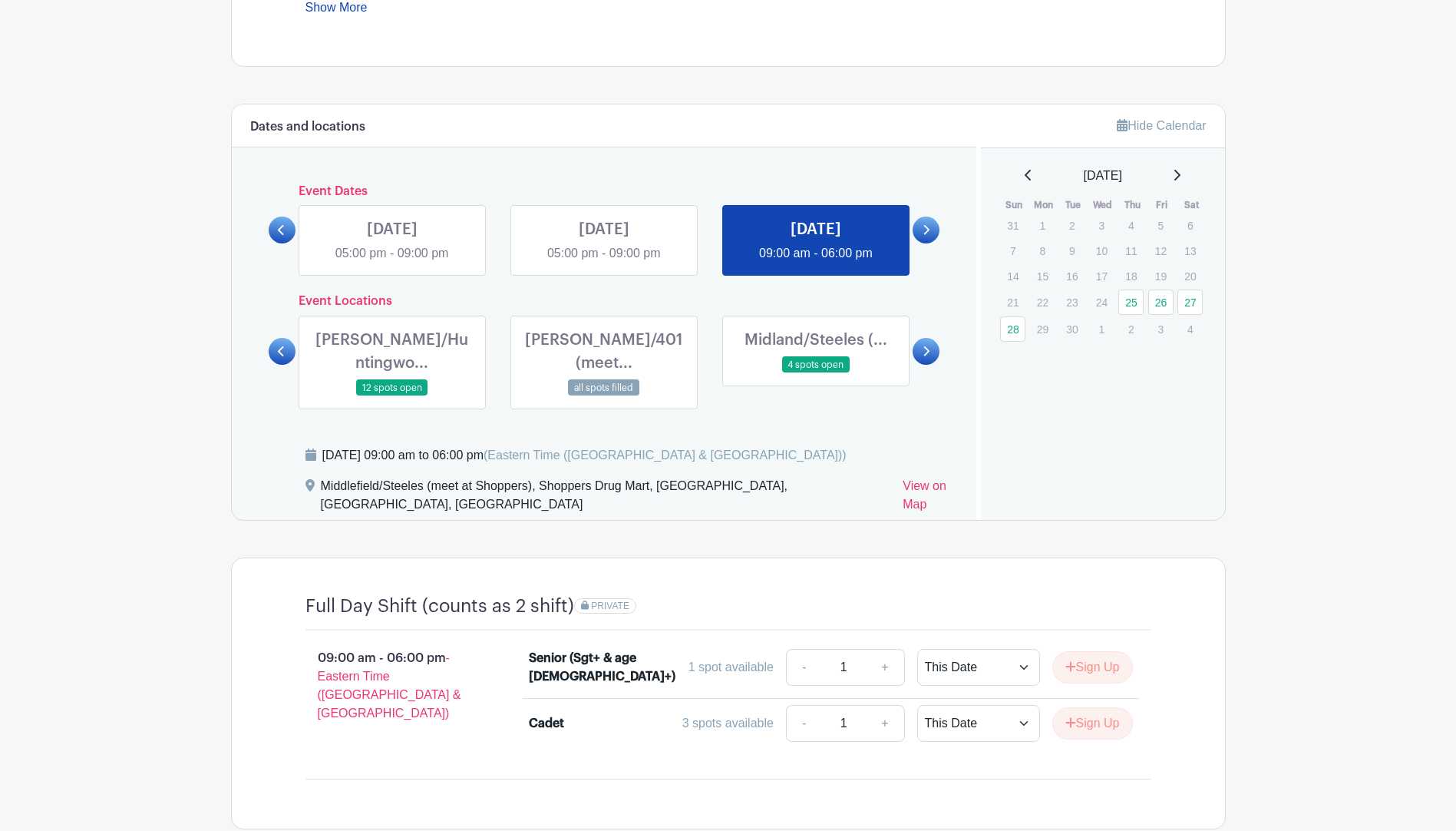
click at [816, 373] on link at bounding box center [816, 373] width 0 height 0
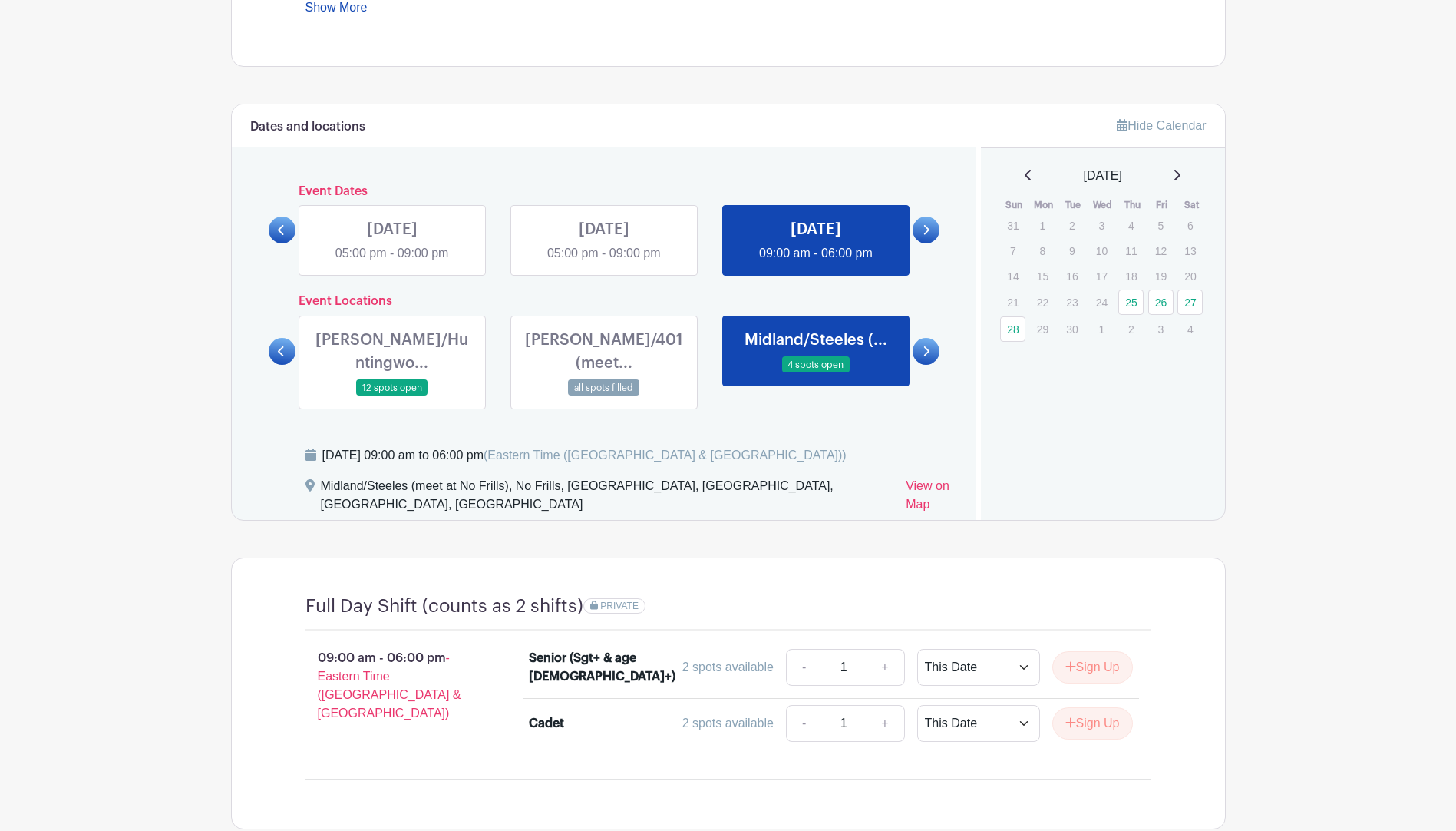
click at [392, 396] on link at bounding box center [392, 396] width 0 height 0
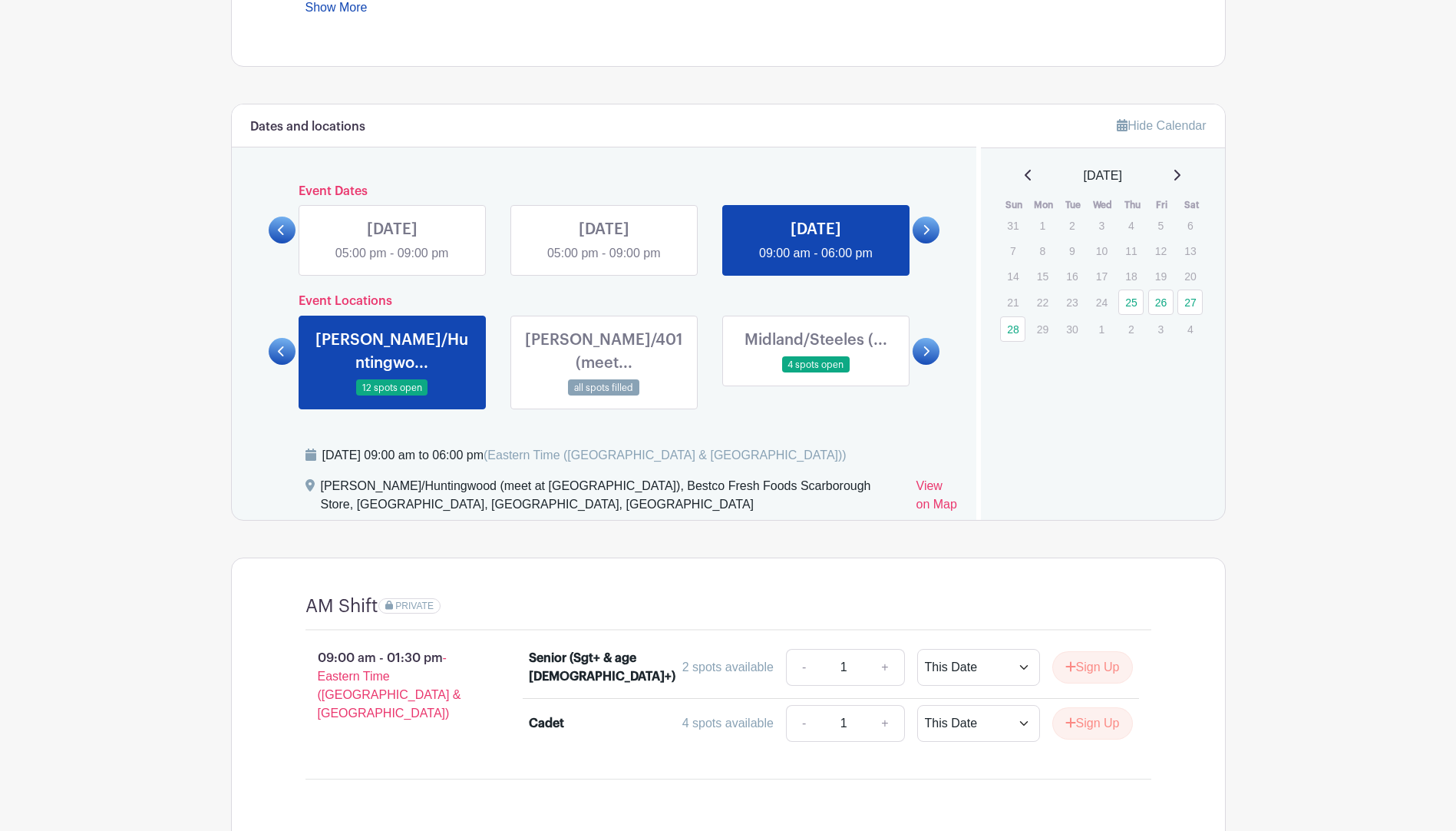
click at [280, 346] on icon at bounding box center [281, 351] width 7 height 11
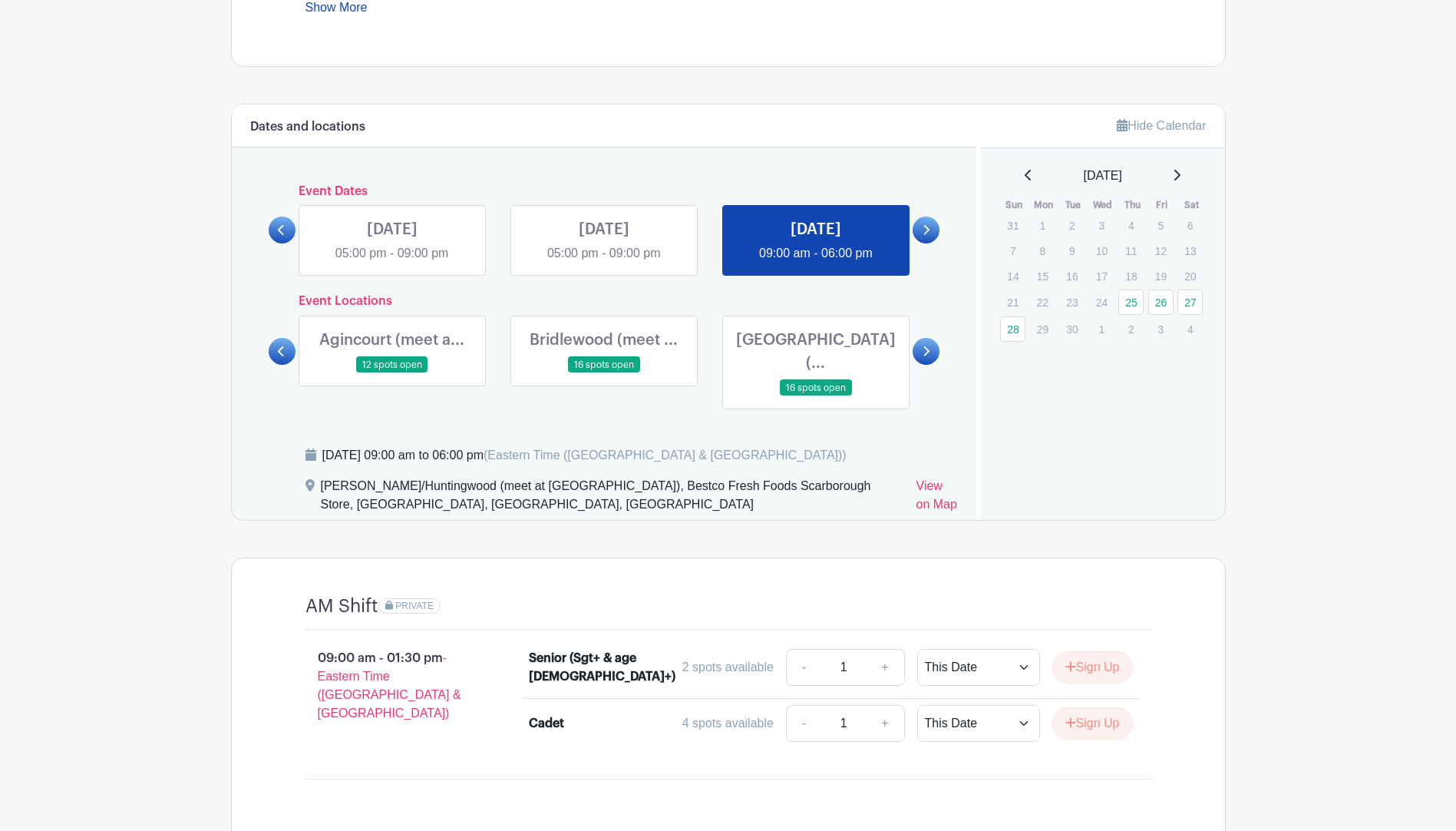
click at [816, 396] on link at bounding box center [816, 396] width 0 height 0
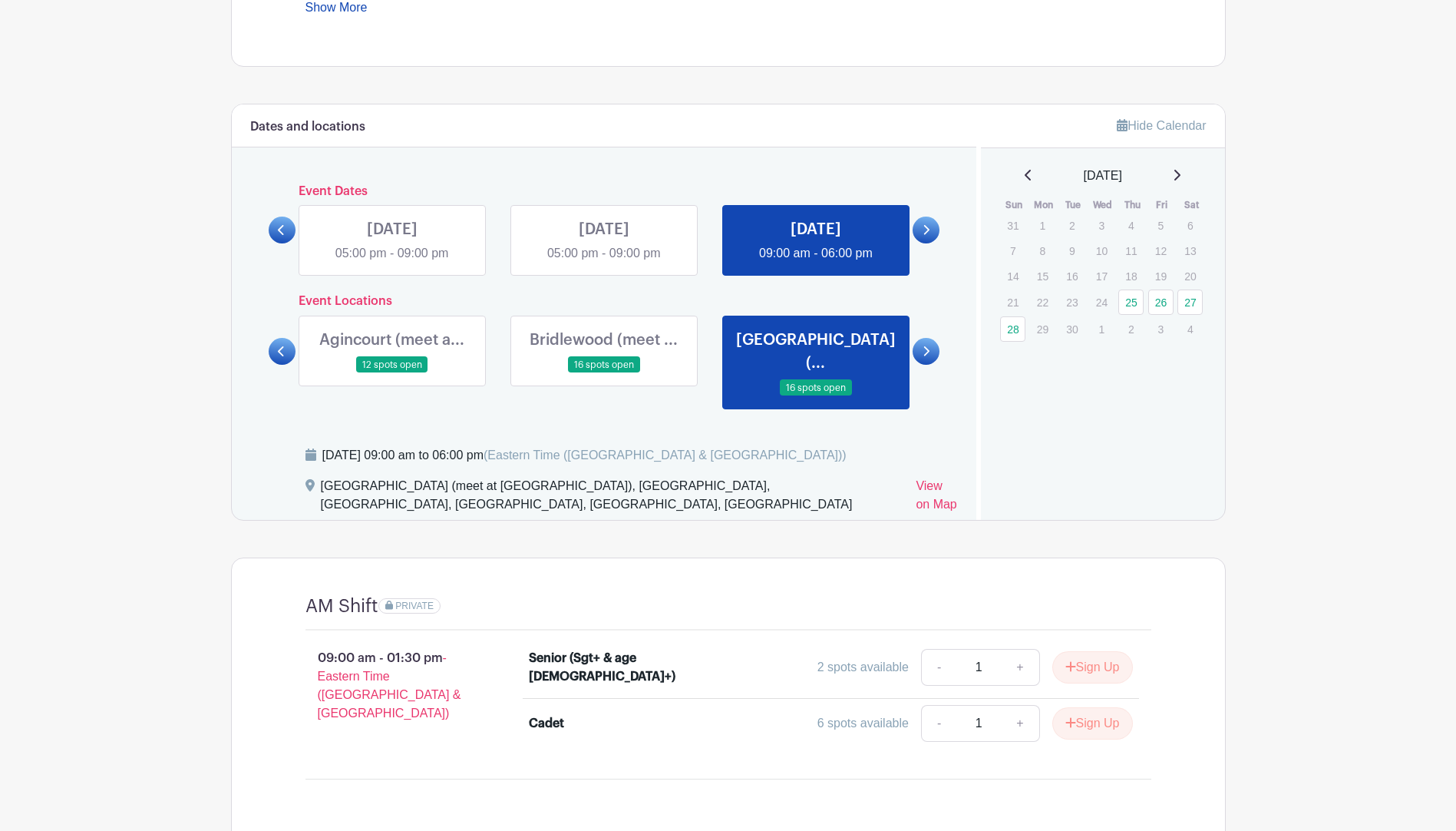
click at [604, 373] on link at bounding box center [604, 373] width 0 height 0
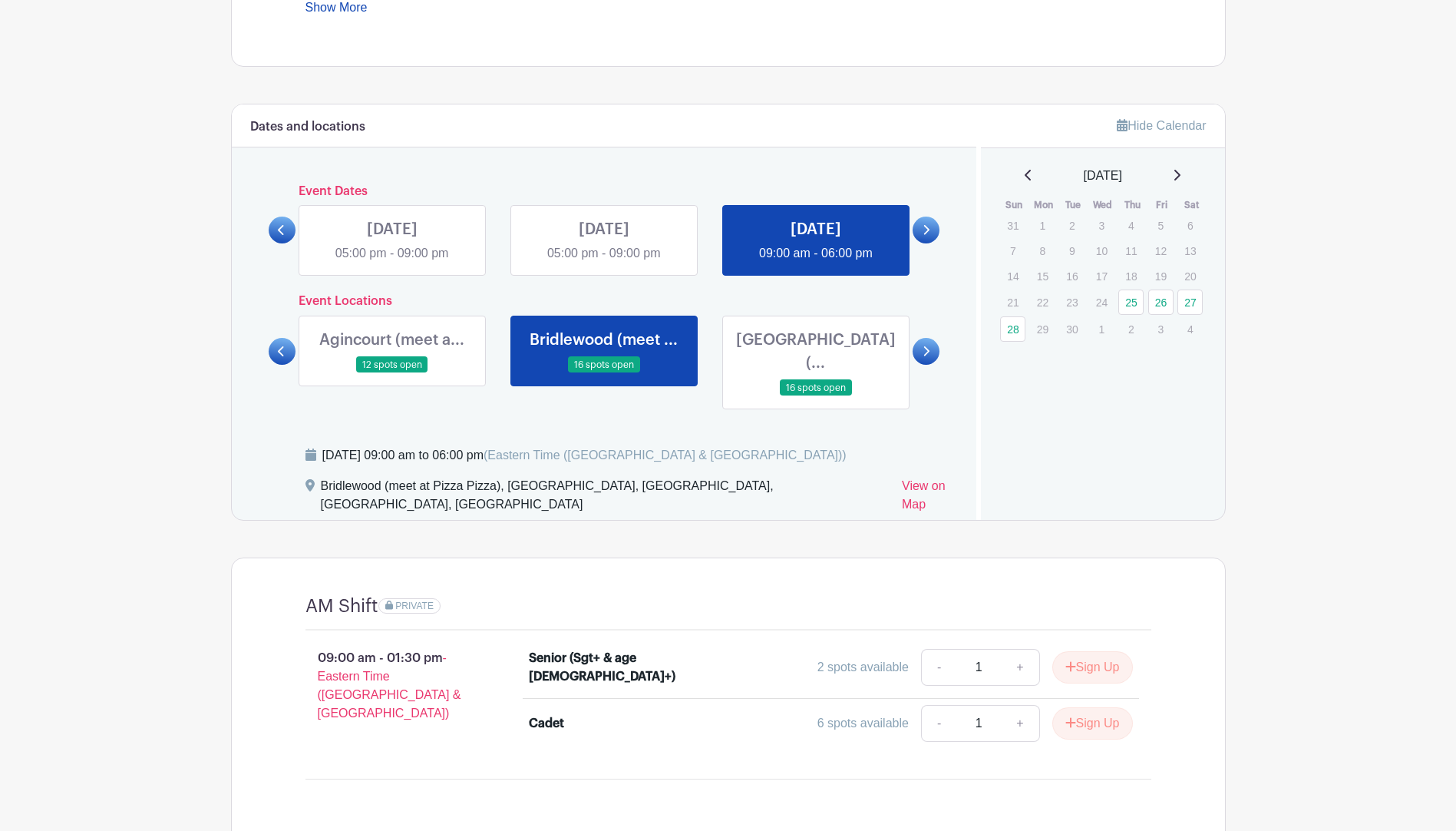
click at [392, 373] on link at bounding box center [392, 373] width 0 height 0
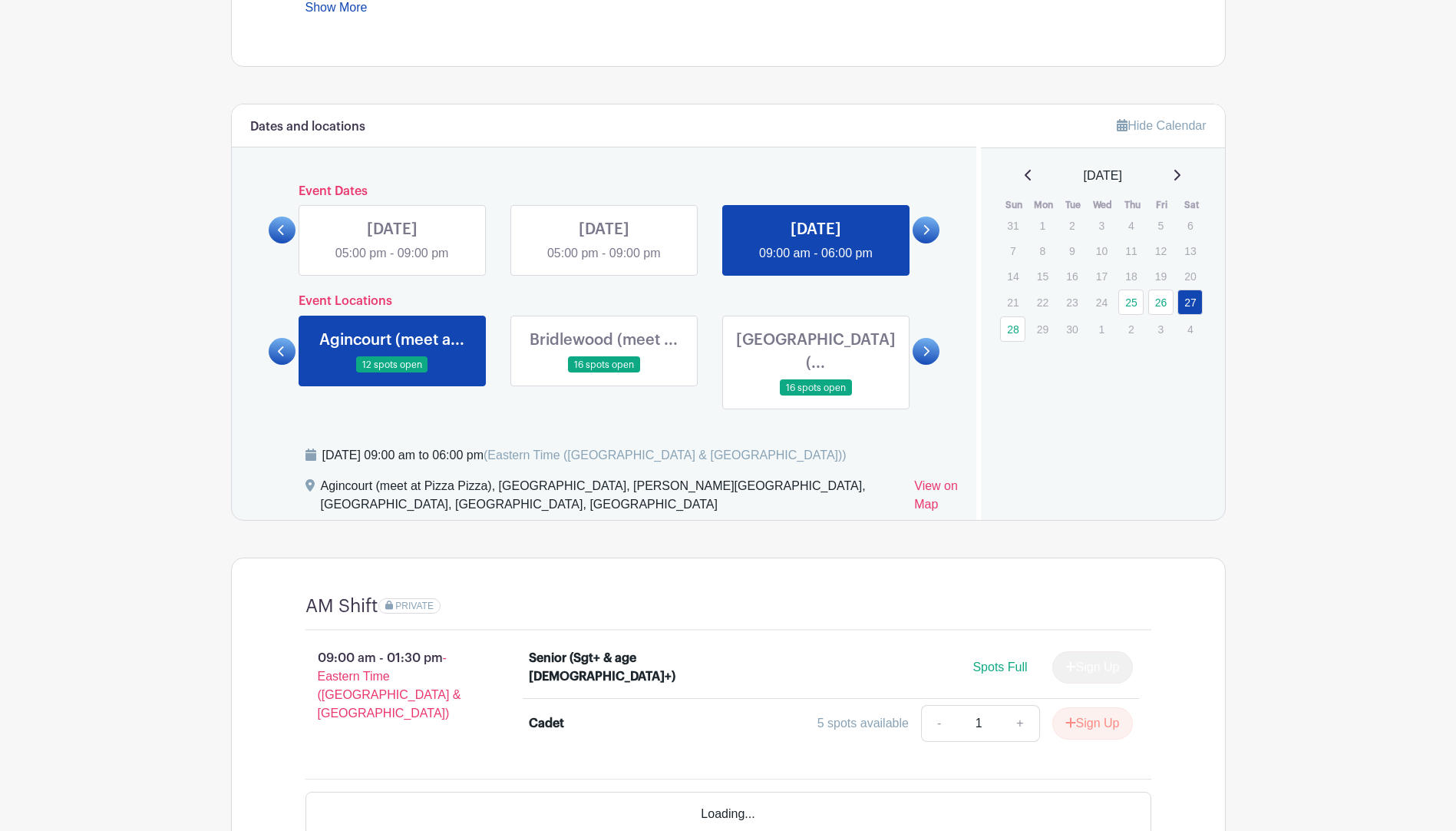
click at [284, 346] on icon at bounding box center [281, 351] width 7 height 11
click at [929, 346] on icon at bounding box center [926, 351] width 7 height 11
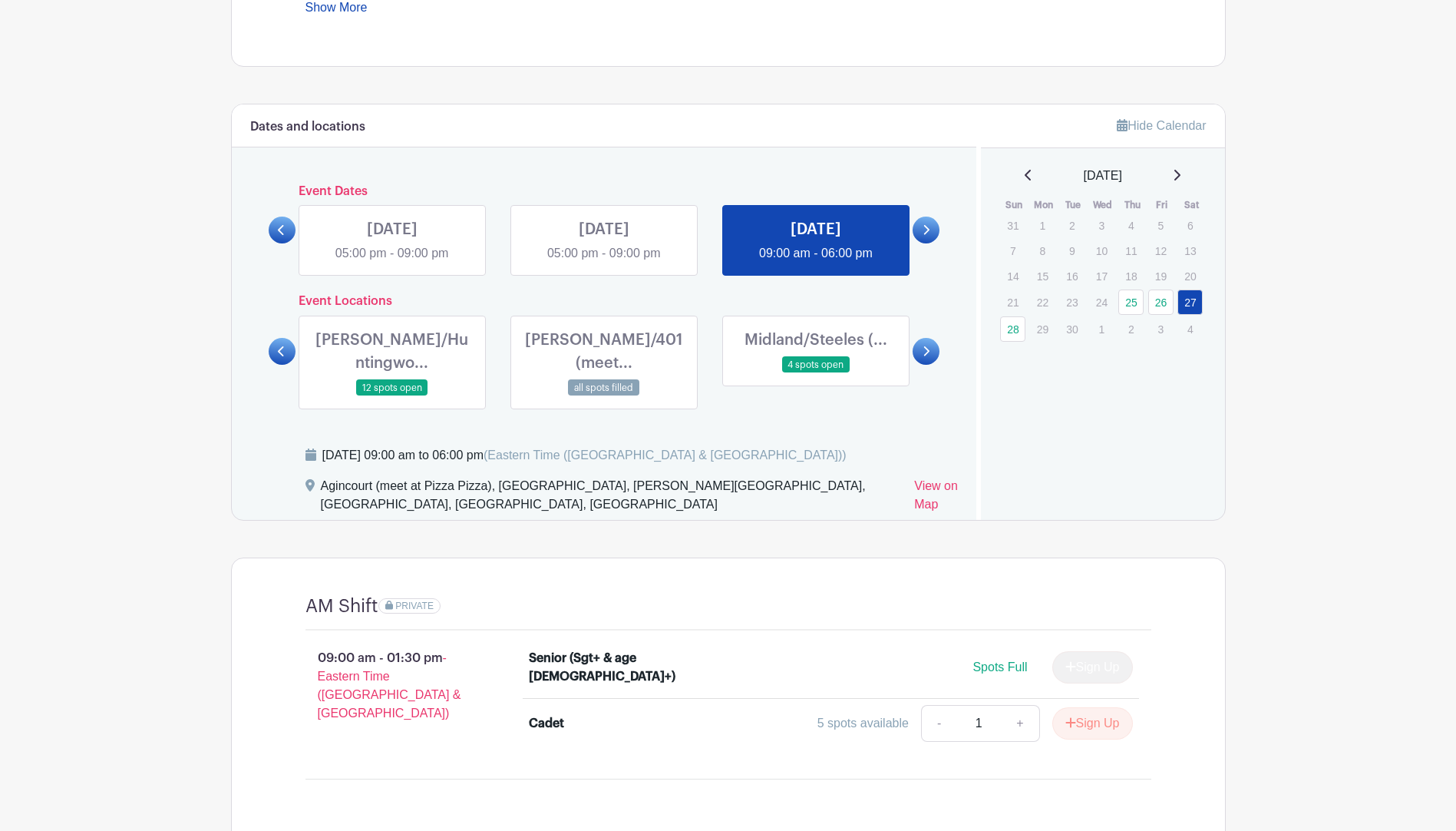
click at [816, 373] on link at bounding box center [816, 373] width 0 height 0
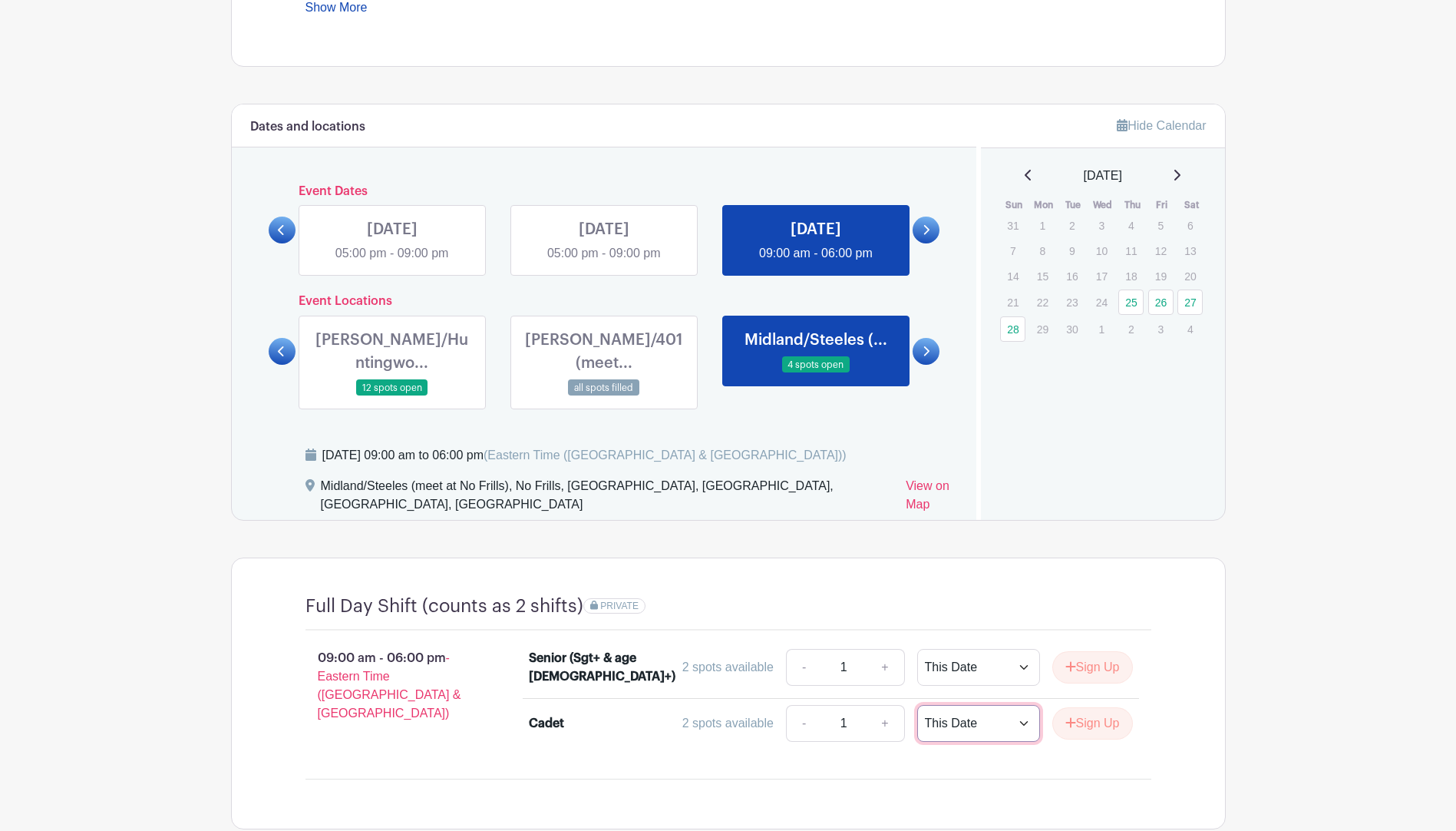
click at [981, 705] on select "This Date Select Dates" at bounding box center [979, 723] width 123 height 37
select select "select_dates"
click at [918, 705] on select "This Date Select Dates" at bounding box center [979, 723] width 123 height 37
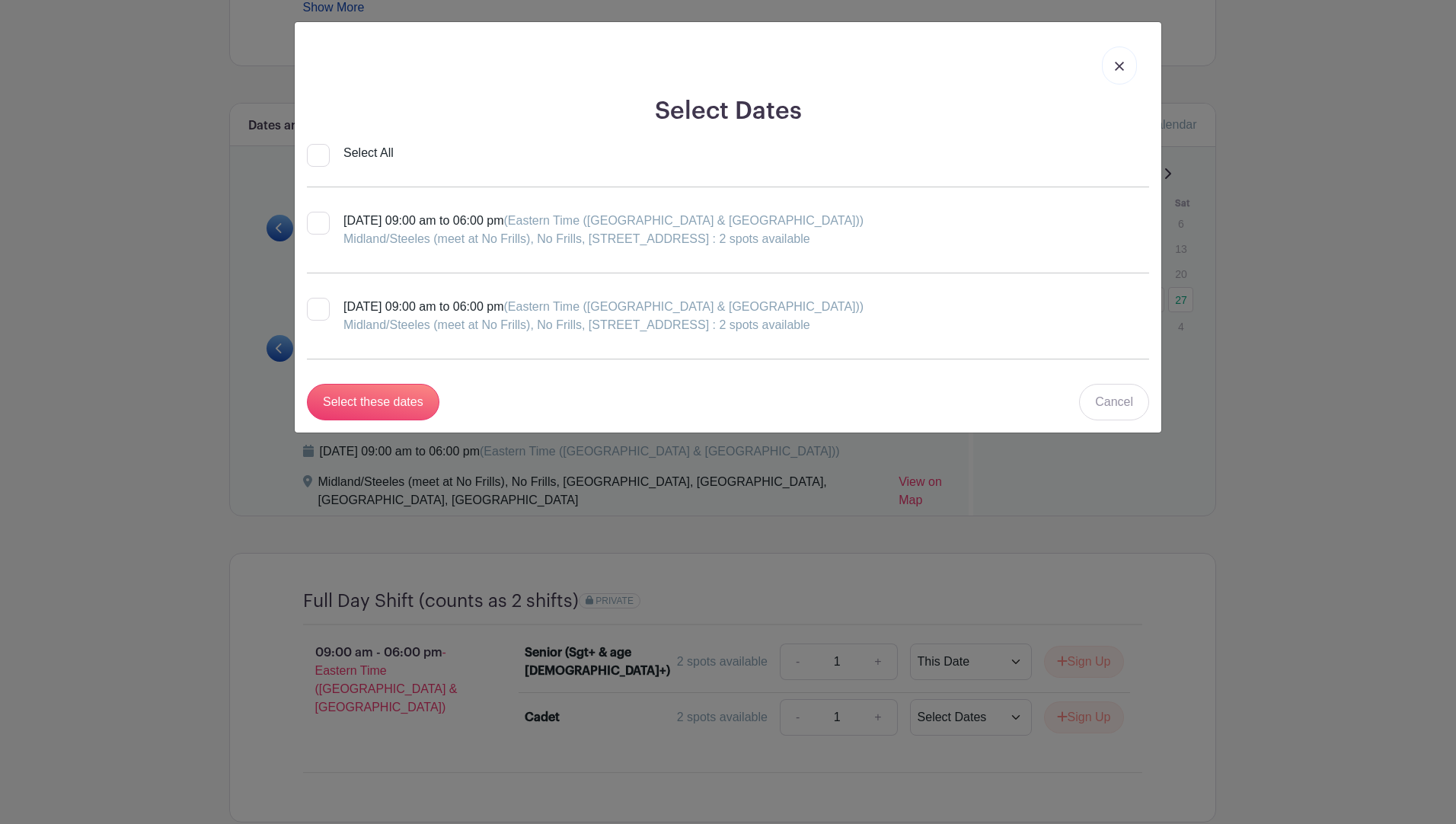
click at [851, 233] on div "Midland/Steeles (meet at No Frills), No Frills, [STREET_ADDRESS] : 2 spots avai…" at bounding box center [604, 239] width 520 height 18
click at [317, 221] on input "[DATE] 09:00 am to 06:00 pm (Eastern Time ([GEOGRAPHIC_DATA] & [GEOGRAPHIC_DATA…" at bounding box center [311, 216] width 10 height 10
checkbox input "true"
click at [394, 397] on input "Select these dates" at bounding box center [373, 402] width 133 height 36
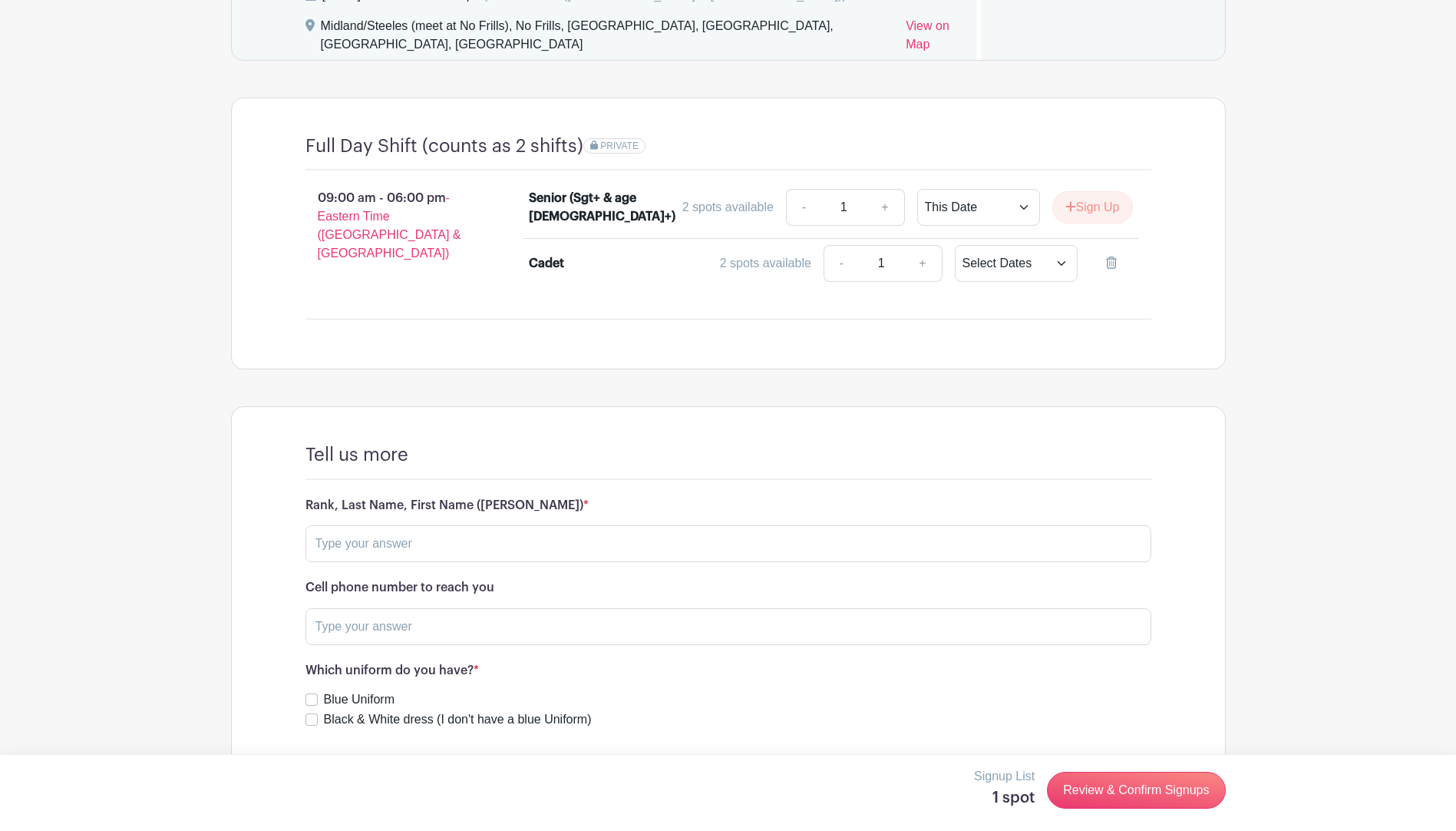
scroll to position [1179, 0]
click at [558, 524] on input "text" at bounding box center [729, 543] width 846 height 37
type input "LAC Pathan, [PERSON_NAME]"
type input "[PHONE_NUMBER]"
click at [378, 709] on label "Black & White dress (I don't have a blue Uniform)" at bounding box center [458, 718] width 268 height 18
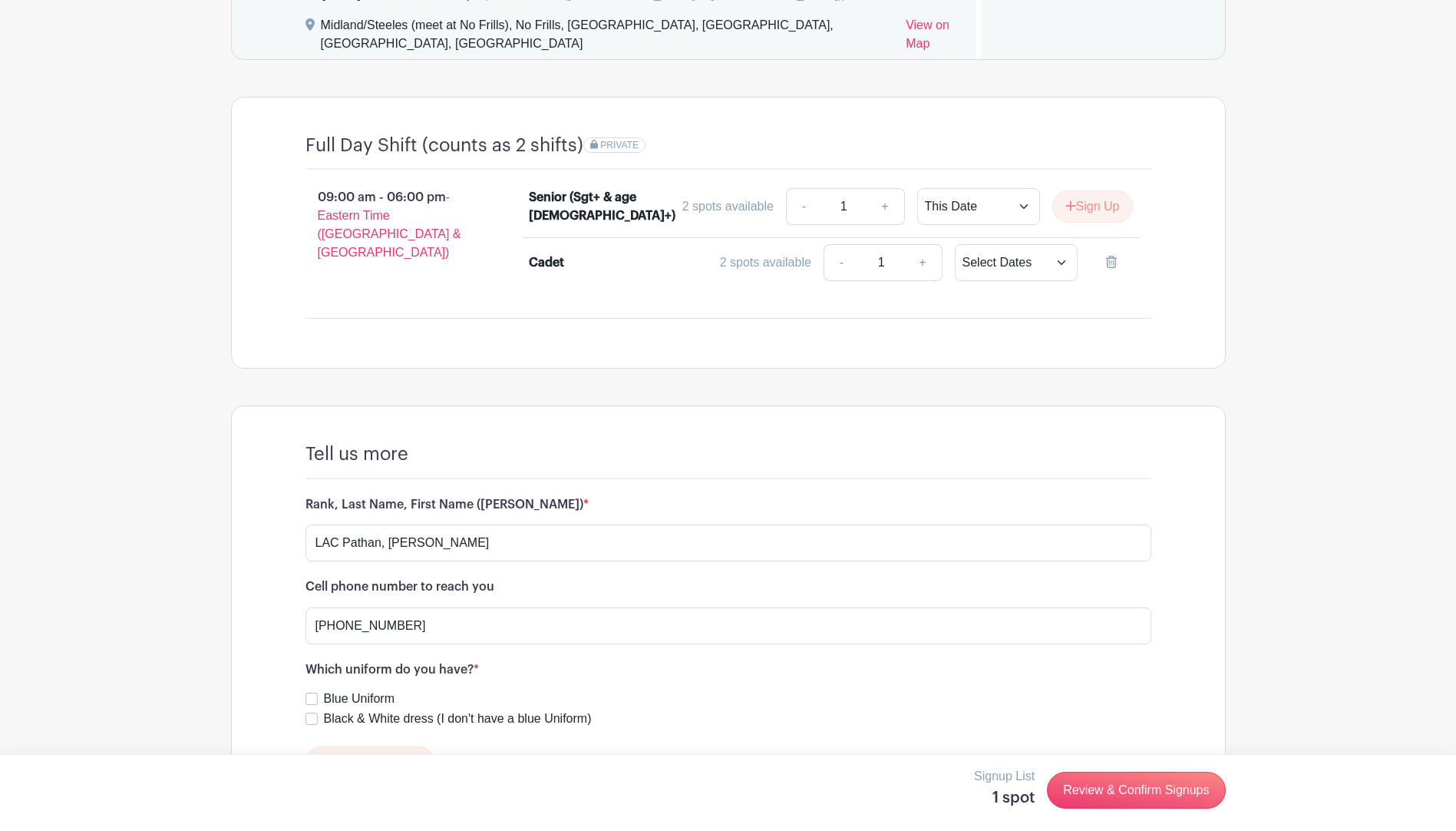
click at [318, 712] on input "Black & White dress (I don't have a blue Uniform)" at bounding box center [311, 718] width 12 height 12
checkbox input "true"
click at [374, 747] on button "Save Responses" at bounding box center [370, 762] width 130 height 32
click at [1119, 792] on link "Review & Confirm Signups" at bounding box center [1137, 790] width 178 height 37
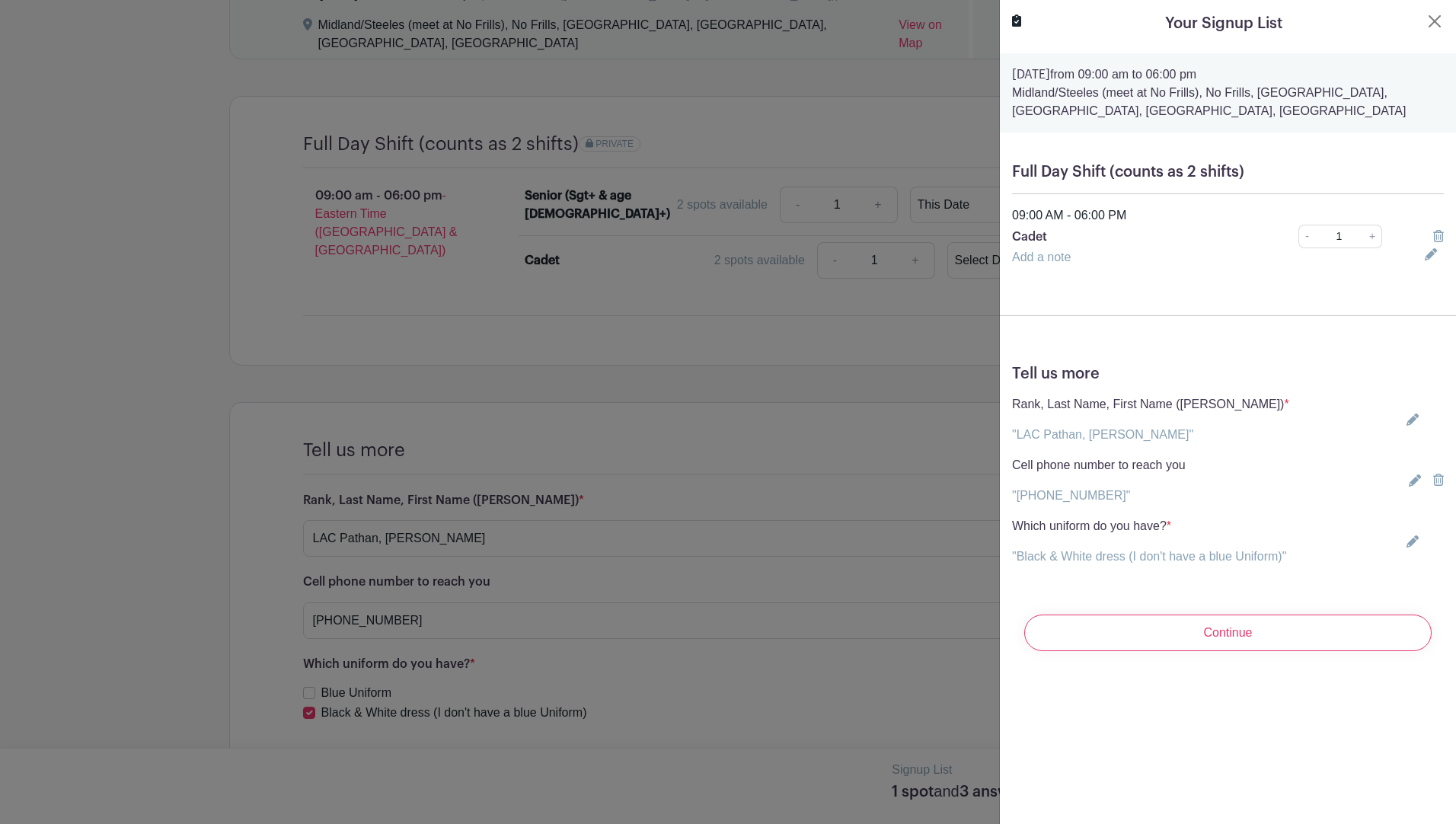
click at [1042, 258] on link "Add a note" at bounding box center [1041, 257] width 58 height 13
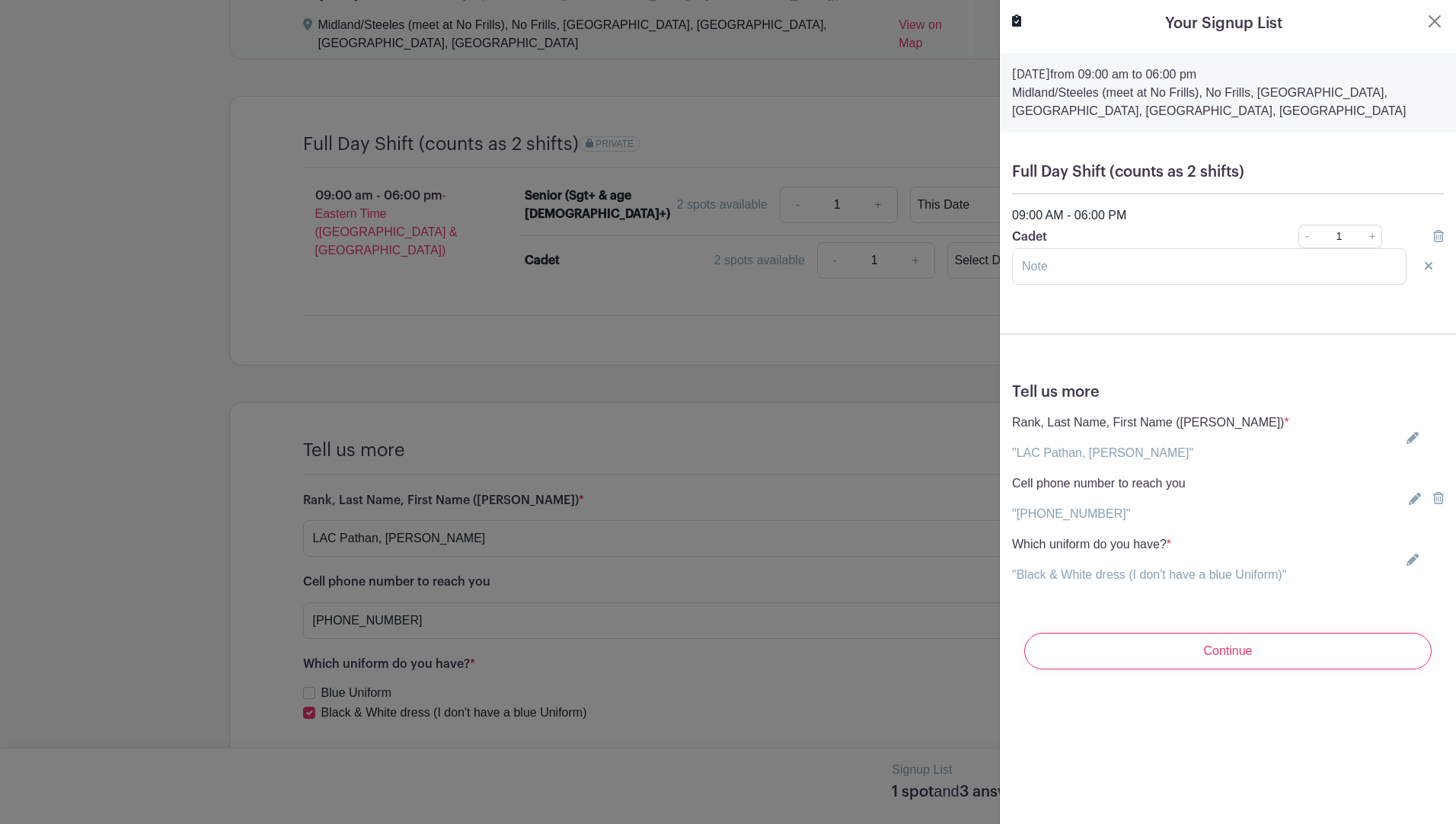
click at [1038, 295] on div "Full Day Shift (counts as 2 shifts) 09:00 AM - 06:00 PM Cadet - 1 + Add a note" at bounding box center [1227, 224] width 456 height 146
click at [1424, 269] on icon at bounding box center [1428, 266] width 8 height 8
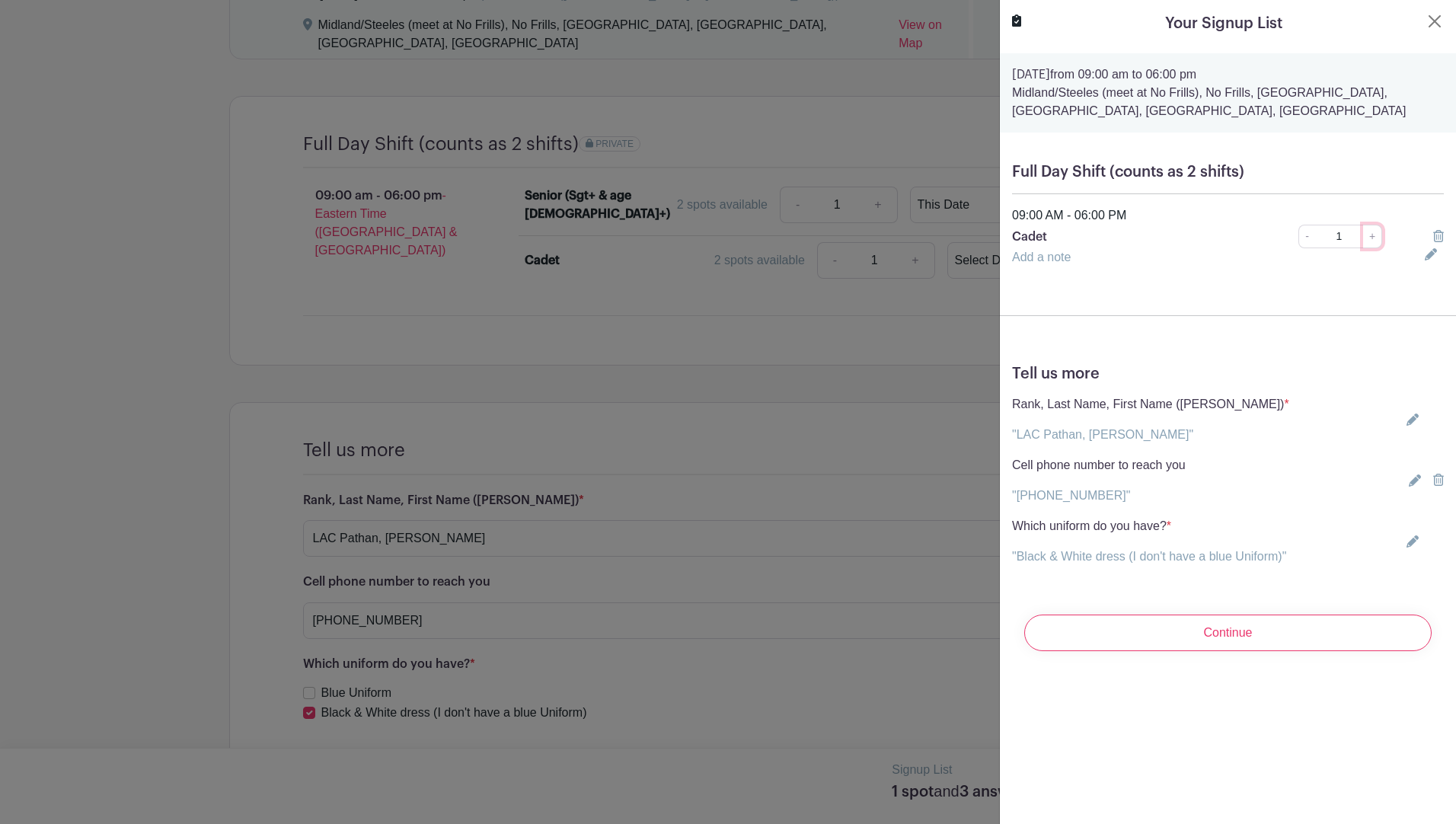
click at [1363, 227] on link "+" at bounding box center [1372, 236] width 19 height 24
click at [1298, 239] on link "-" at bounding box center [1306, 236] width 17 height 24
type input "1"
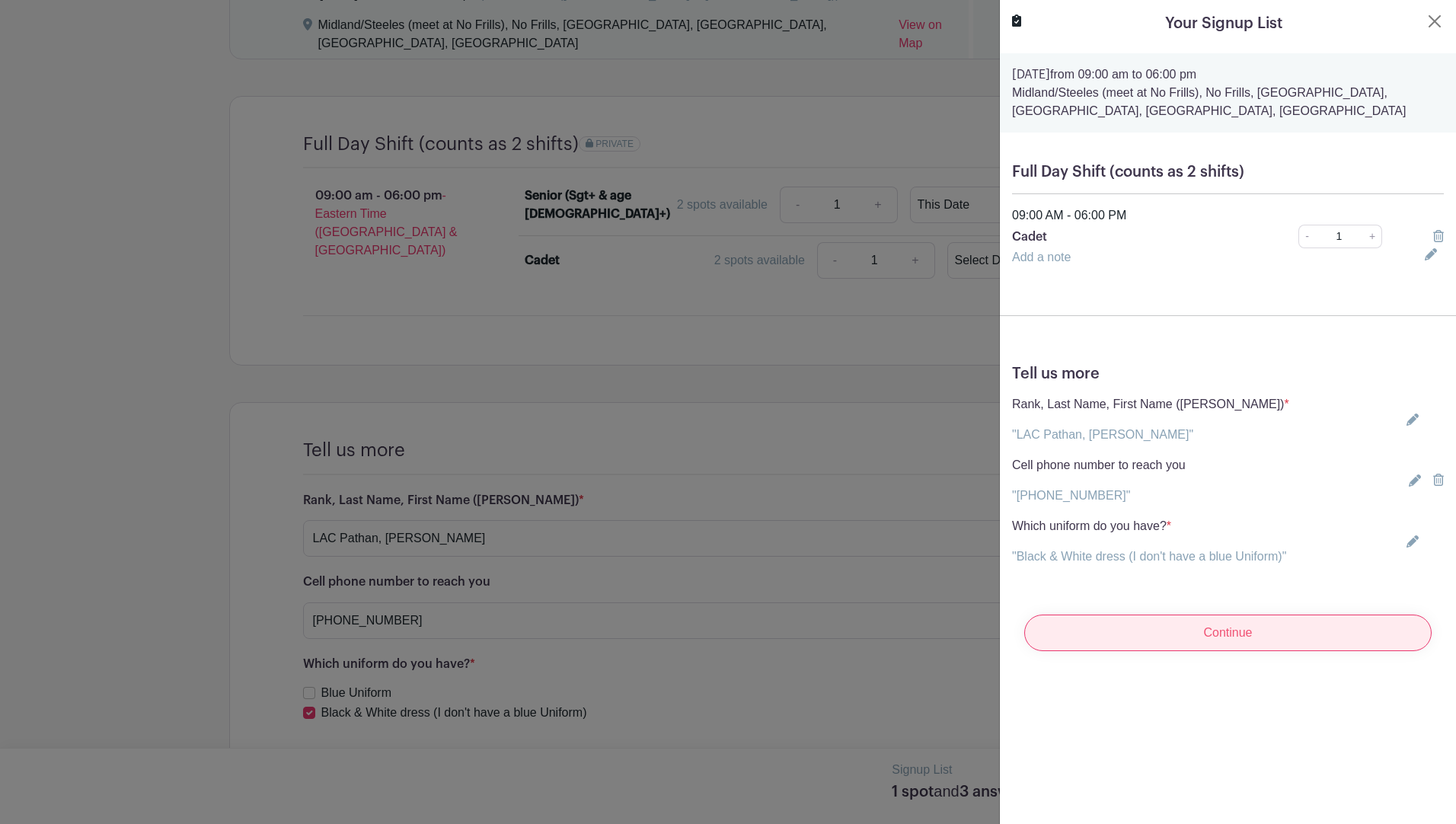
click at [1234, 629] on input "Continue" at bounding box center [1228, 633] width 408 height 36
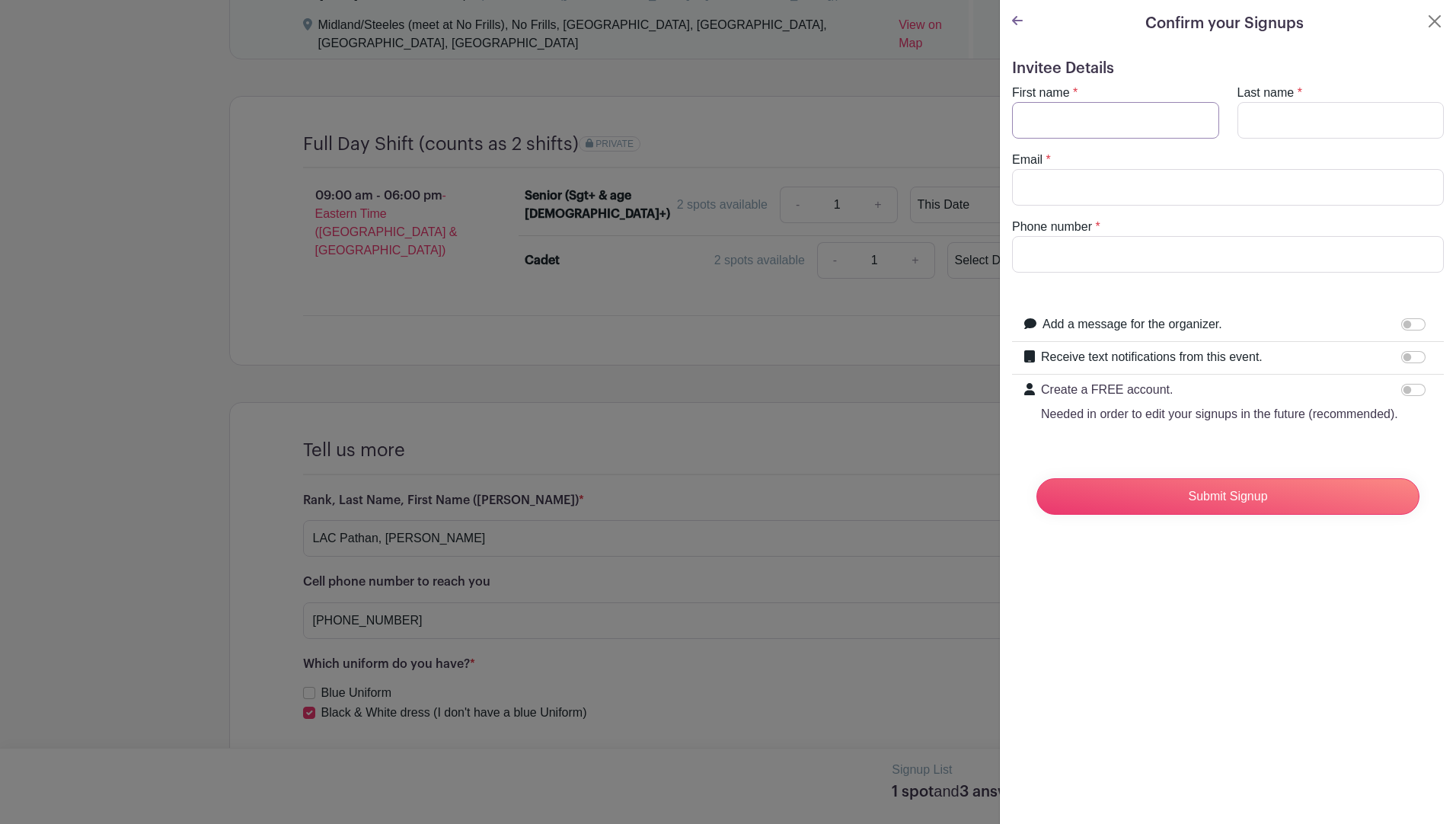
click at [1092, 126] on input "First name" at bounding box center [1116, 120] width 207 height 36
type input "[PERSON_NAME]"
type input "Pathan"
type input "[EMAIL_ADDRESS][DOMAIN_NAME]"
type input "[PHONE_NUMBER]"
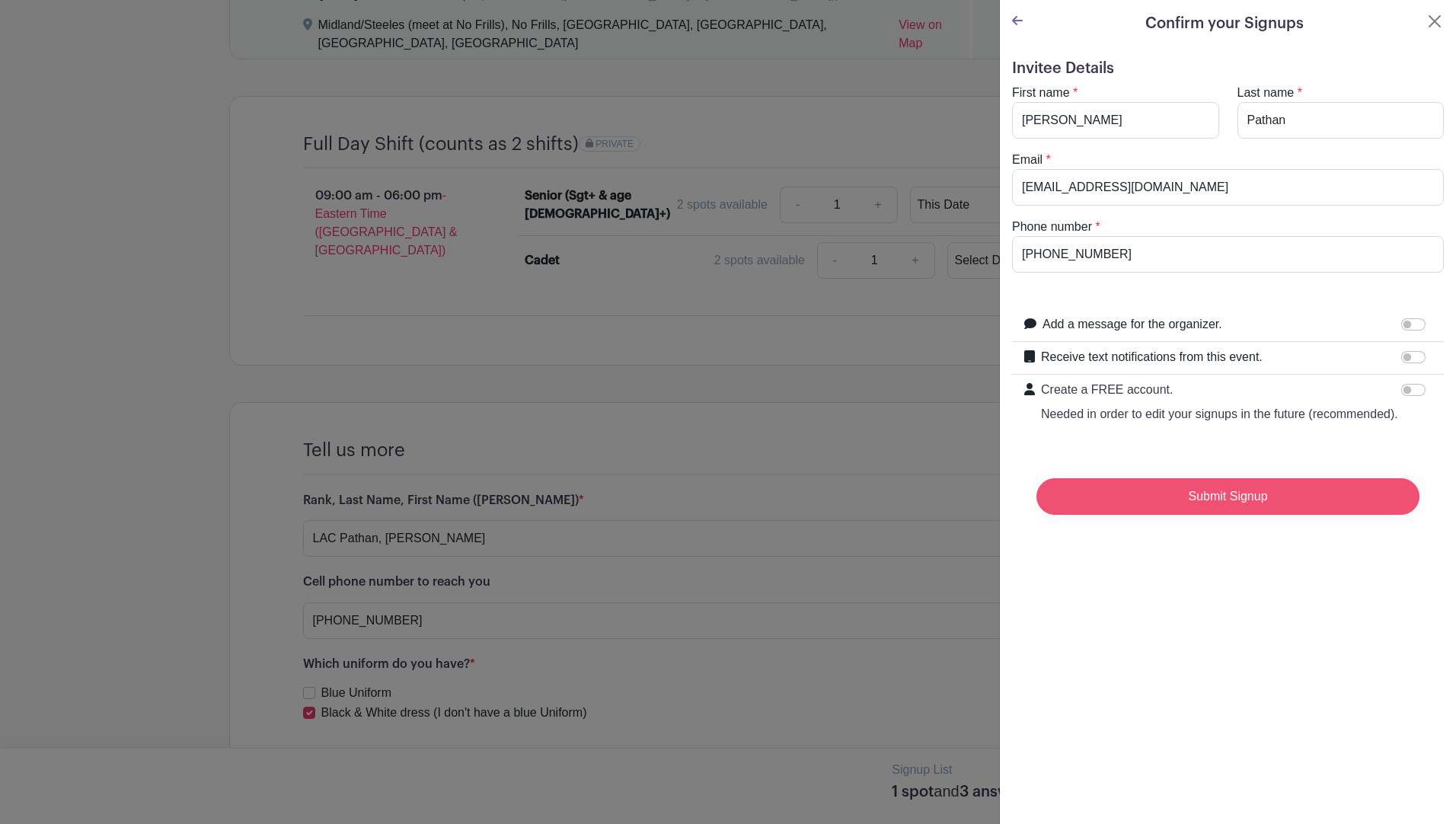
click at [1178, 514] on input "Submit Signup" at bounding box center [1228, 496] width 383 height 36
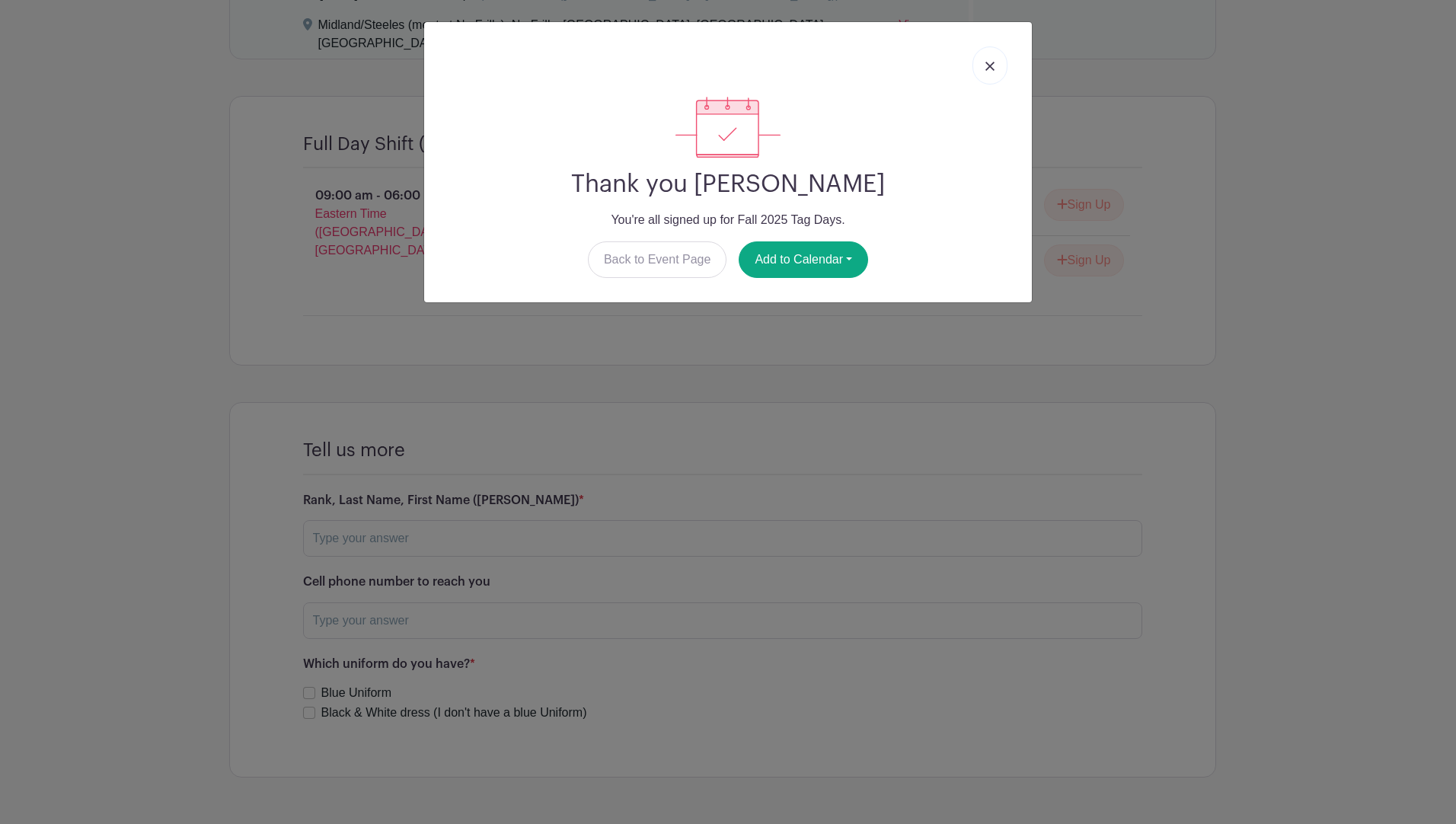
click at [986, 73] on link at bounding box center [990, 66] width 35 height 38
